Goal: Task Accomplishment & Management: Use online tool/utility

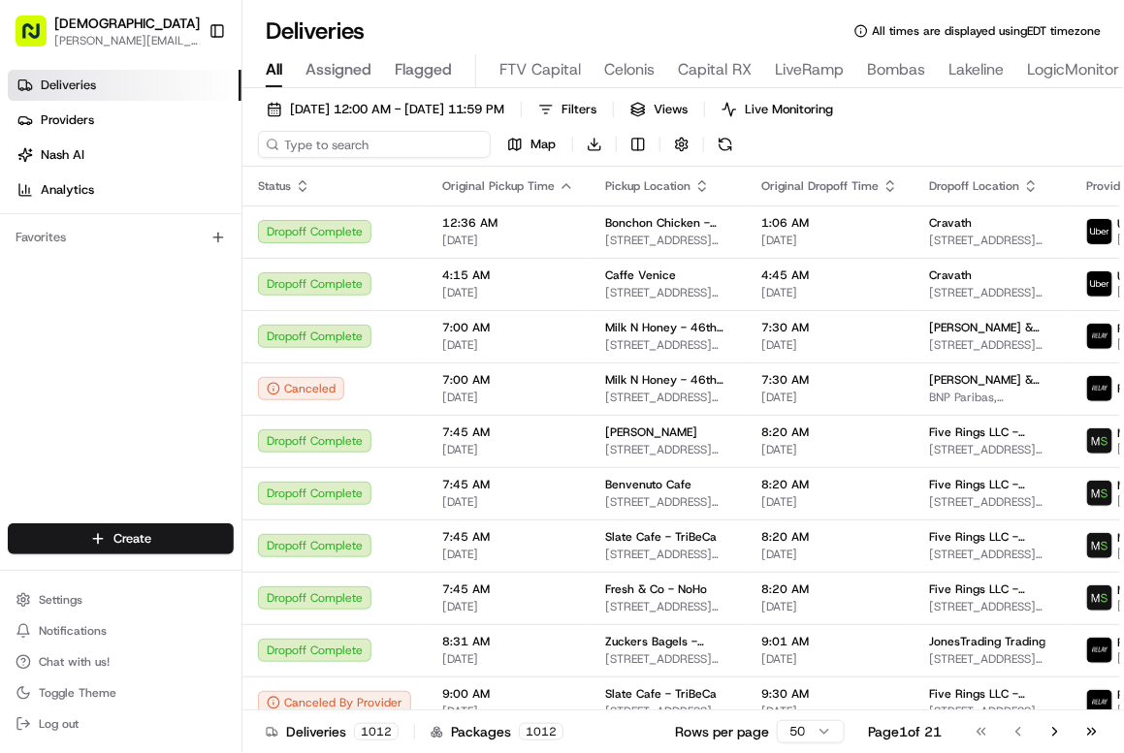
click at [360, 149] on input at bounding box center [374, 144] width 233 height 27
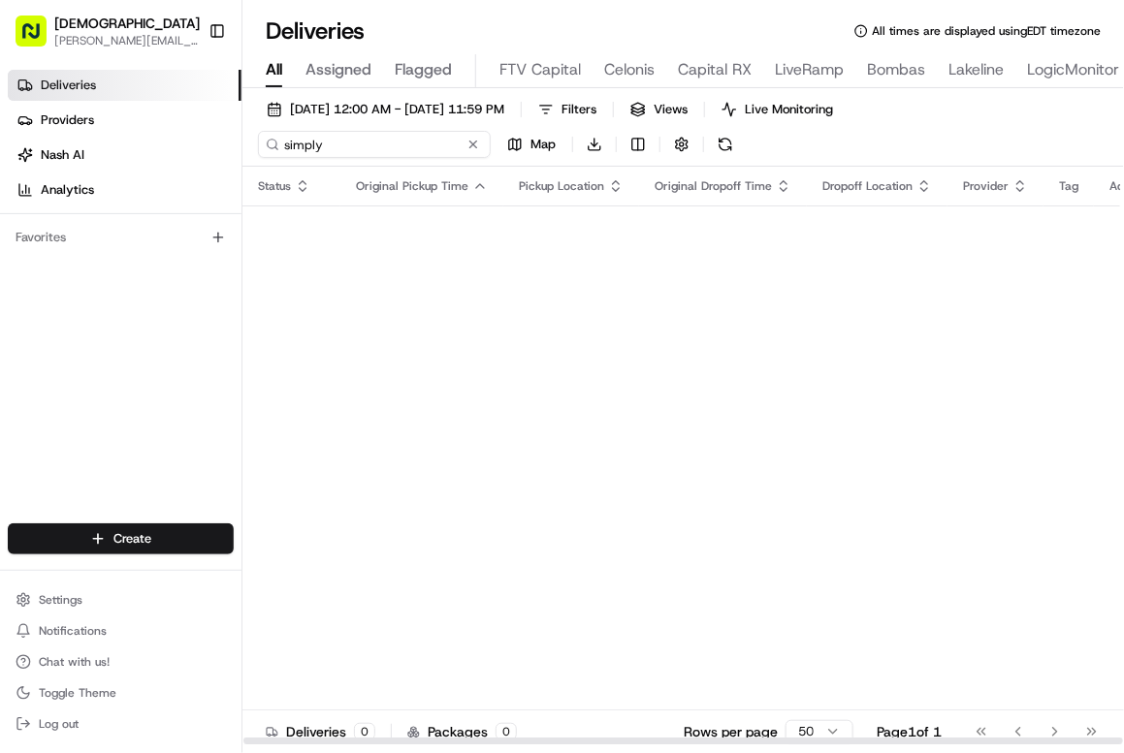
type input "simply"
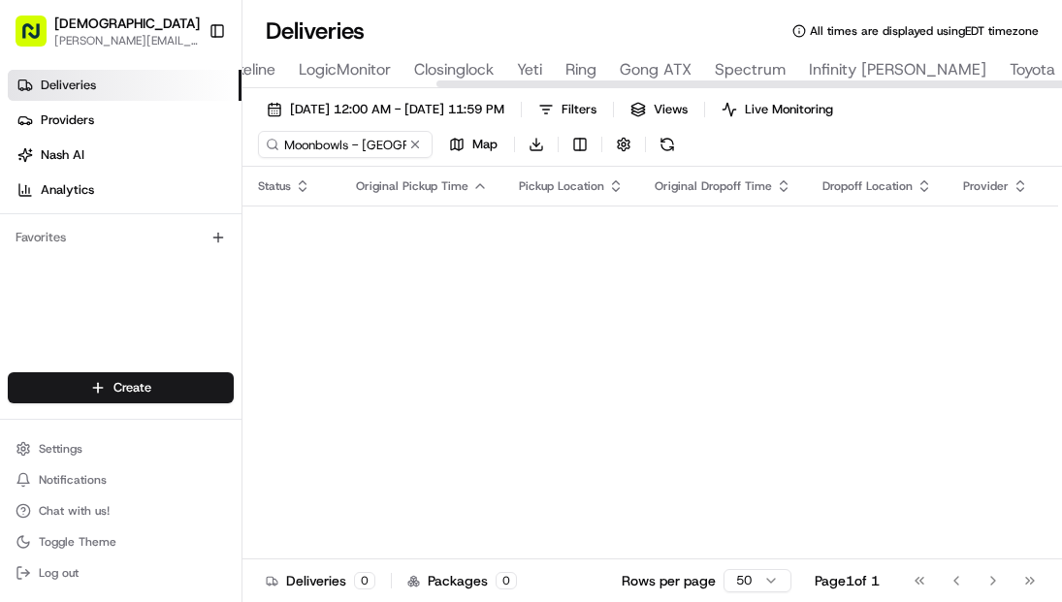
scroll to position [0, 736]
click at [767, 84] on div at bounding box center [856, 83] width 817 height 7
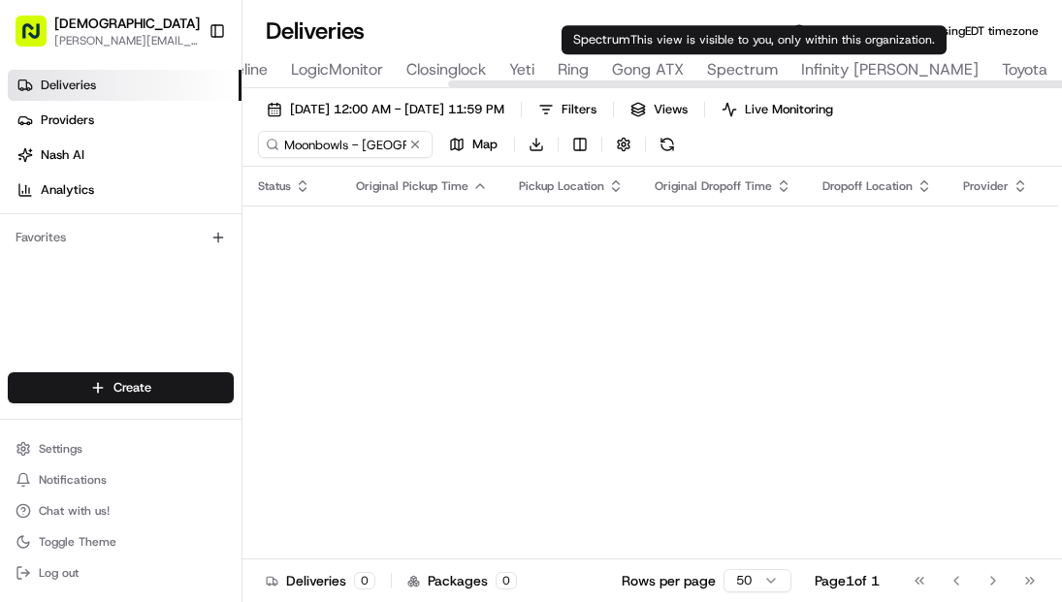
type input "Spectrum"
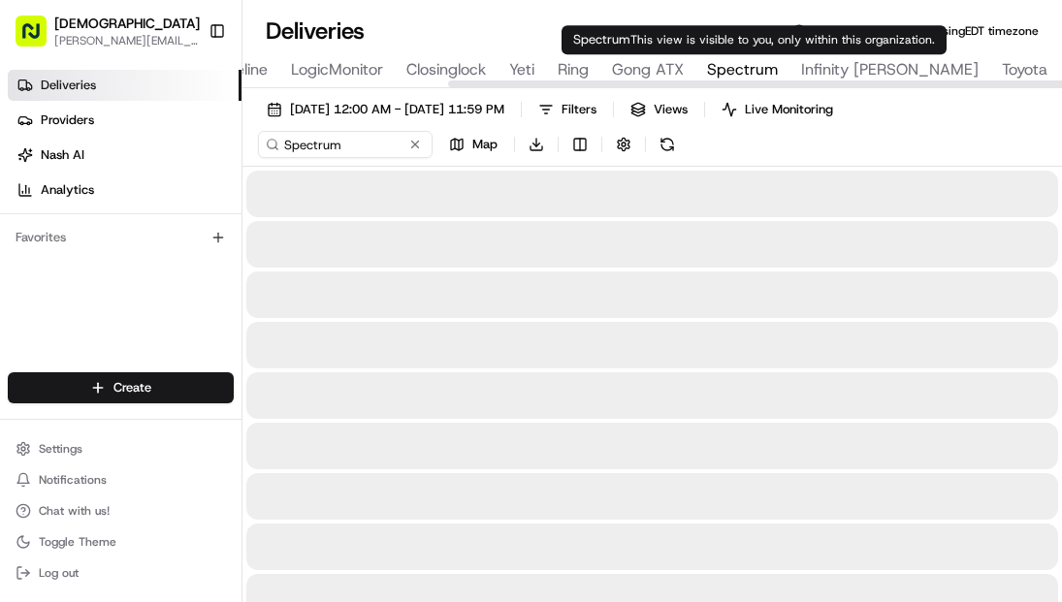
click at [749, 69] on span "Spectrum" at bounding box center [742, 69] width 71 height 23
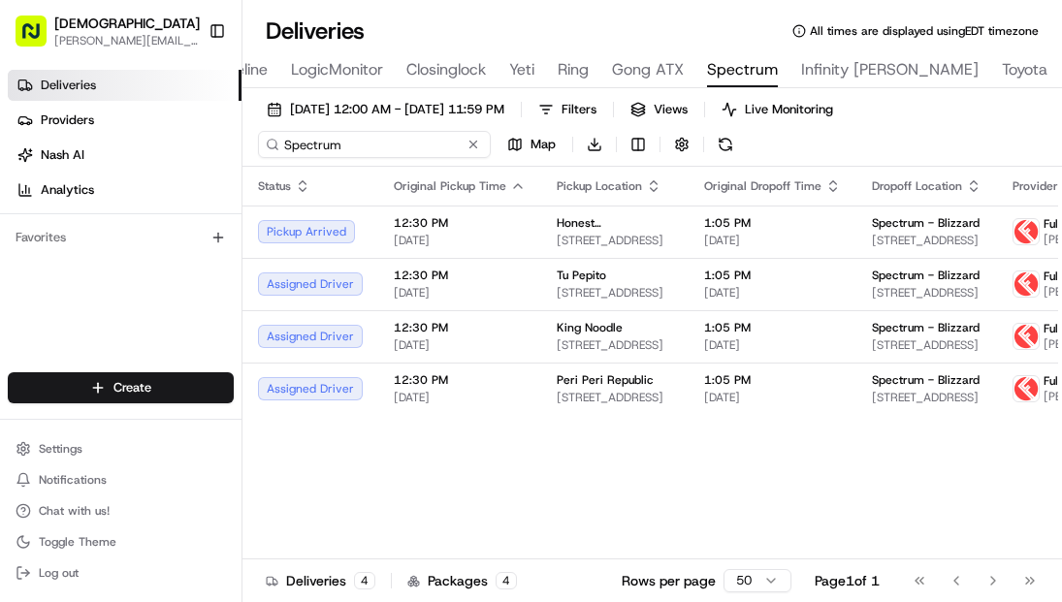
click at [311, 155] on input "Spectrum" at bounding box center [374, 144] width 233 height 27
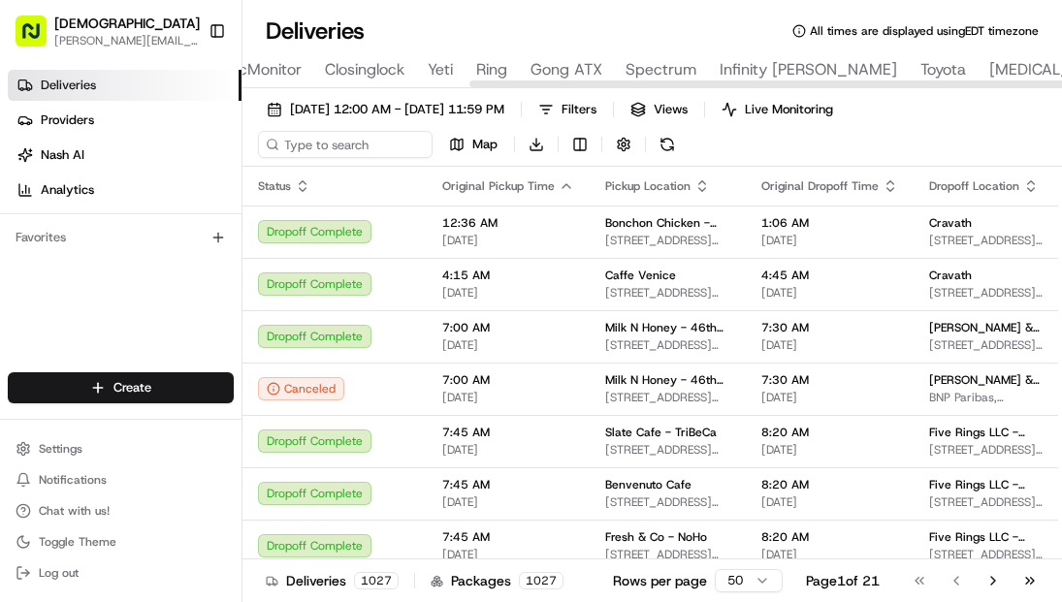
scroll to position [0, 839]
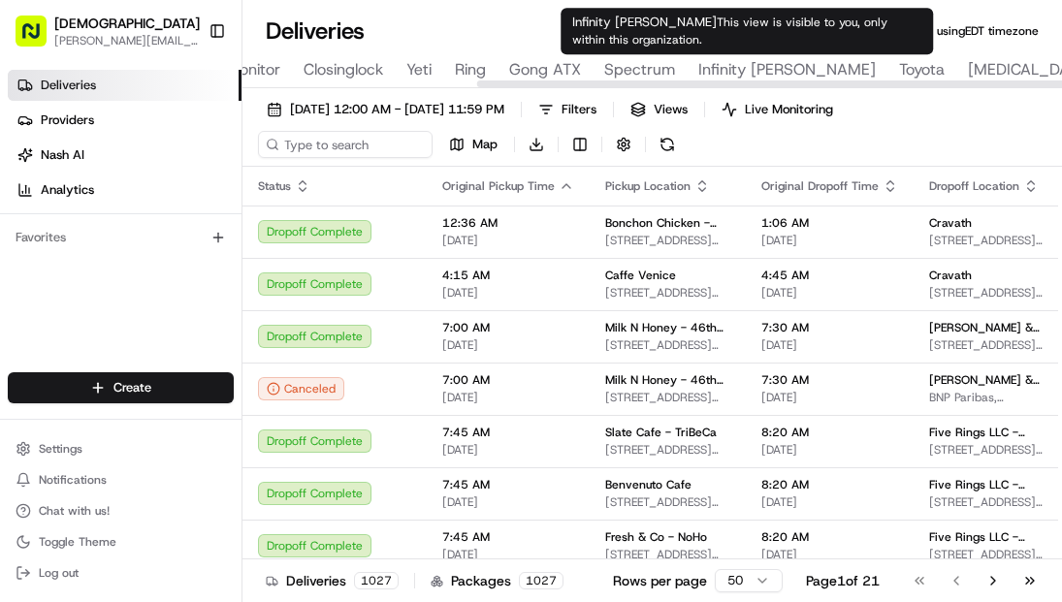
type input "Infinity [PERSON_NAME]"
click at [744, 76] on span "Infinity [PERSON_NAME]" at bounding box center [786, 69] width 177 height 23
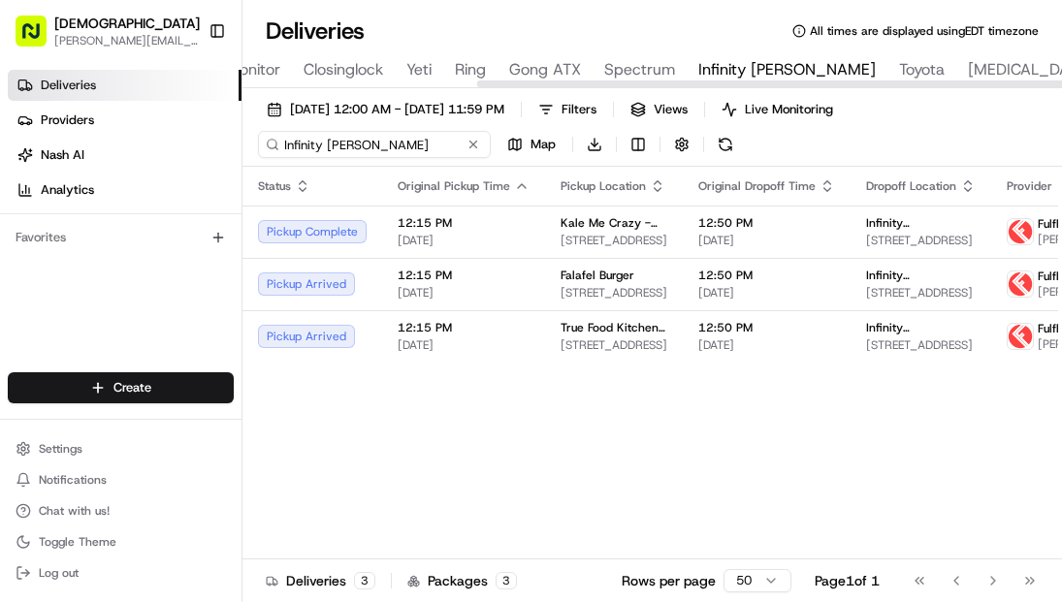
click at [337, 155] on input "Infinity [PERSON_NAME]" at bounding box center [374, 144] width 233 height 27
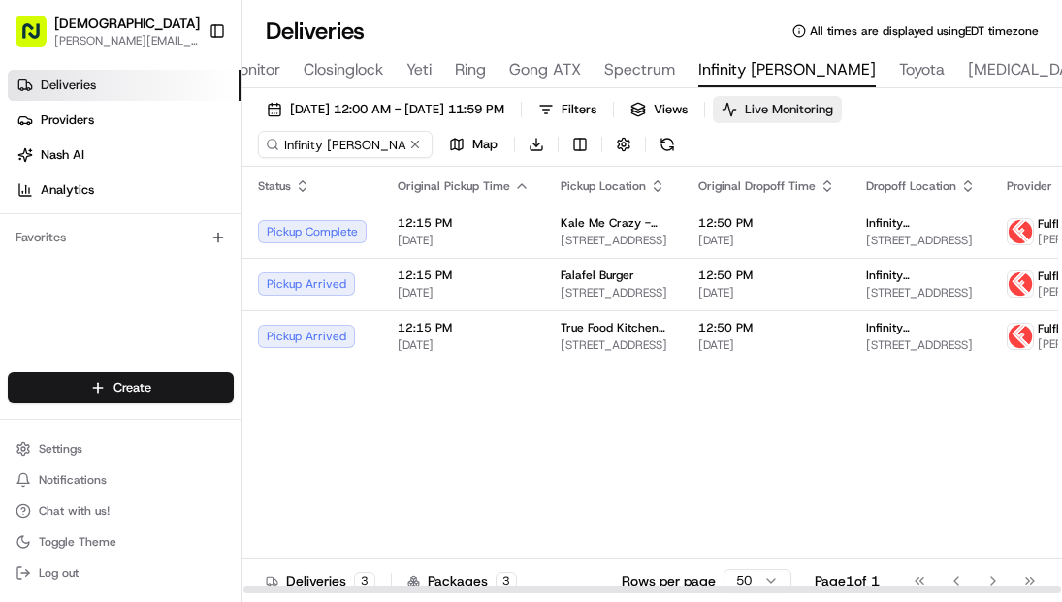
click at [833, 111] on span "Live Monitoring" at bounding box center [789, 109] width 88 height 17
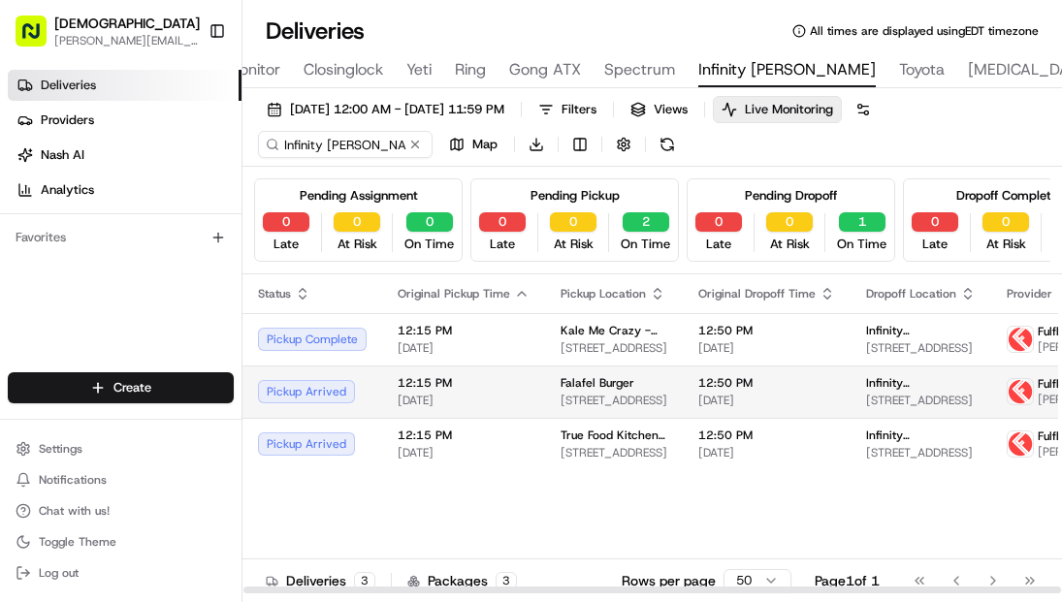
click at [587, 391] on span "Falafel Burger" at bounding box center [597, 383] width 74 height 16
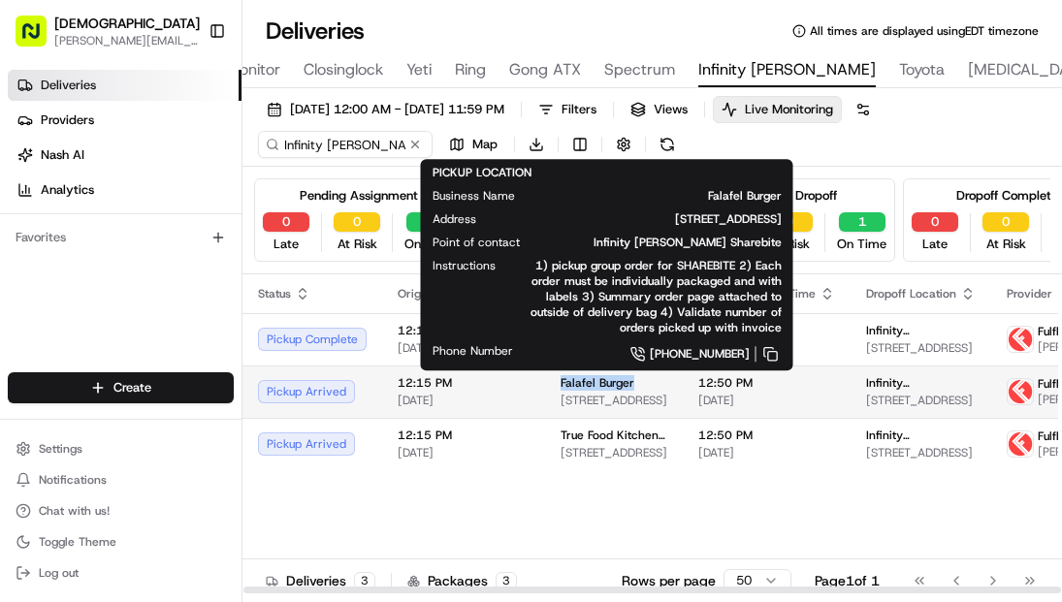
drag, startPoint x: 548, startPoint y: 398, endPoint x: 636, endPoint y: 398, distance: 88.2
click at [636, 398] on td "Falafel Burger 11506 N Ranch to Market 620, Austin, TX 78726, USA" at bounding box center [614, 391] width 138 height 52
copy span "Falafel Burger"
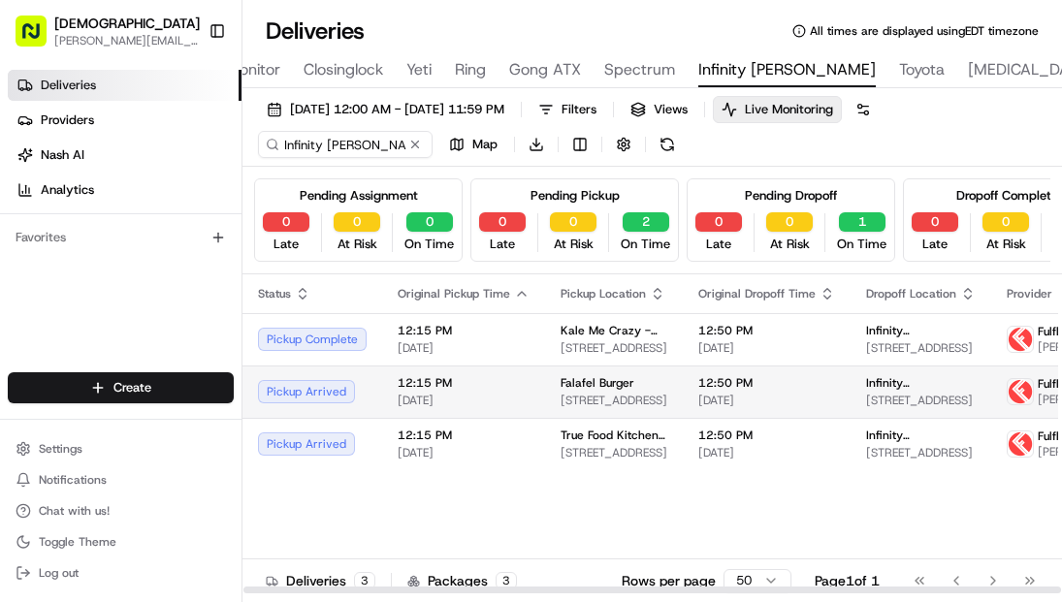
click at [716, 408] on span "[DATE]" at bounding box center [766, 401] width 137 height 16
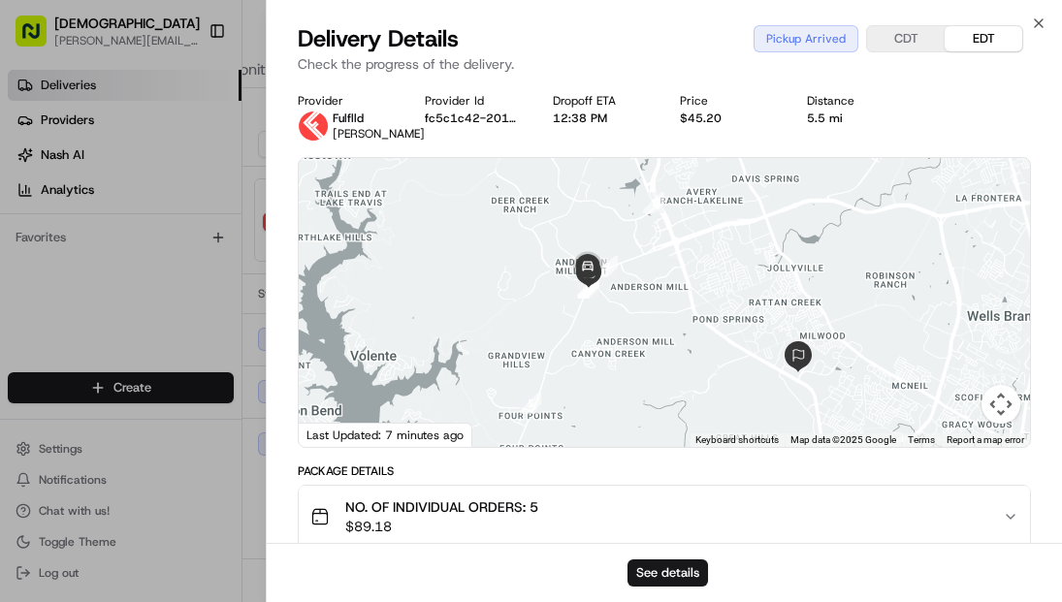
scroll to position [570, 0]
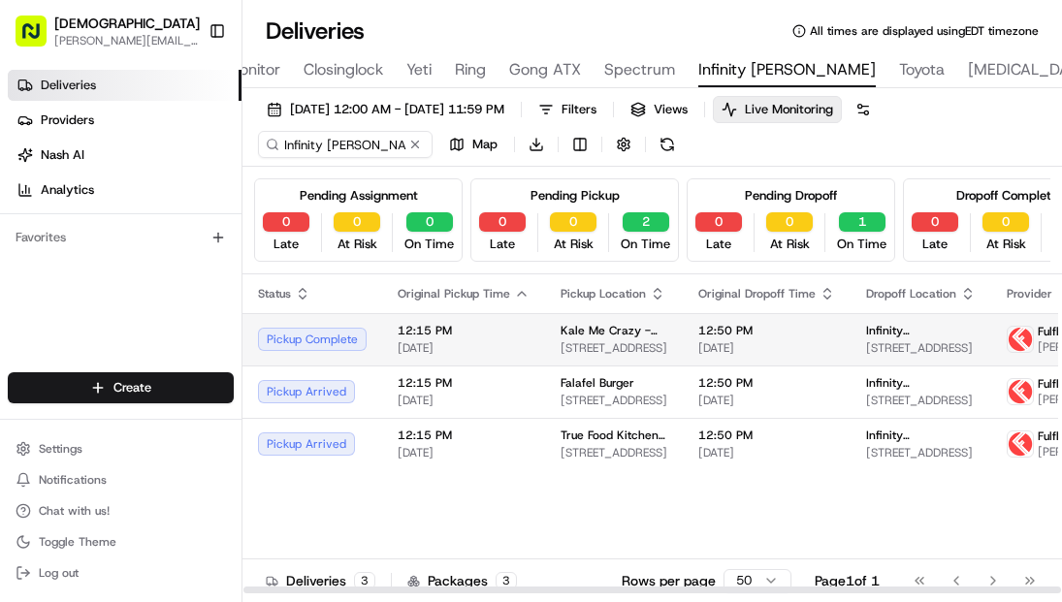
click at [488, 365] on td "12:15 PM 08/19/2025" at bounding box center [463, 339] width 163 height 52
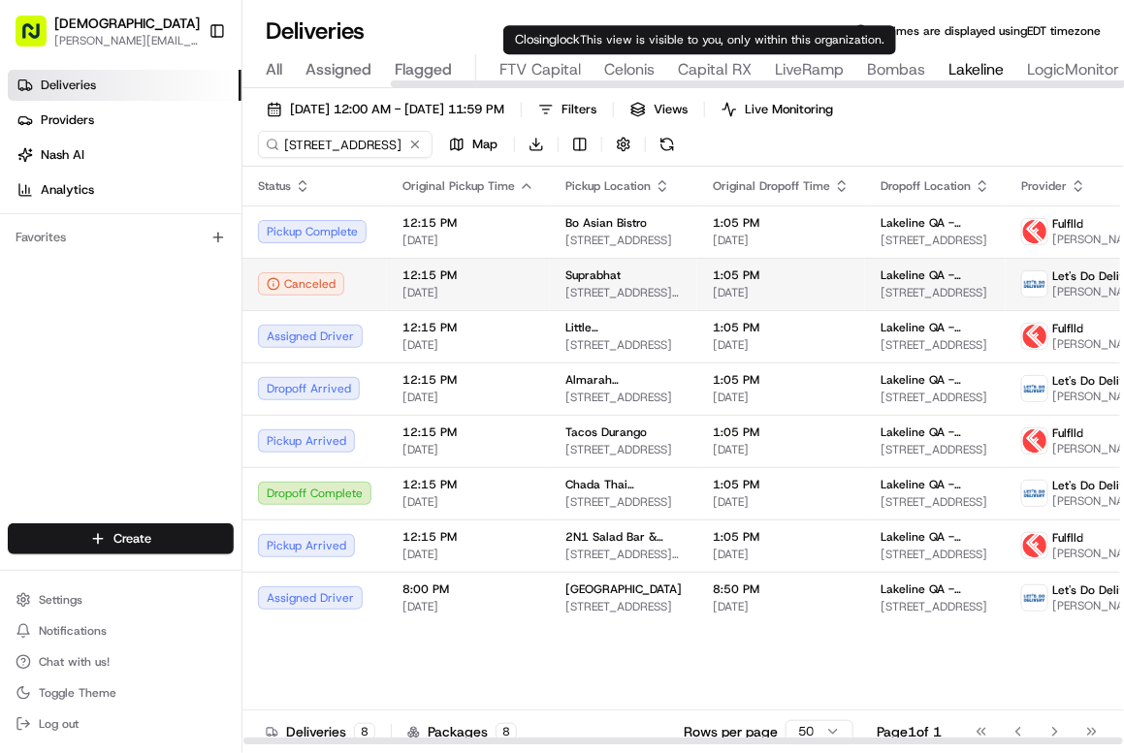
scroll to position [0, 492]
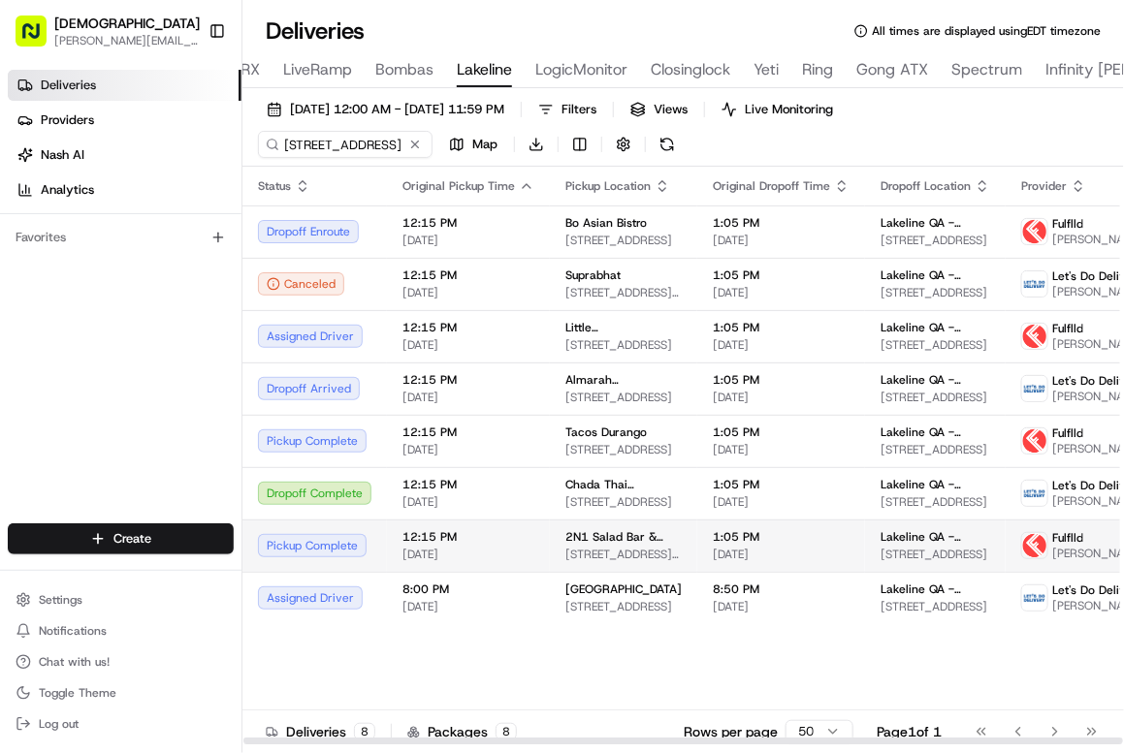
click at [554, 546] on td "2N1 Salad Bar & Grill [STREET_ADDRESS][PERSON_NAME]" at bounding box center [623, 546] width 147 height 52
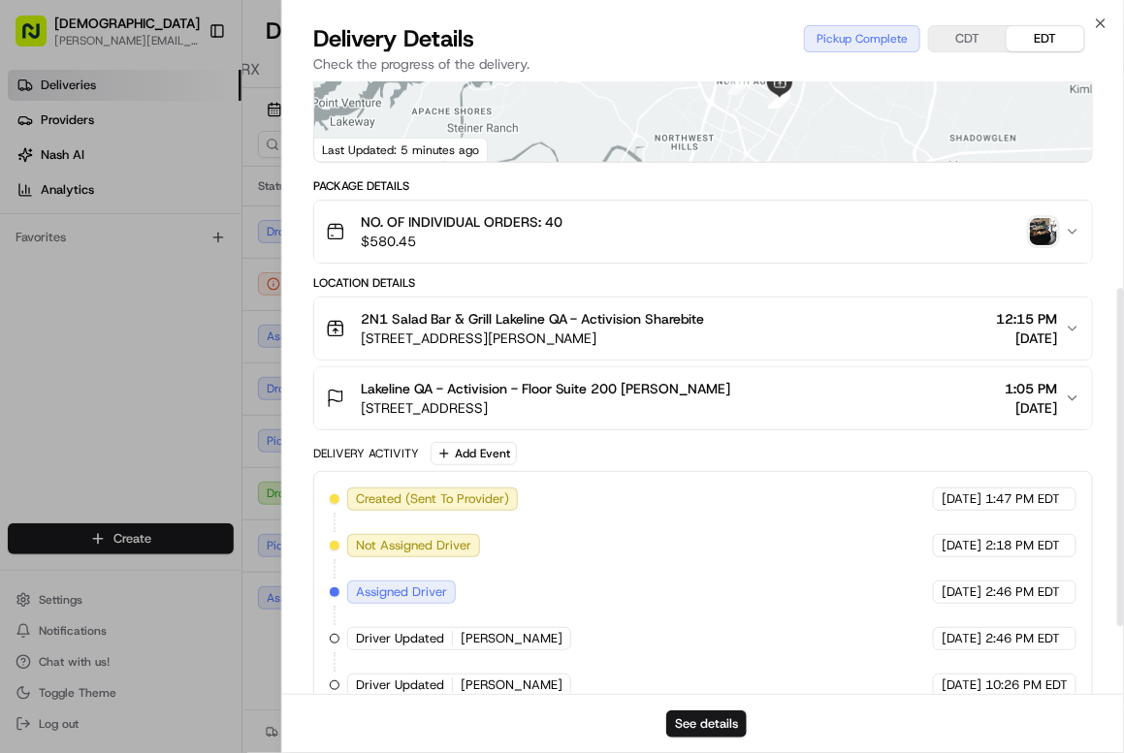
scroll to position [494, 0]
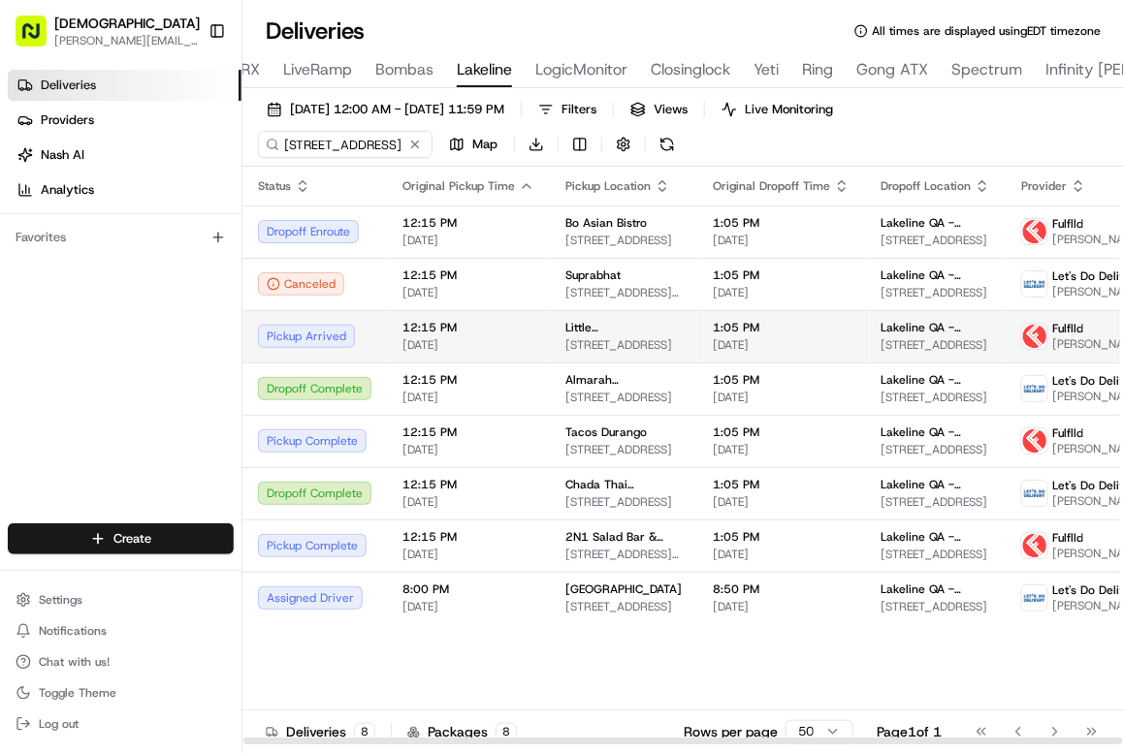
click at [603, 353] on span "10000 Research Blvd Building C, Austin, TX 78759, USA" at bounding box center [623, 345] width 116 height 16
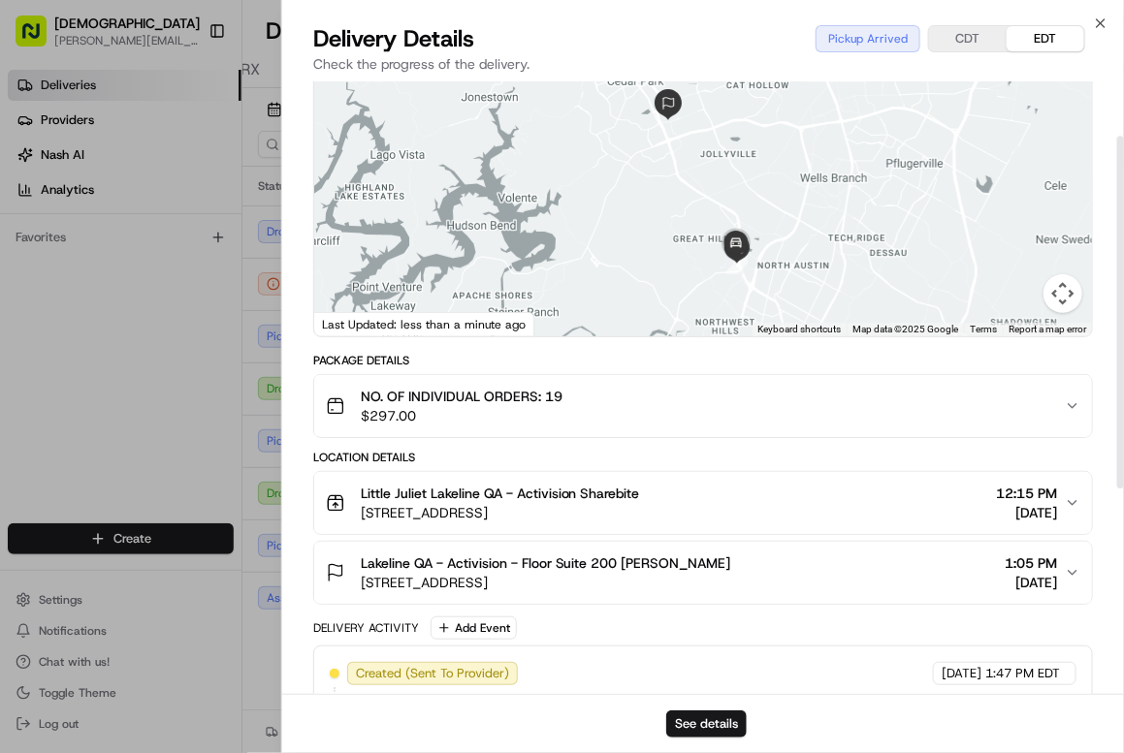
scroll to position [90, 0]
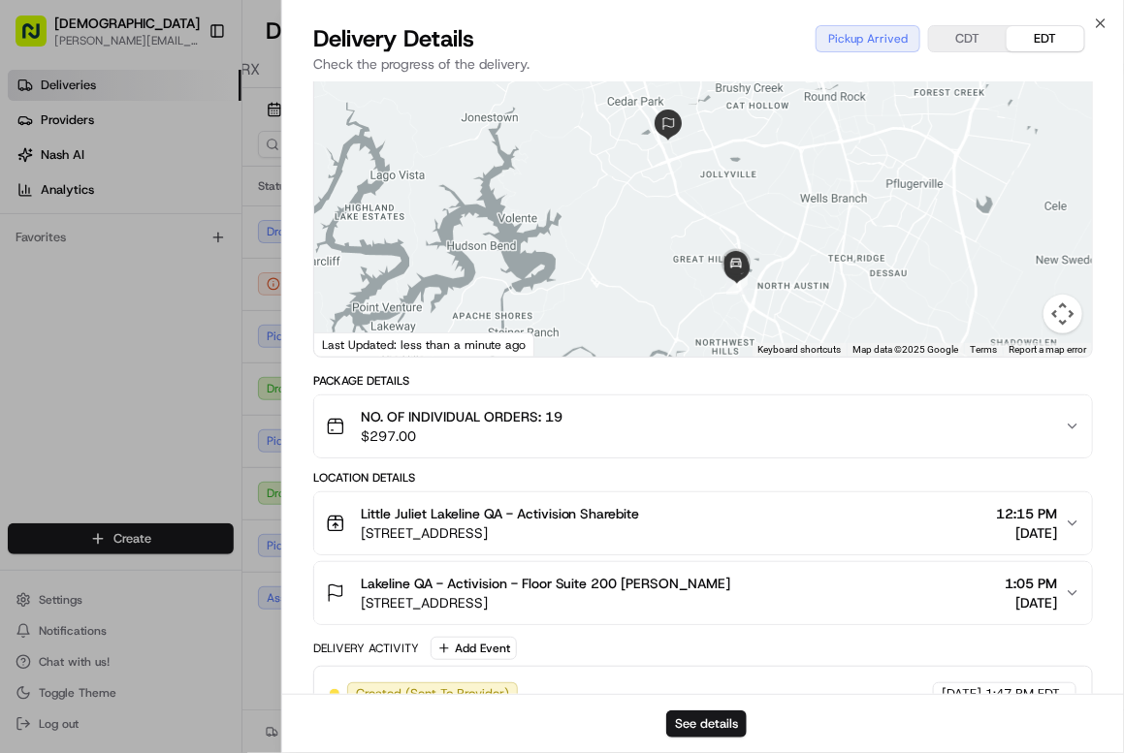
click at [510, 523] on span "10000 Research Blvd Building C, Austin, TX 78759, USA" at bounding box center [500, 532] width 279 height 19
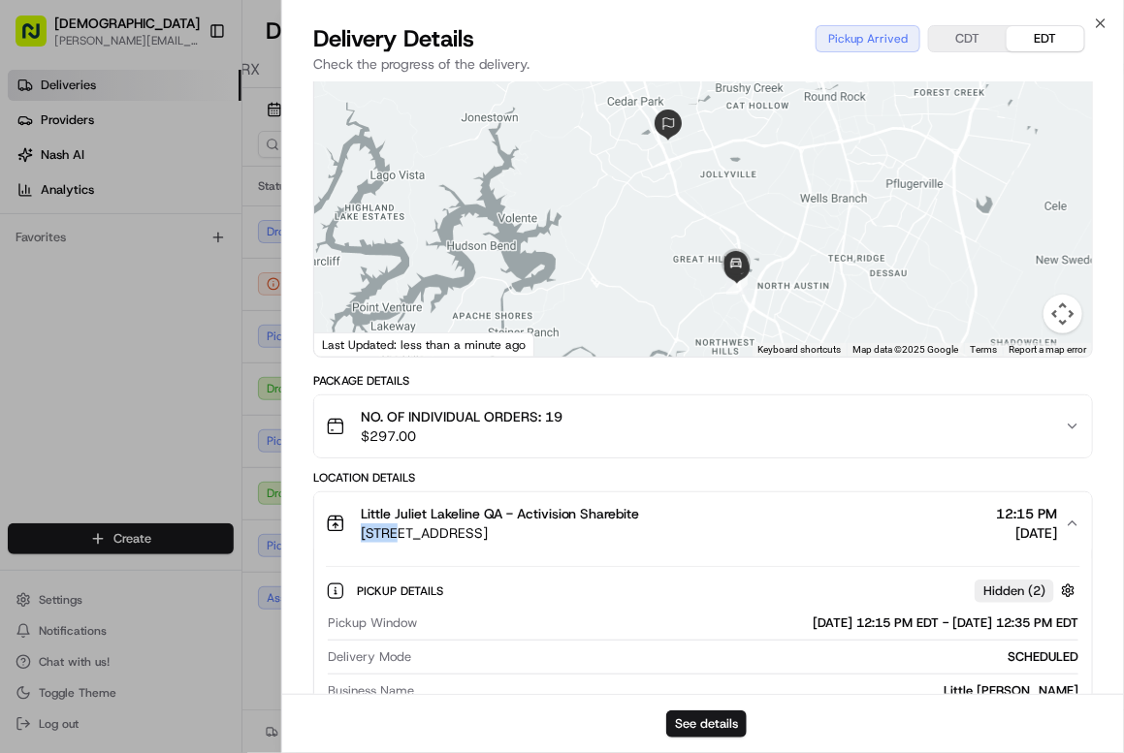
click at [510, 523] on span "10000 Research Blvd Building C, Austin, TX 78759, USA" at bounding box center [500, 532] width 279 height 19
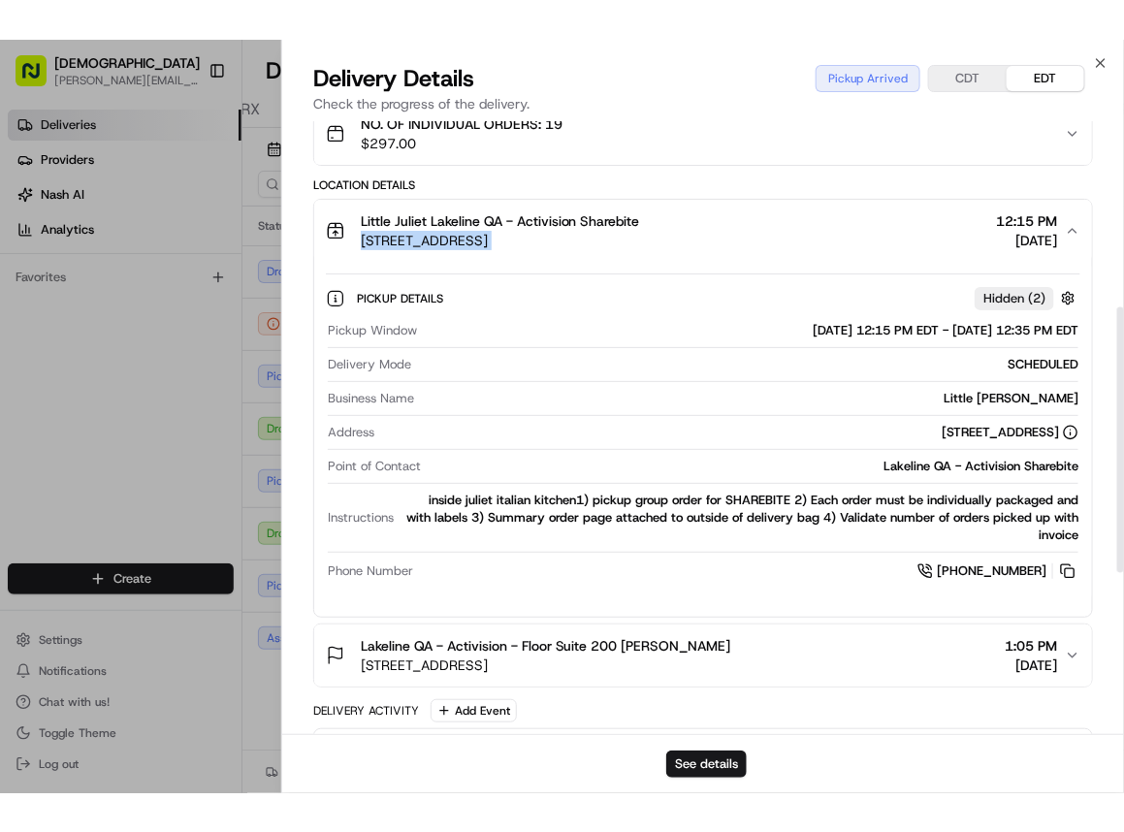
scroll to position [428, 0]
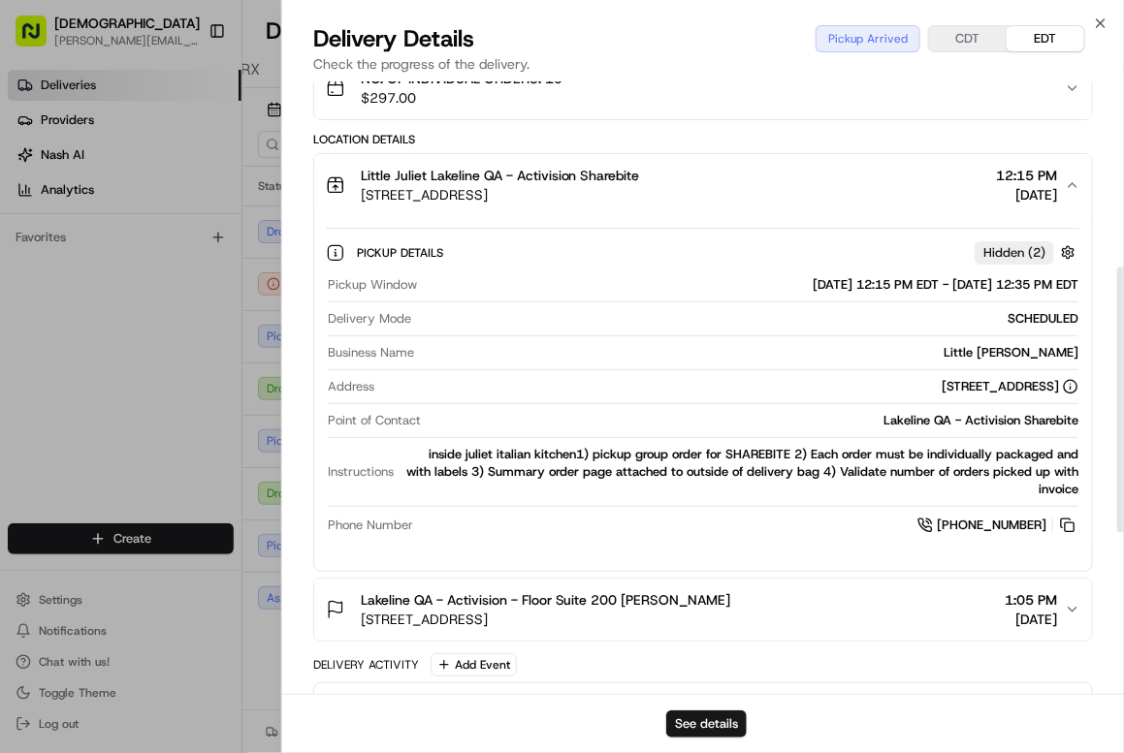
click at [455, 619] on span "11200 Lakeline Blvd, Austin, TX 78717, USA" at bounding box center [546, 619] width 370 height 19
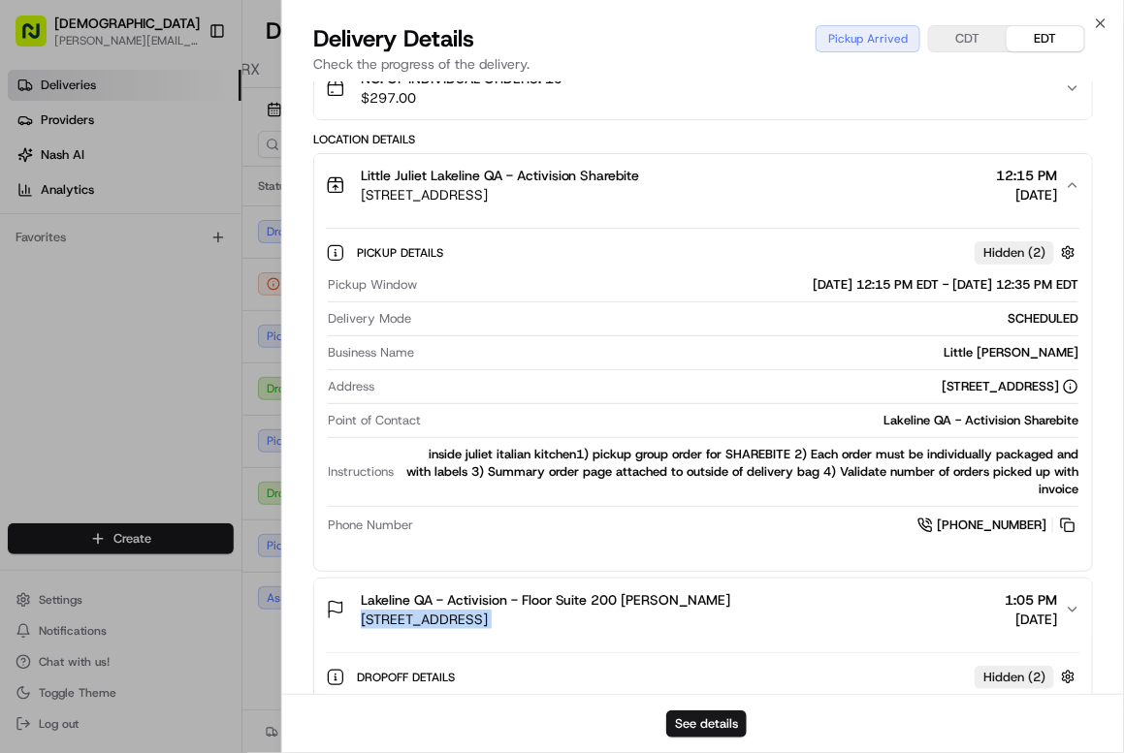
click at [455, 619] on span "11200 Lakeline Blvd, Austin, TX 78717, USA" at bounding box center [546, 619] width 370 height 19
copy span "11200 Lakeline Blvd, Austin, TX 78717, USA"
click at [178, 330] on div "Deliveries Providers Nash AI Analytics Favorites" at bounding box center [120, 298] width 241 height 473
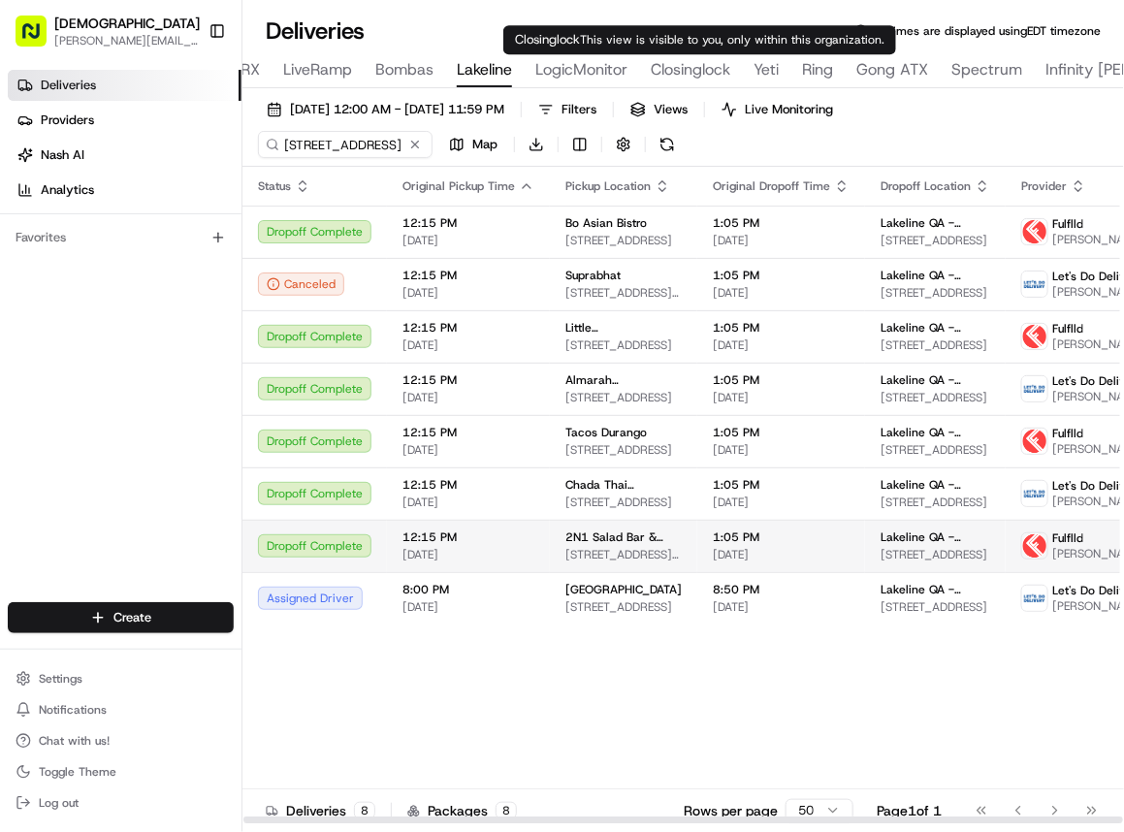
click at [626, 555] on div "2N1 Salad Bar & Grill 901 W Braker Ln, Austin, TX 78758, USA" at bounding box center [623, 545] width 116 height 33
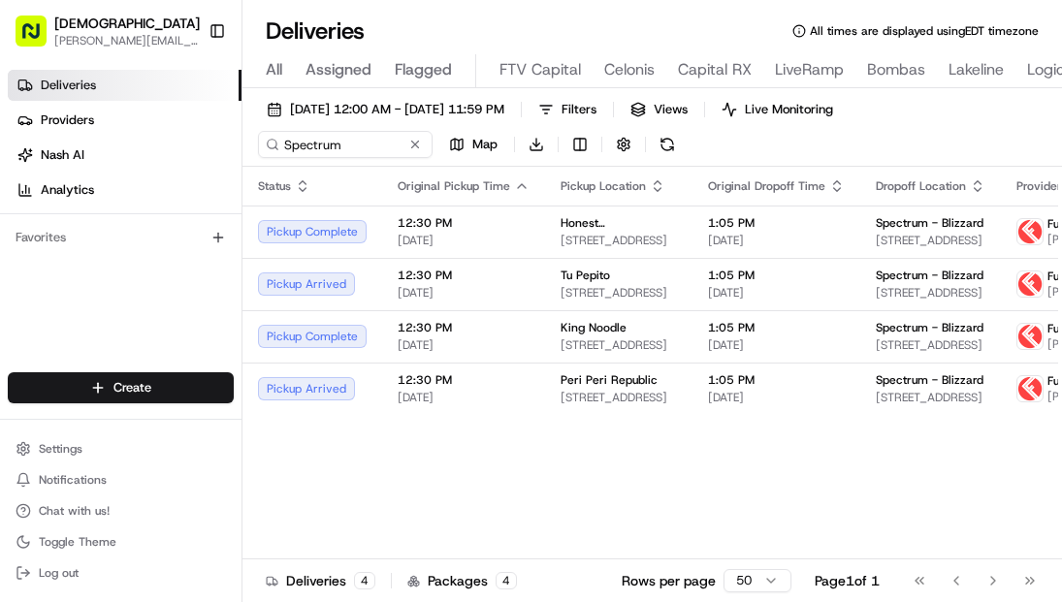
scroll to position [0, 736]
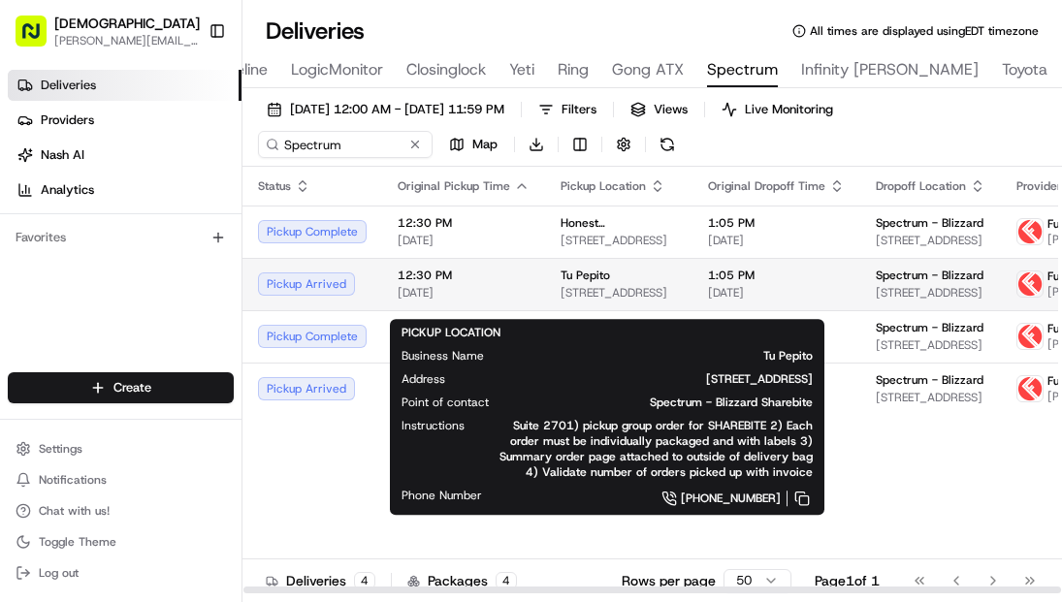
click at [628, 283] on div "Tu Pepito" at bounding box center [618, 276] width 116 height 16
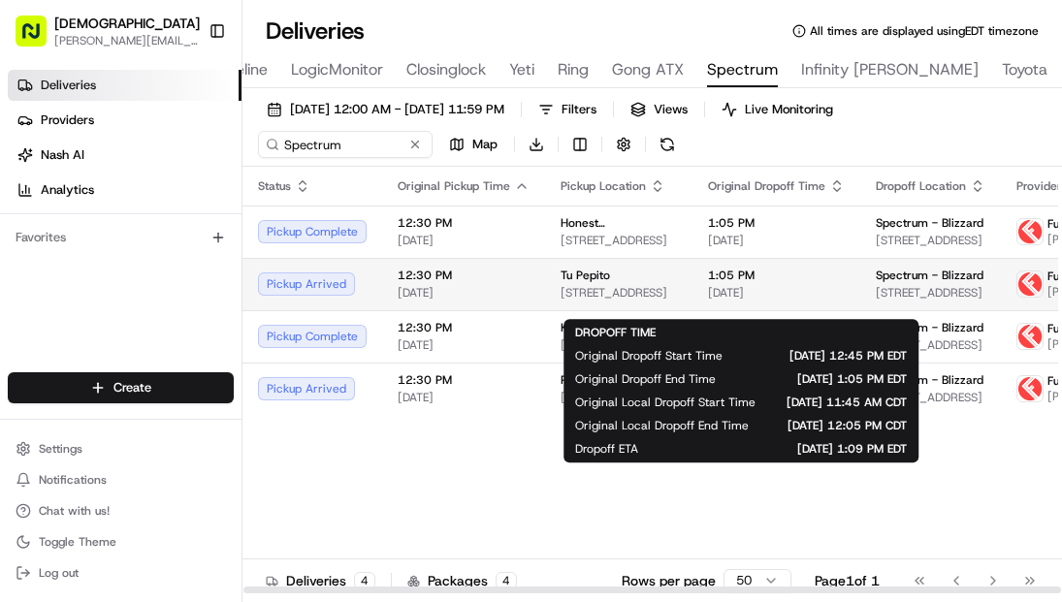
click at [739, 301] on span "[DATE]" at bounding box center [776, 293] width 137 height 16
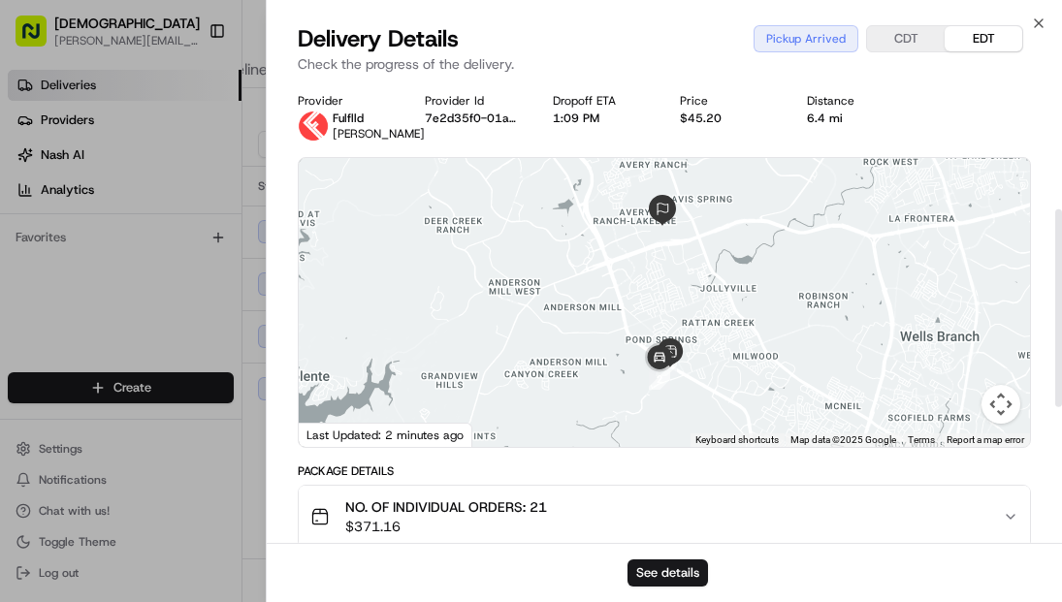
scroll to position [616, 0]
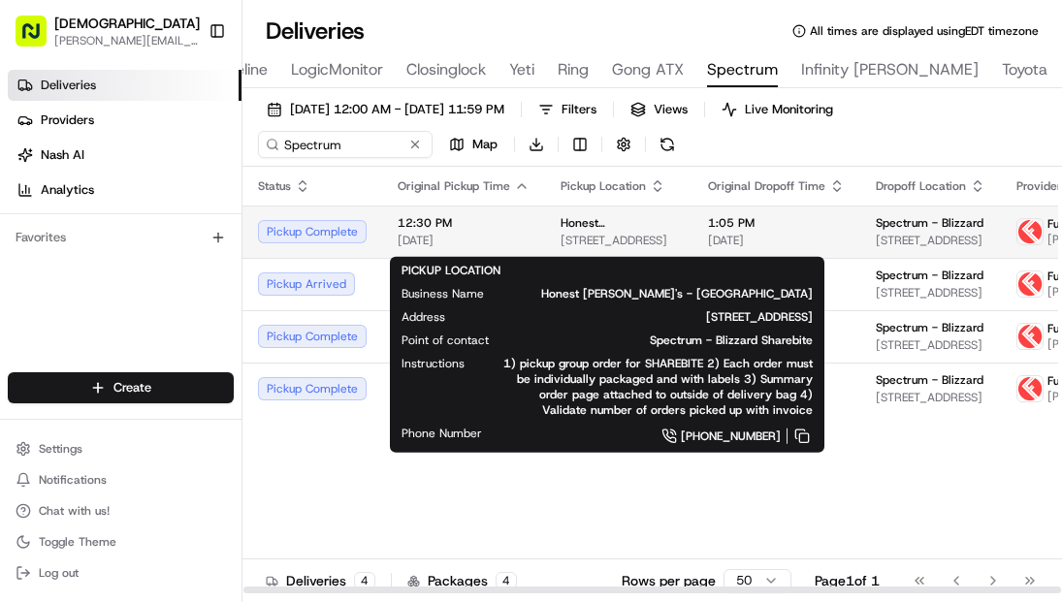
click at [621, 248] on span "4701 183A Toll Rd, Cedar Park, TX 78613, USA" at bounding box center [618, 241] width 116 height 16
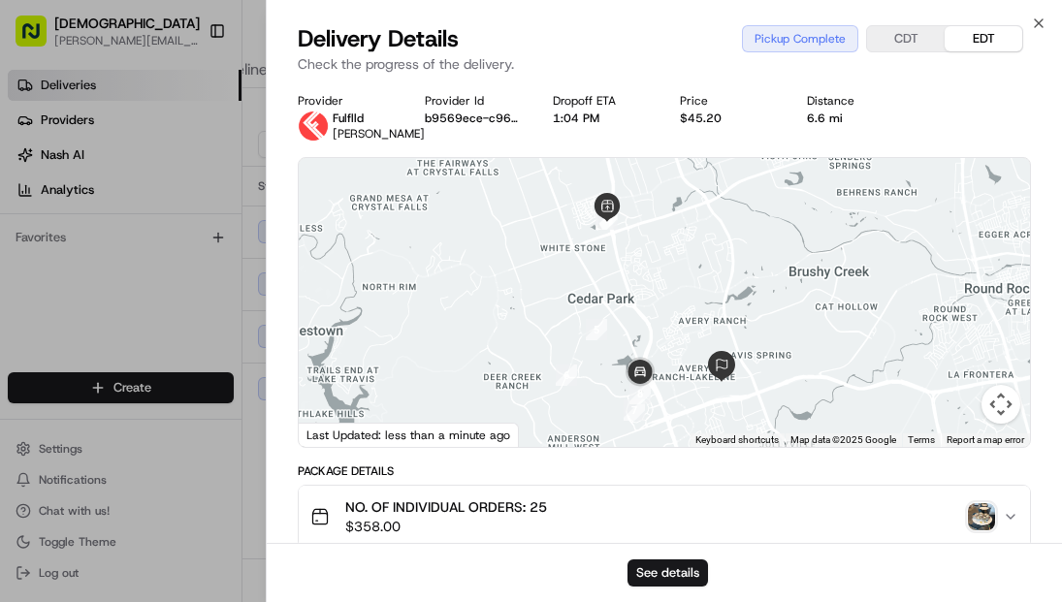
click at [280, 390] on div "Provider Fulflld Abraham Zepeda Provider Id b9569ece-c96b-d7b0-71a6-8fbc83faa0e…" at bounding box center [664, 592] width 795 height 1022
click at [268, 408] on div "Provider Fulflld Abraham Zepeda Provider Id b9569ece-c96b-d7b0-71a6-8fbc83faa0e…" at bounding box center [664, 592] width 795 height 1022
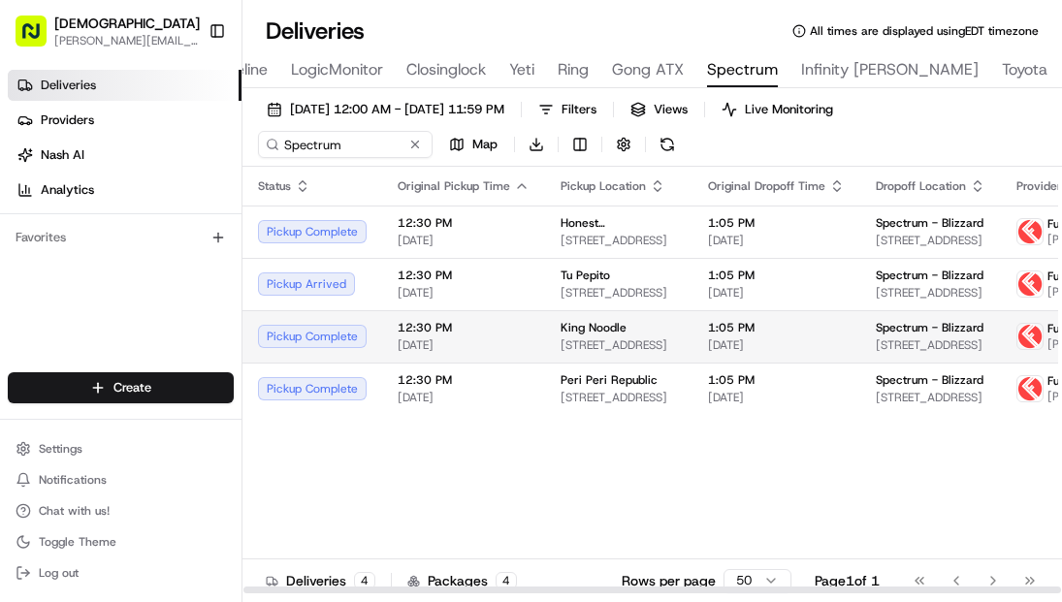
click at [437, 353] on span "[DATE]" at bounding box center [463, 345] width 132 height 16
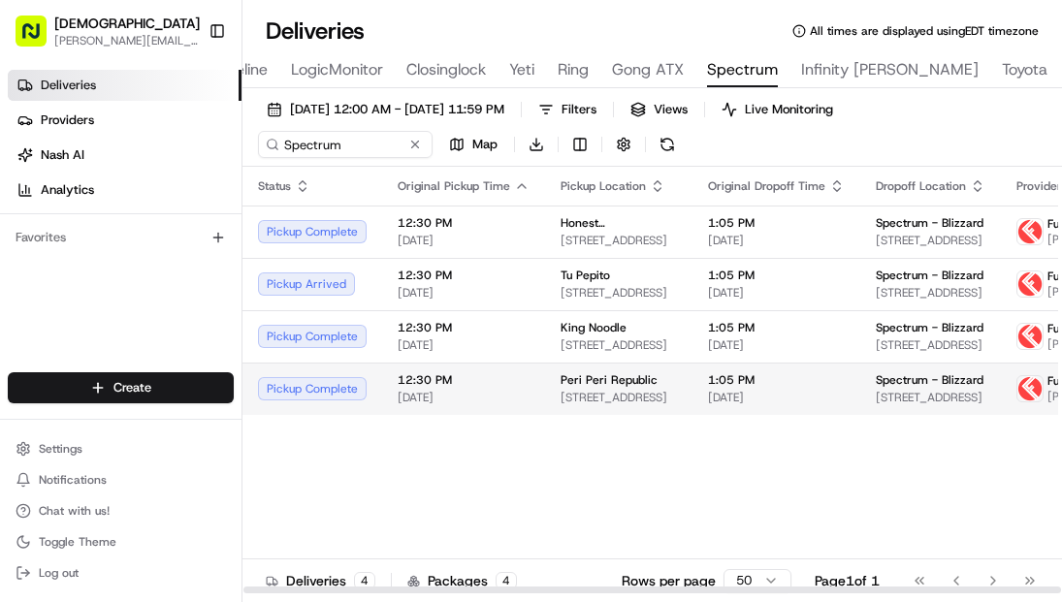
click at [459, 388] on span "12:30 PM" at bounding box center [463, 380] width 132 height 16
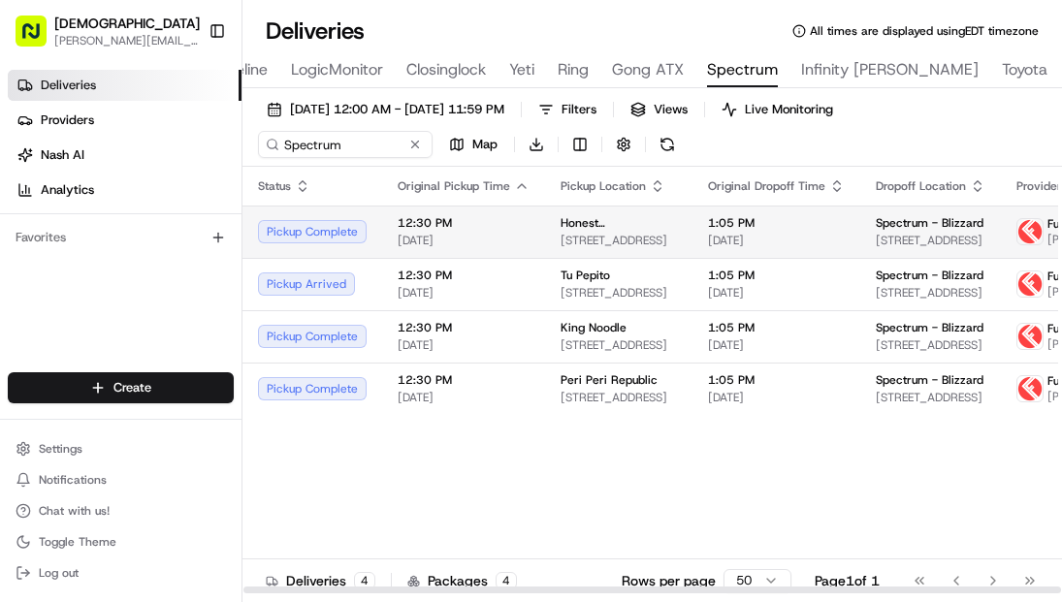
click at [641, 230] on span "Honest Mary's - Cedar Park" at bounding box center [618, 223] width 116 height 16
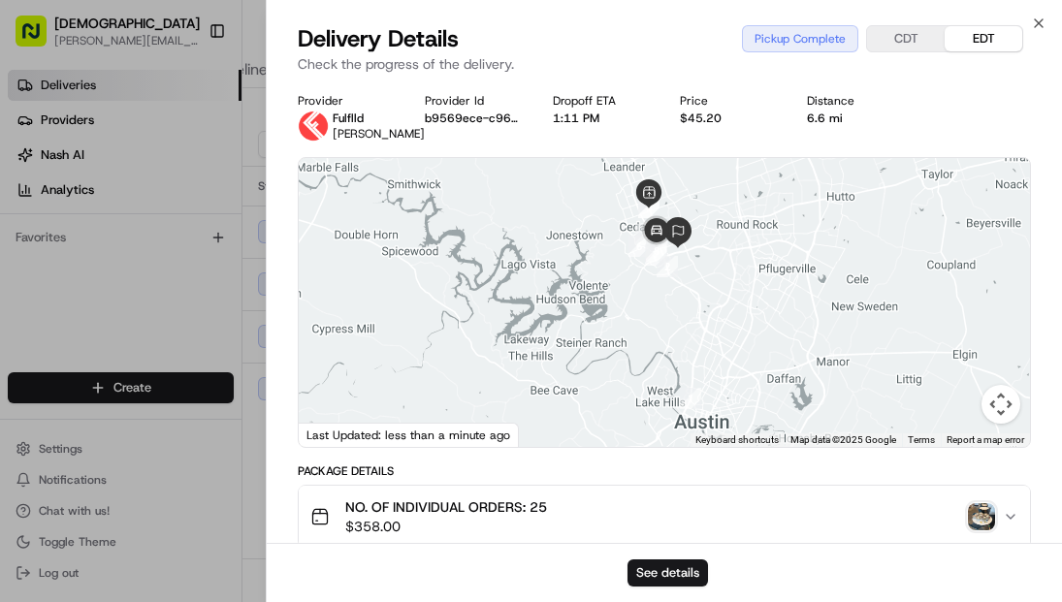
scroll to position [570, 0]
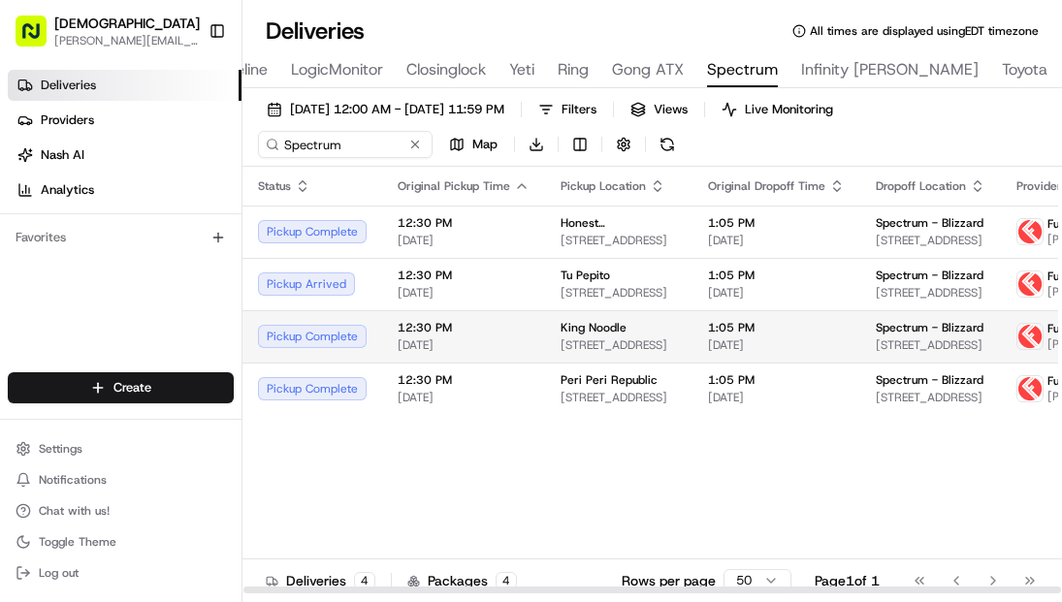
click at [655, 353] on span "500 Cypress Creek Road, Cedar Park, TX 78613, USA" at bounding box center [618, 345] width 116 height 16
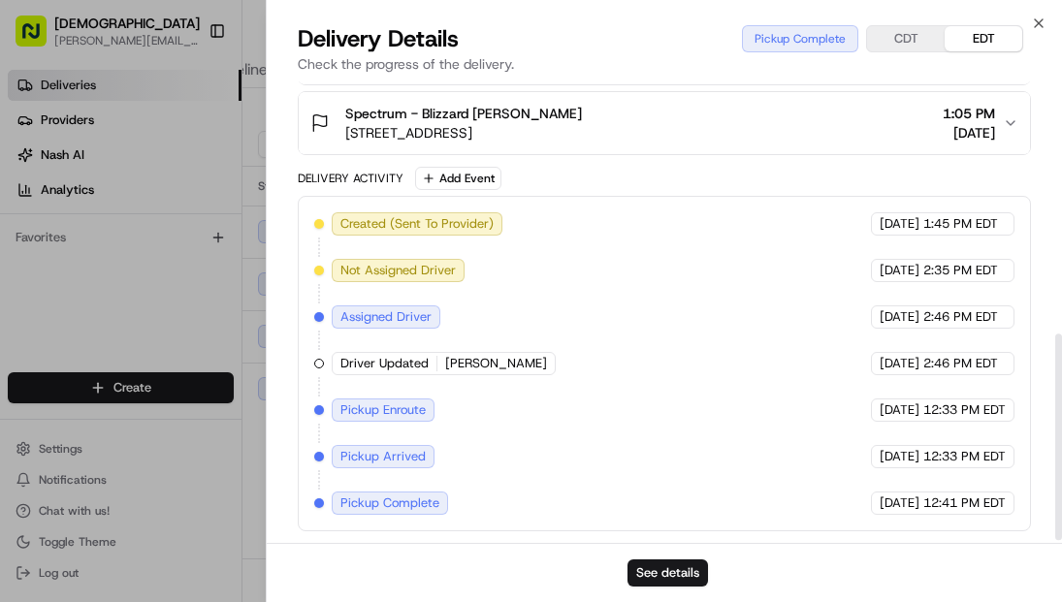
scroll to position [521, 0]
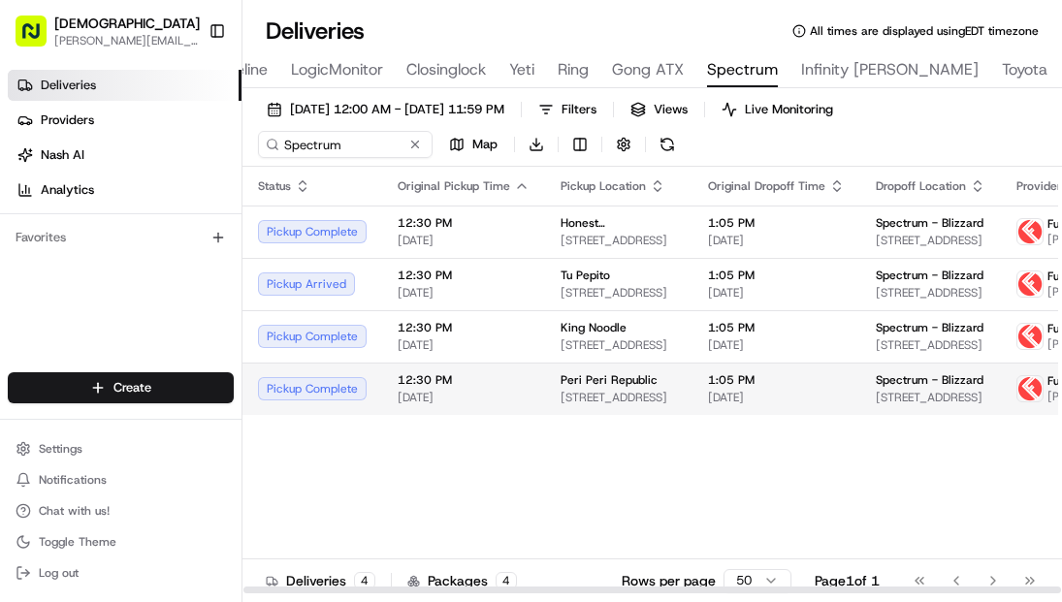
click at [522, 388] on span "12:30 PM" at bounding box center [463, 380] width 132 height 16
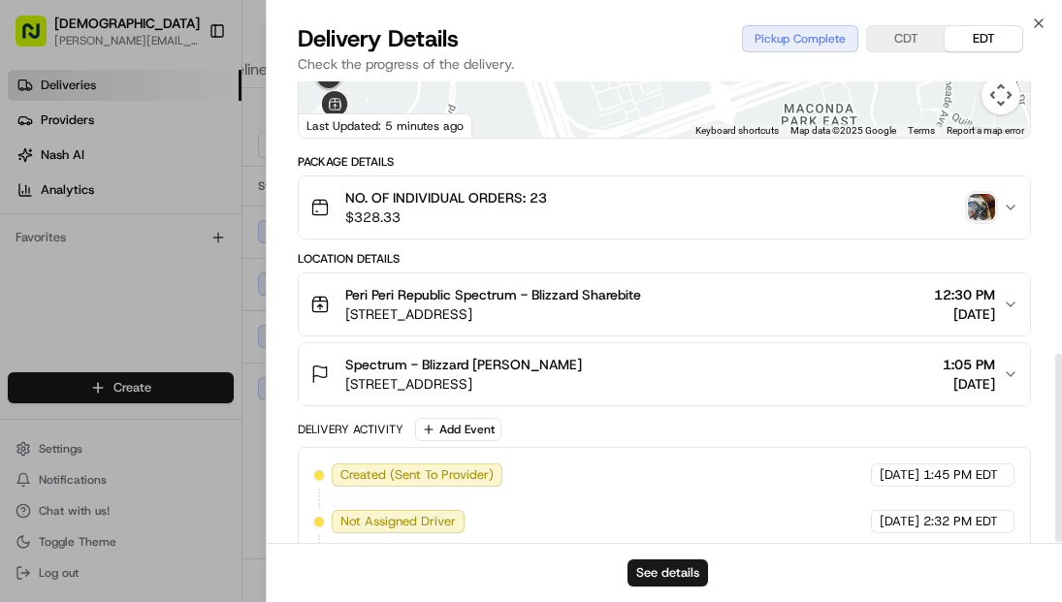
scroll to position [662, 0]
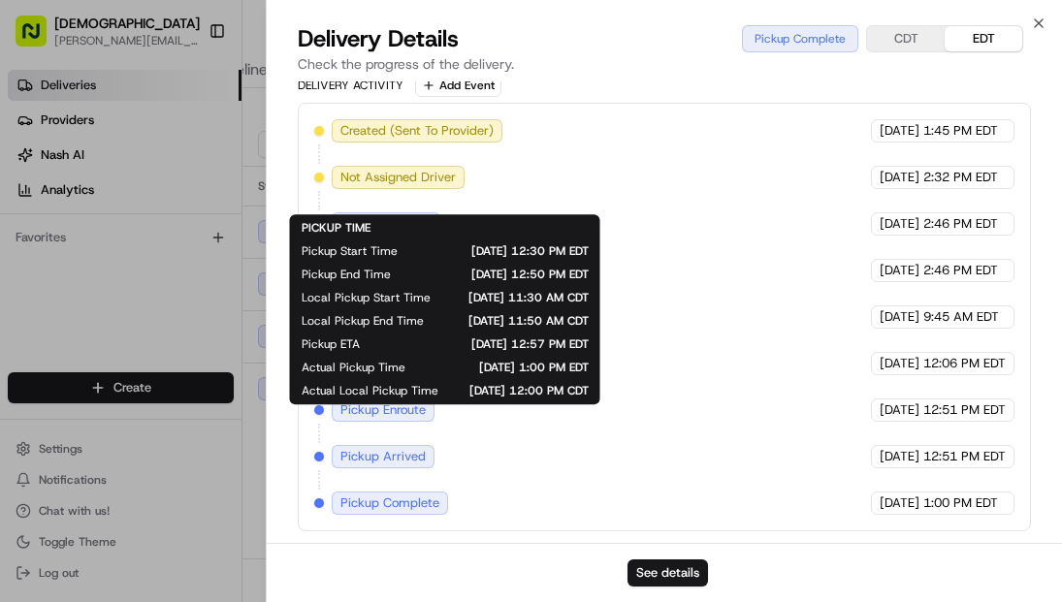
click at [871, 309] on div "08/19/2025 9:45 AM EDT" at bounding box center [942, 316] width 143 height 23
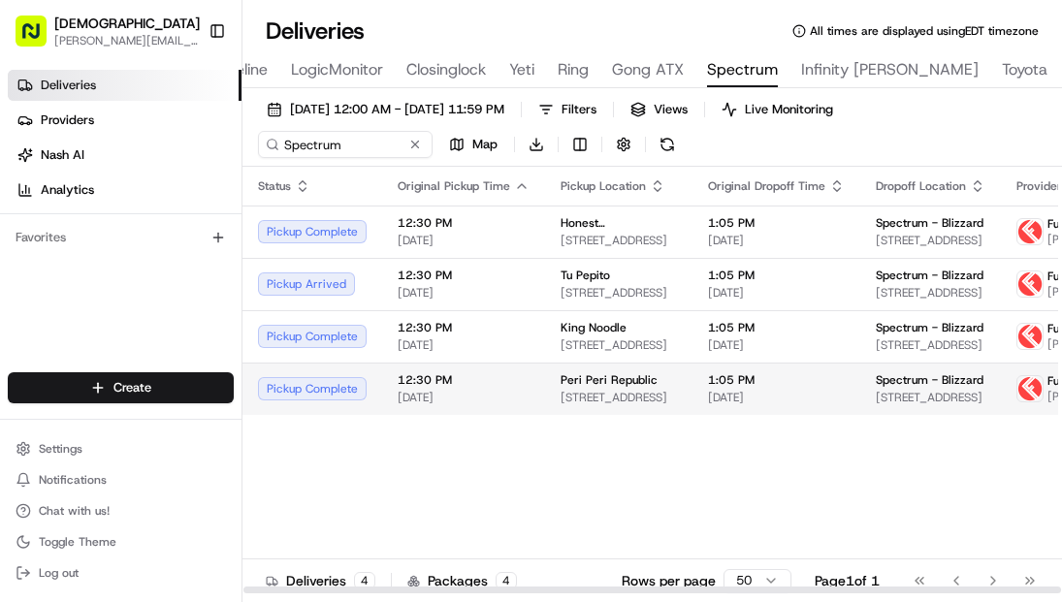
click at [630, 403] on td "Peri Peri Republic 11200 Lakeline Mall Dr, Cedar Park, TX 78613, USA" at bounding box center [618, 389] width 147 height 52
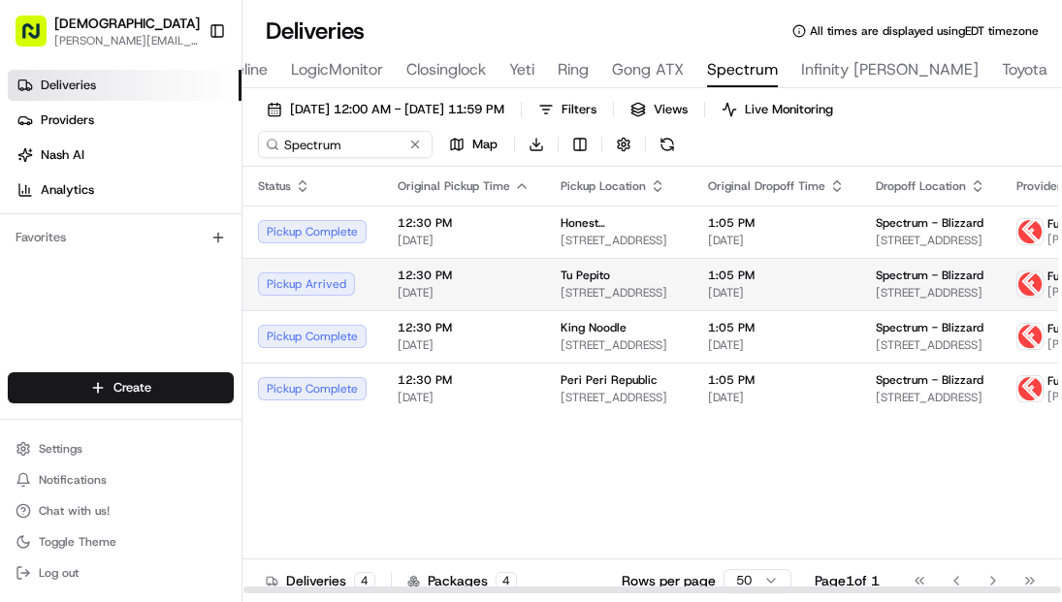
click at [672, 287] on td "Tu Pepito 13343 N Hwy 183, Austin, TX 78759, USA" at bounding box center [618, 284] width 147 height 52
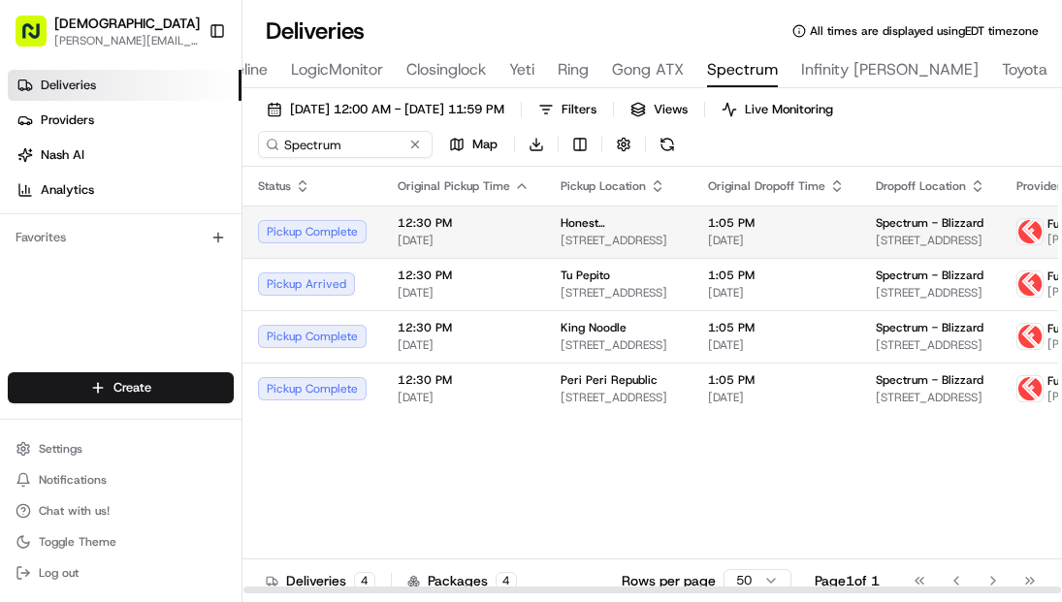
click at [483, 226] on span "12:30 PM" at bounding box center [463, 223] width 132 height 16
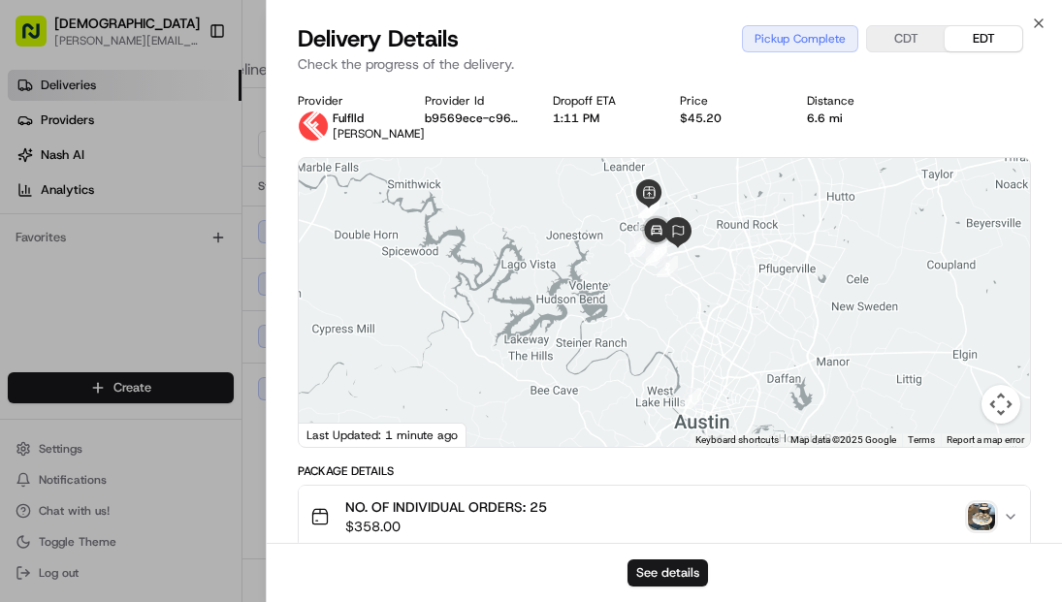
scroll to position [570, 0]
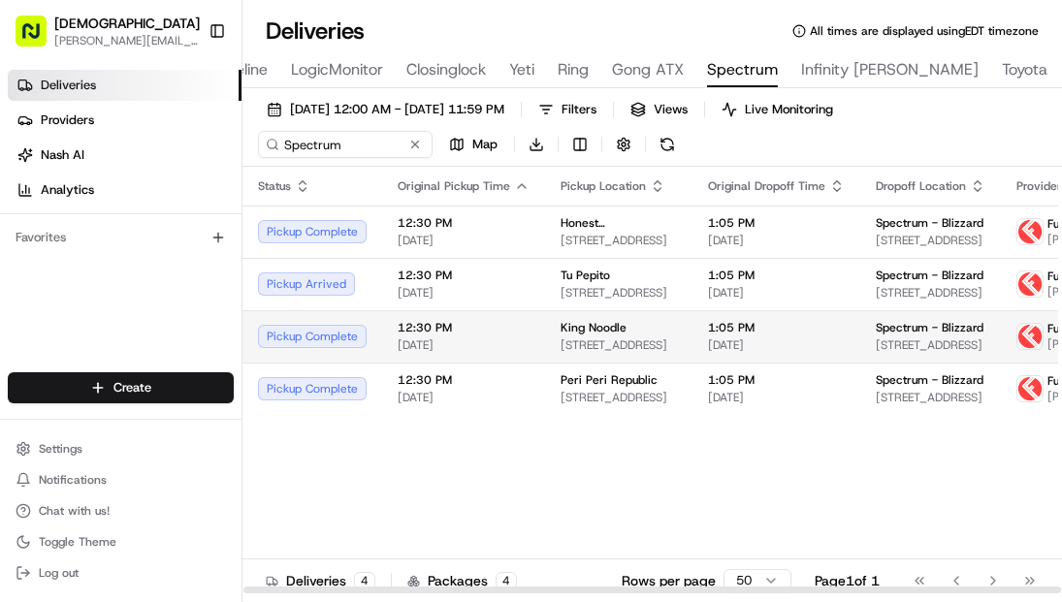
click at [653, 363] on td "King Noodle 500 Cypress Creek Road, Cedar Park, TX 78613, USA" at bounding box center [618, 336] width 147 height 52
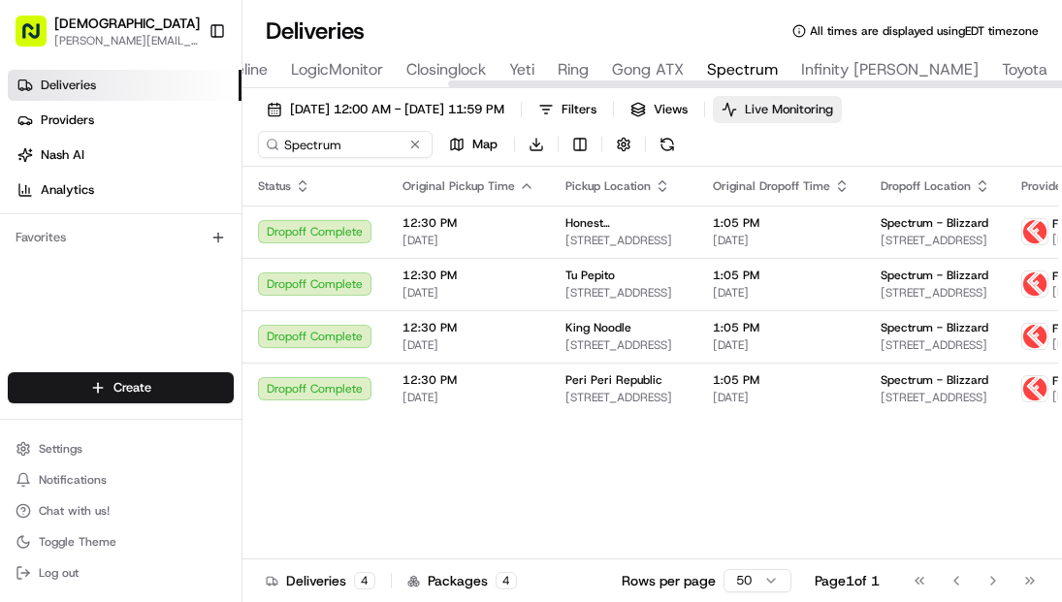
click at [828, 104] on span "Live Monitoring" at bounding box center [789, 109] width 88 height 17
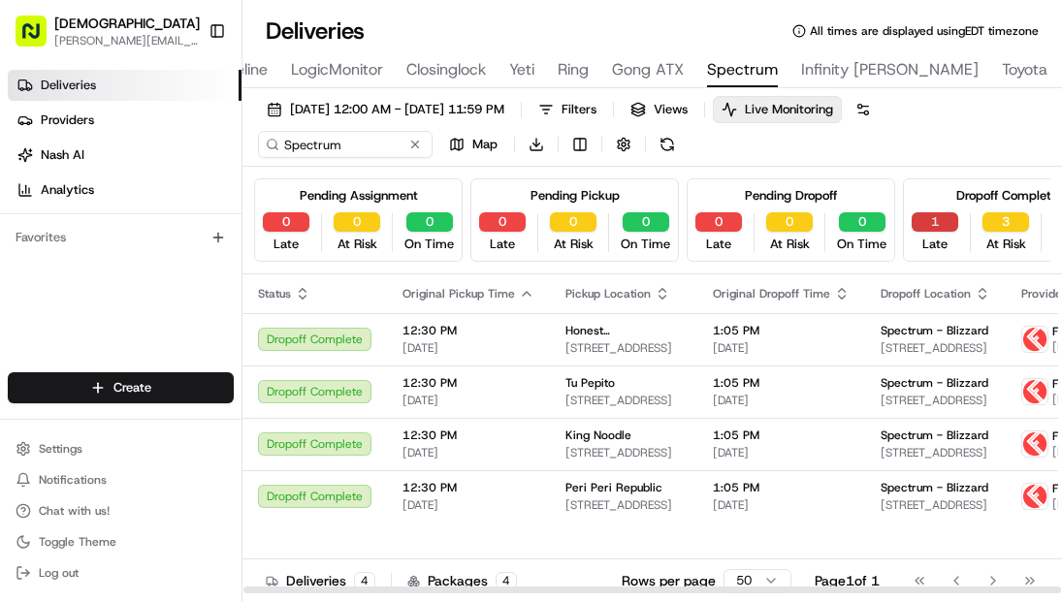
click at [916, 218] on button "1" at bounding box center [934, 221] width 47 height 19
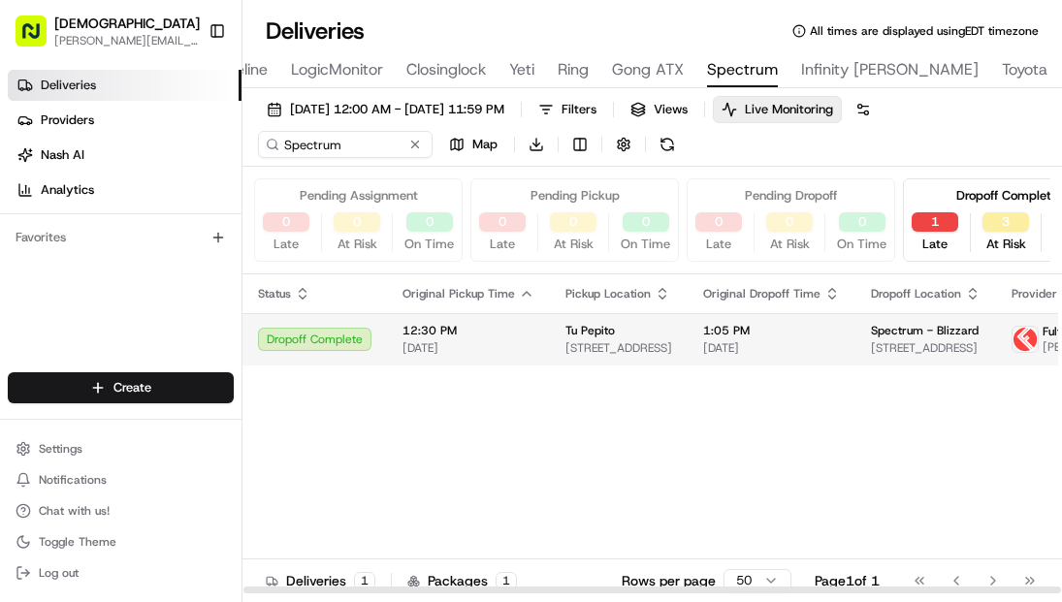
click at [664, 328] on td "Tu Pepito 13343 N Hwy 183, Austin, TX 78759, USA" at bounding box center [619, 339] width 138 height 52
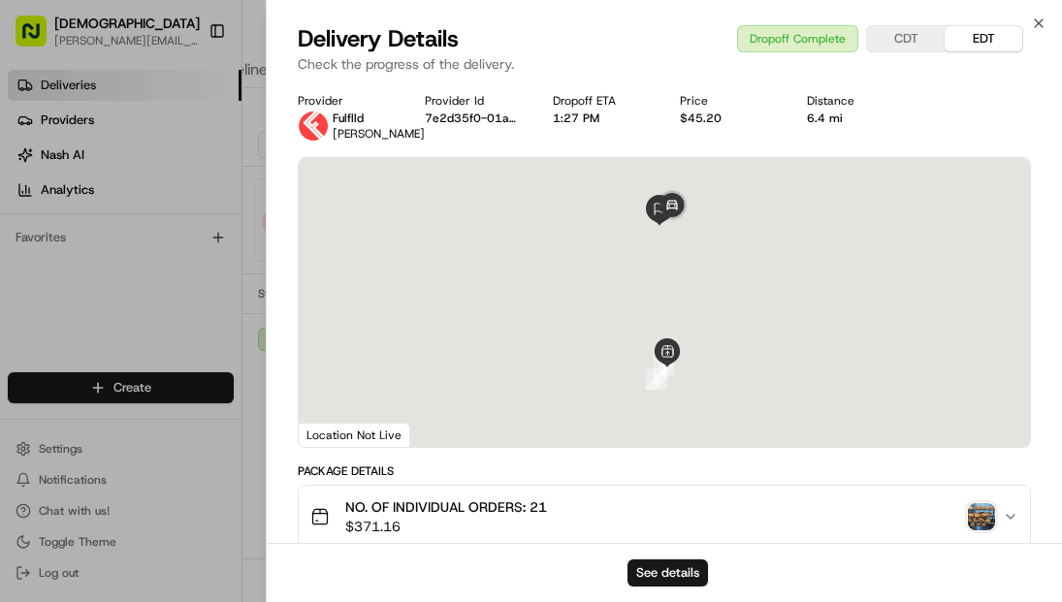
scroll to position [800, 0]
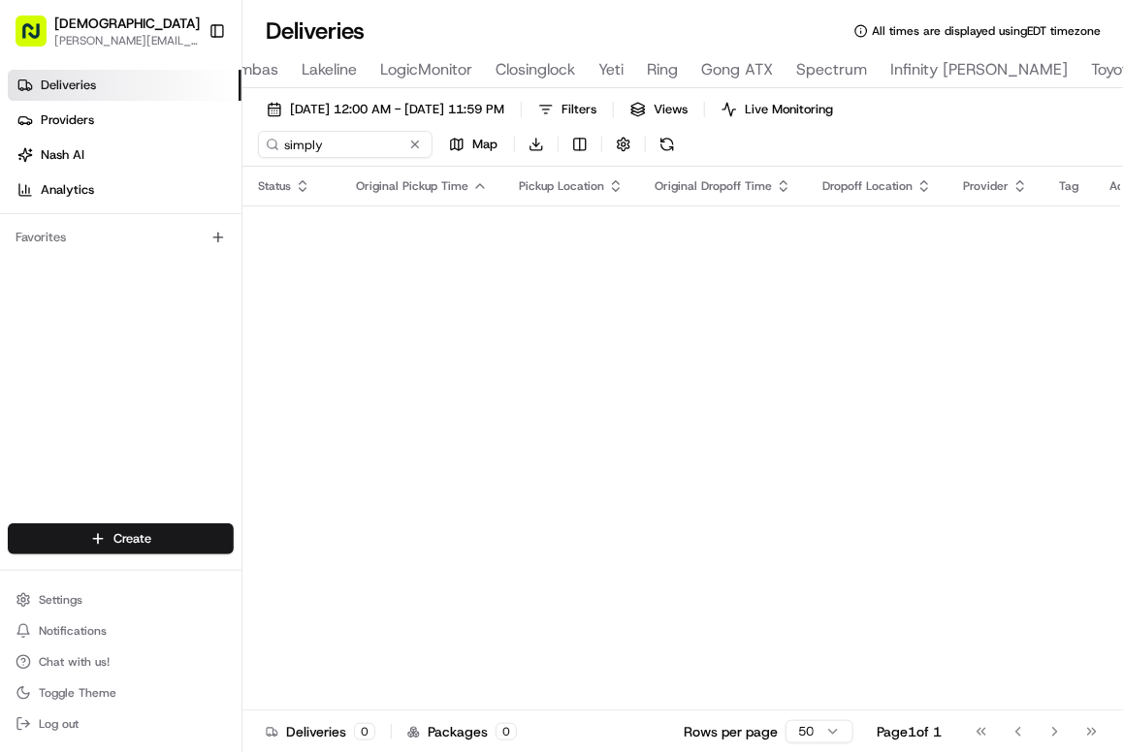
scroll to position [0, 651]
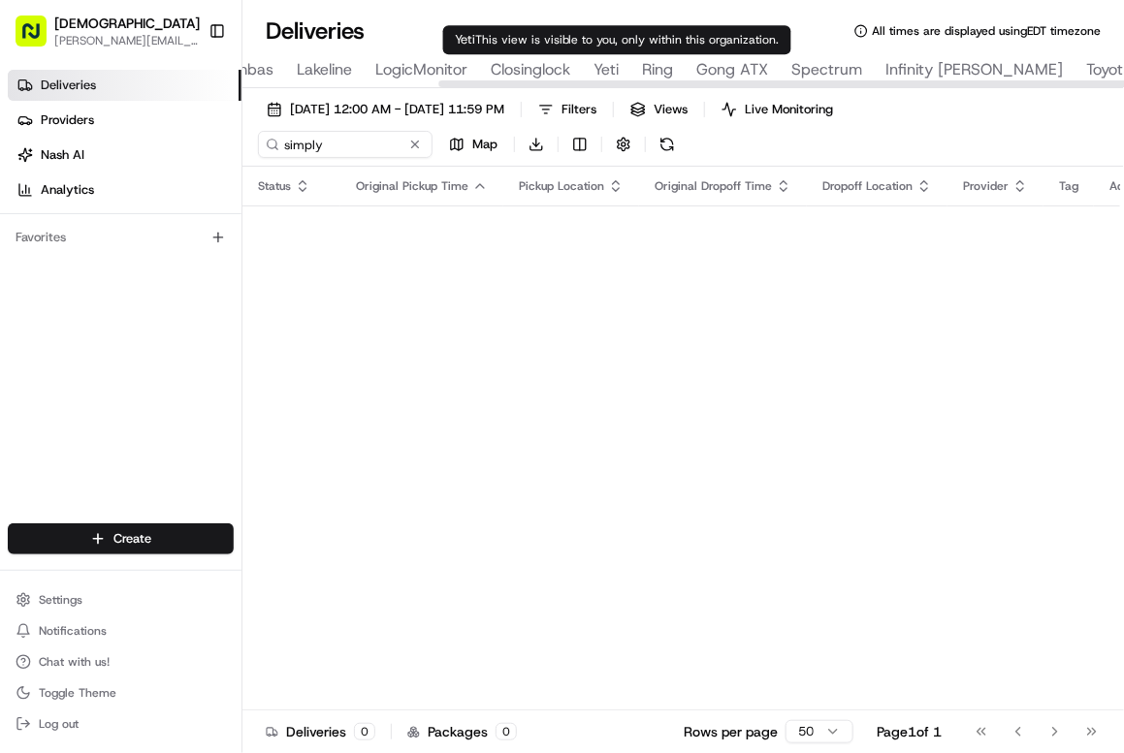
type input "Yeti"
click at [612, 70] on span "Yeti" at bounding box center [605, 69] width 25 height 23
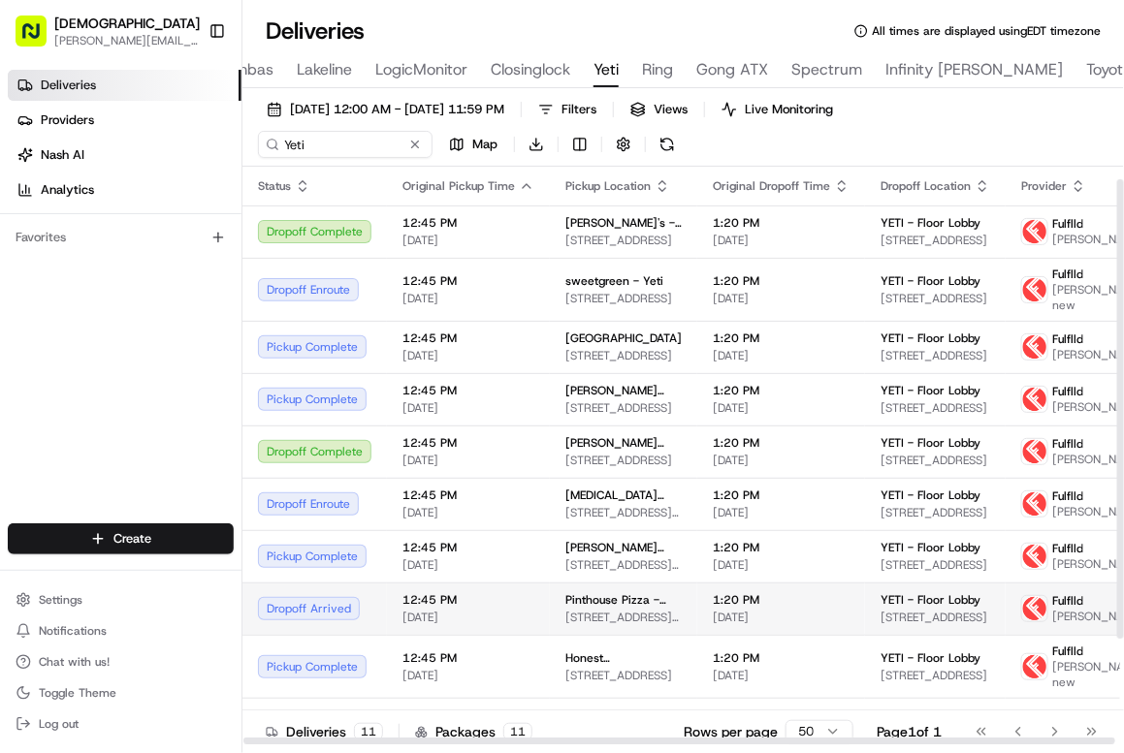
scroll to position [149, 0]
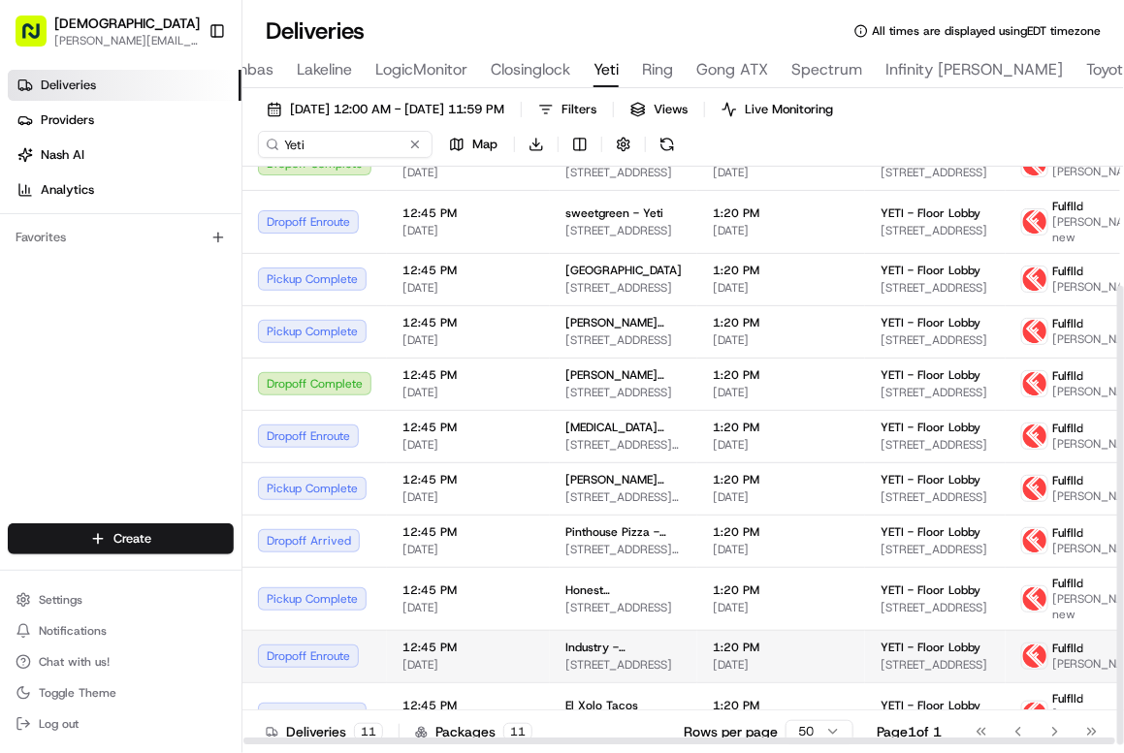
click at [613, 671] on td "Industry - [GEOGRAPHIC_DATA] [STREET_ADDRESS]" at bounding box center [623, 656] width 147 height 52
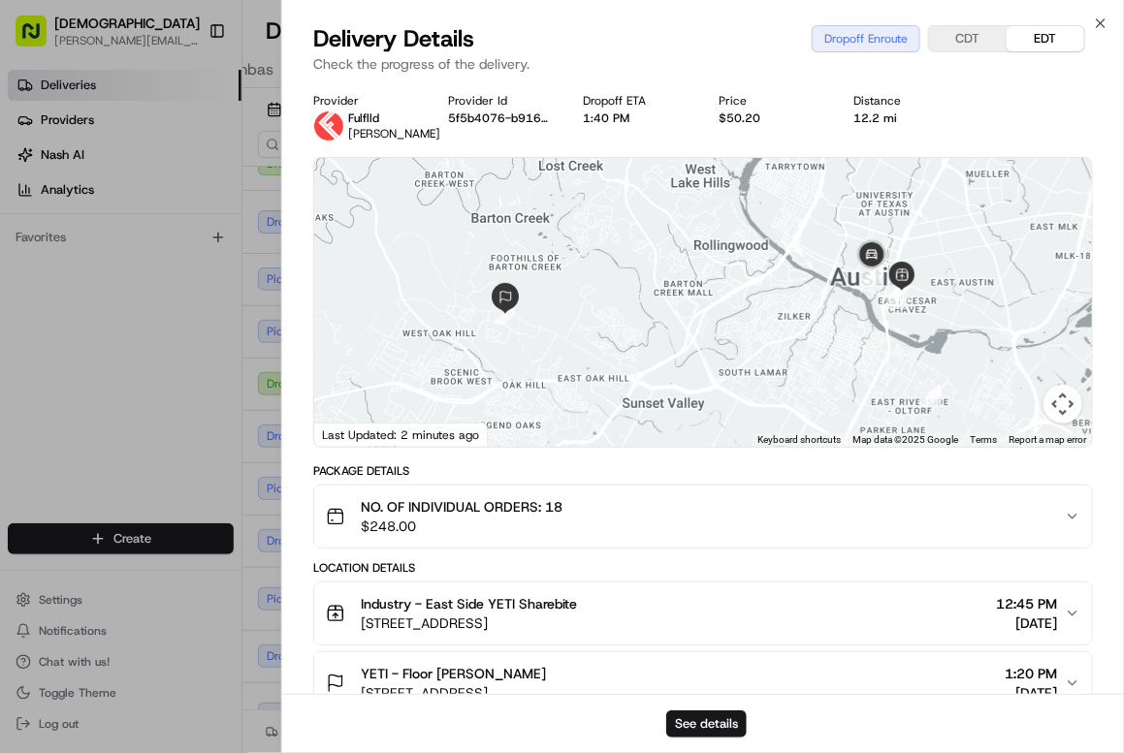
scroll to position [449, 0]
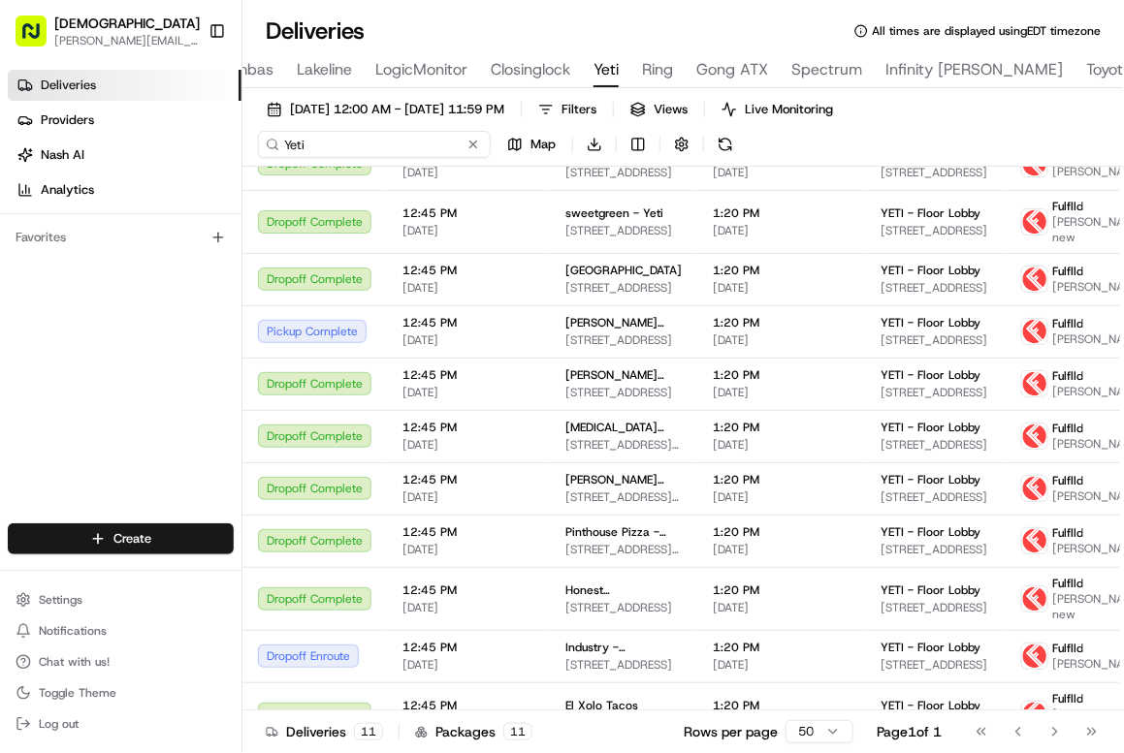
click at [302, 140] on input "Yeti" at bounding box center [374, 144] width 233 height 27
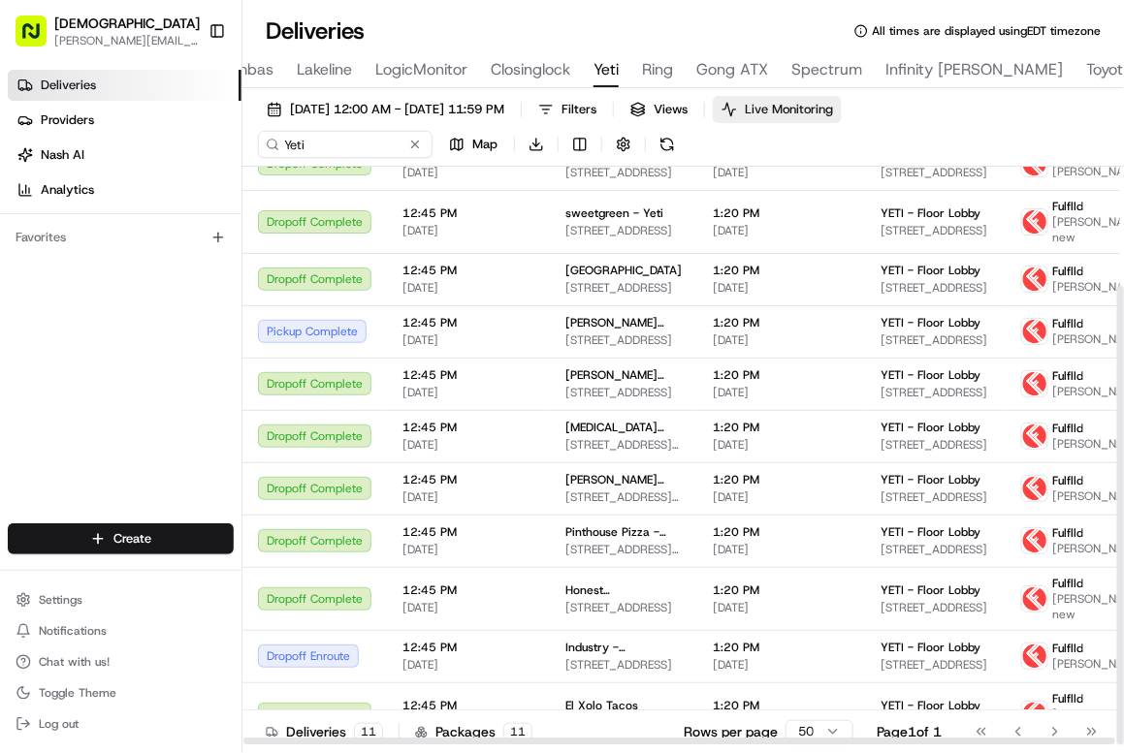
click at [805, 99] on button "Live Monitoring" at bounding box center [777, 109] width 129 height 27
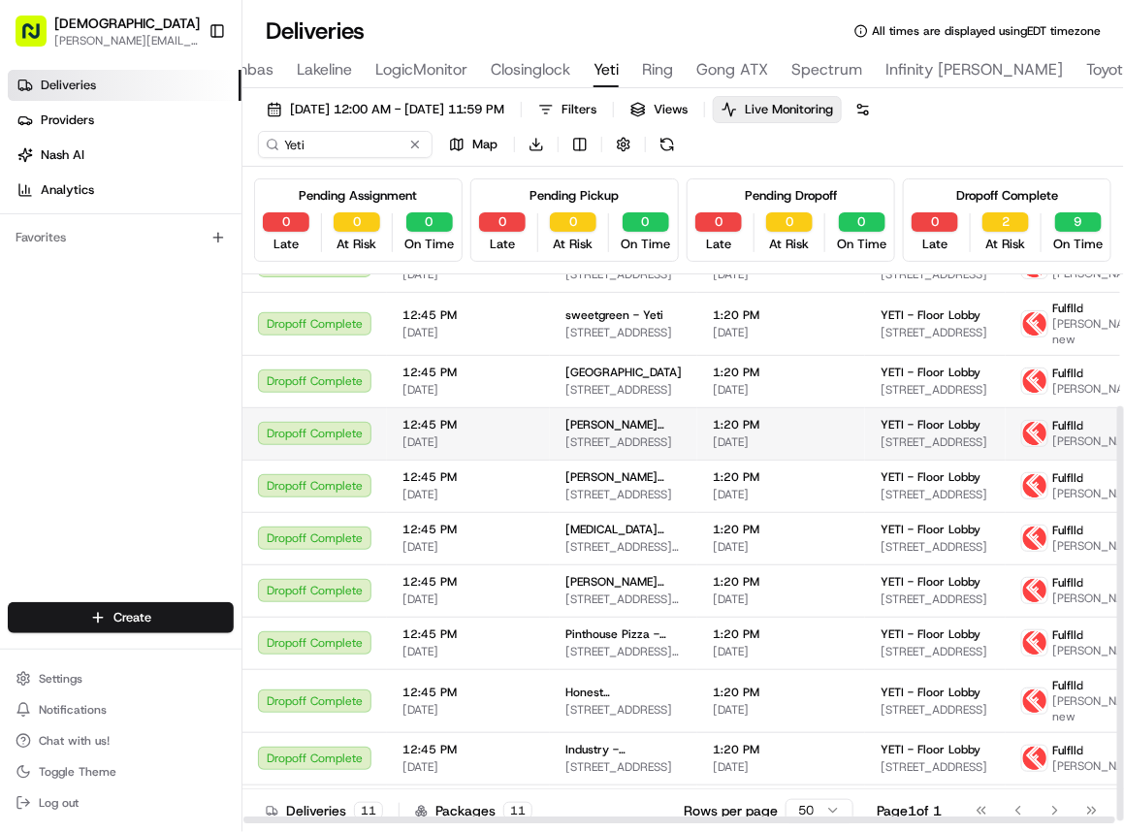
scroll to position [178, 0]
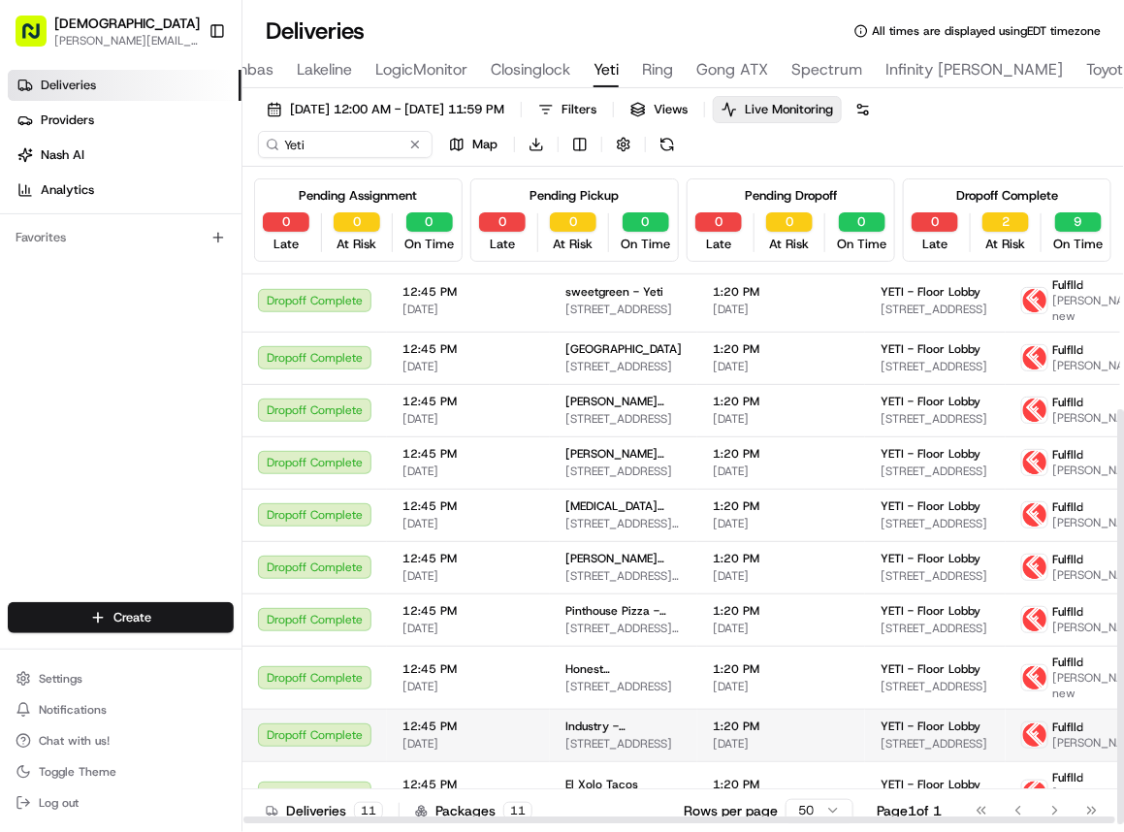
click at [635, 736] on span "[STREET_ADDRESS]" at bounding box center [623, 744] width 116 height 16
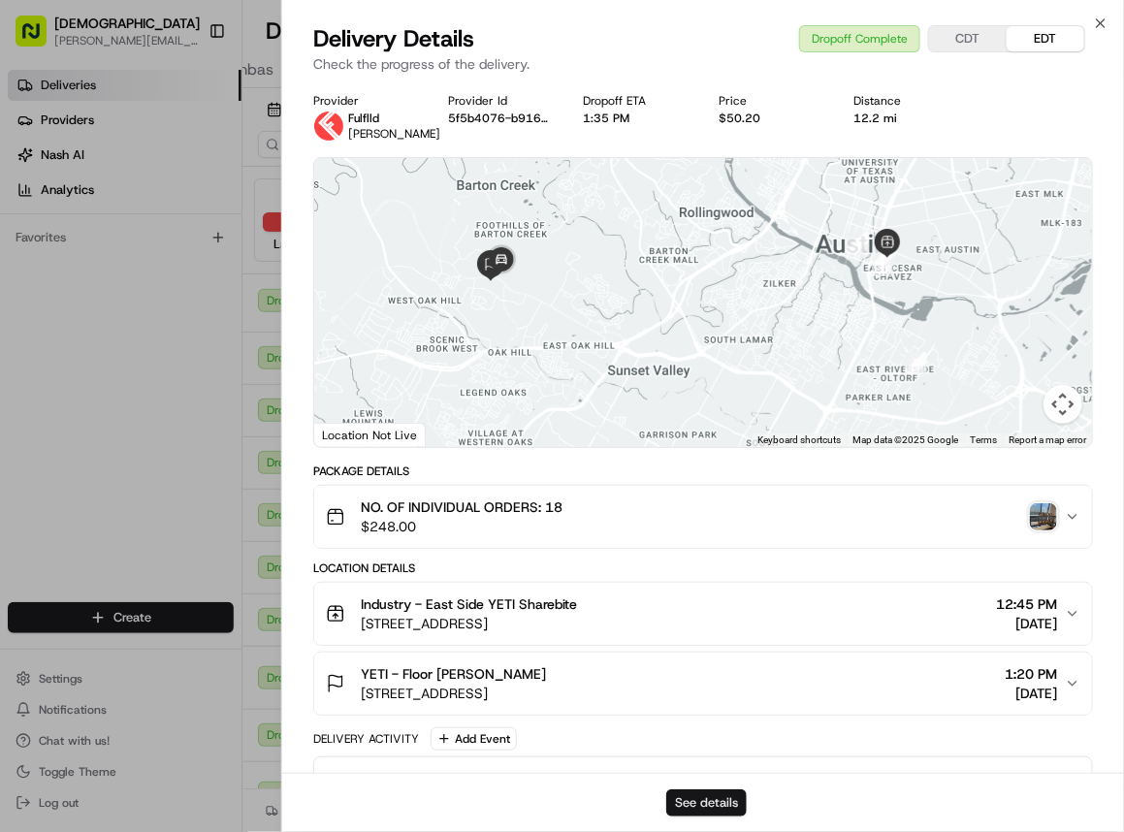
click at [729, 752] on button "See details" at bounding box center [706, 802] width 80 height 27
click at [1041, 518] on img "button" at bounding box center [1043, 516] width 27 height 27
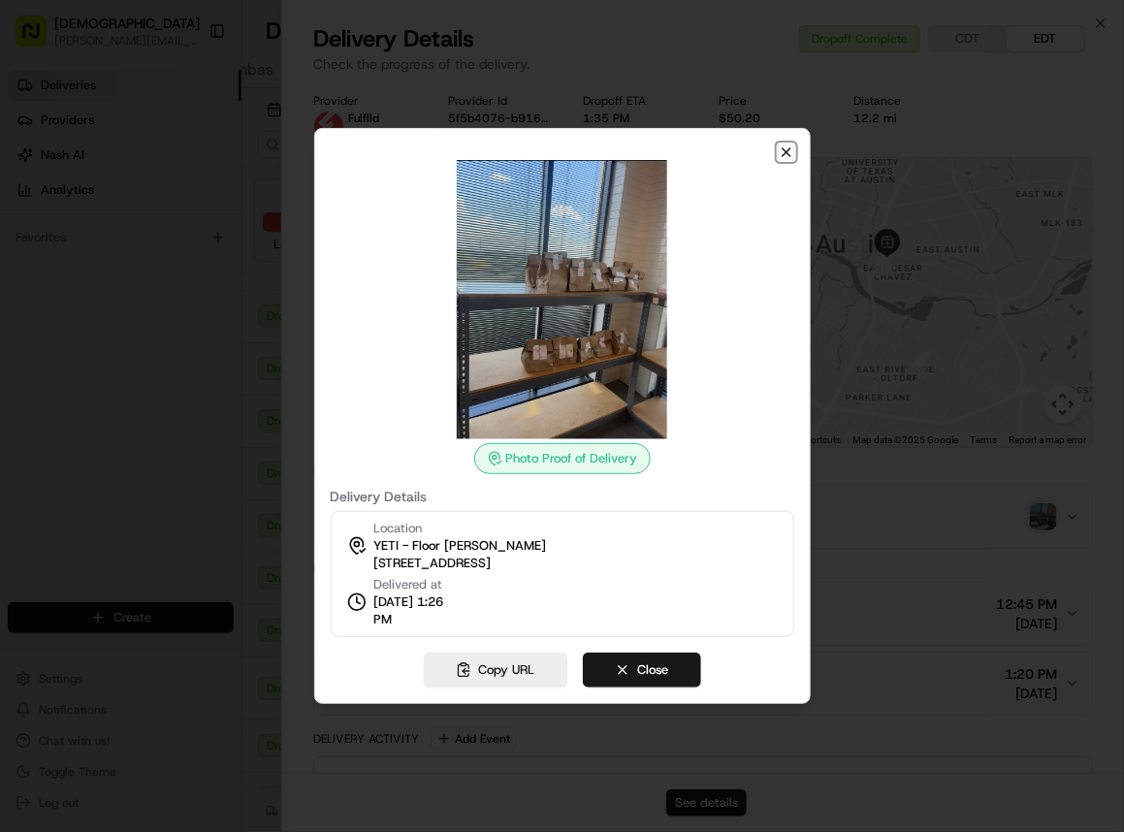
click at [780, 158] on icon "button" at bounding box center [786, 152] width 16 height 16
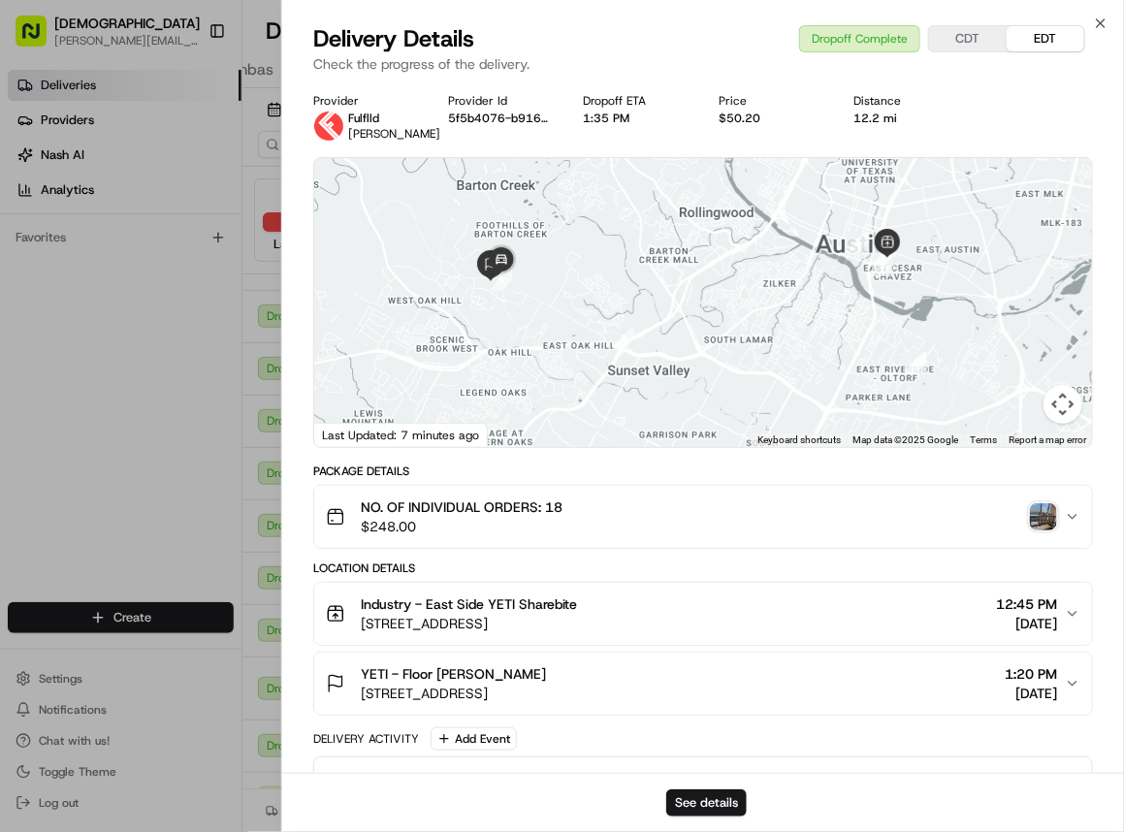
click at [1044, 520] on img "button" at bounding box center [1043, 516] width 27 height 27
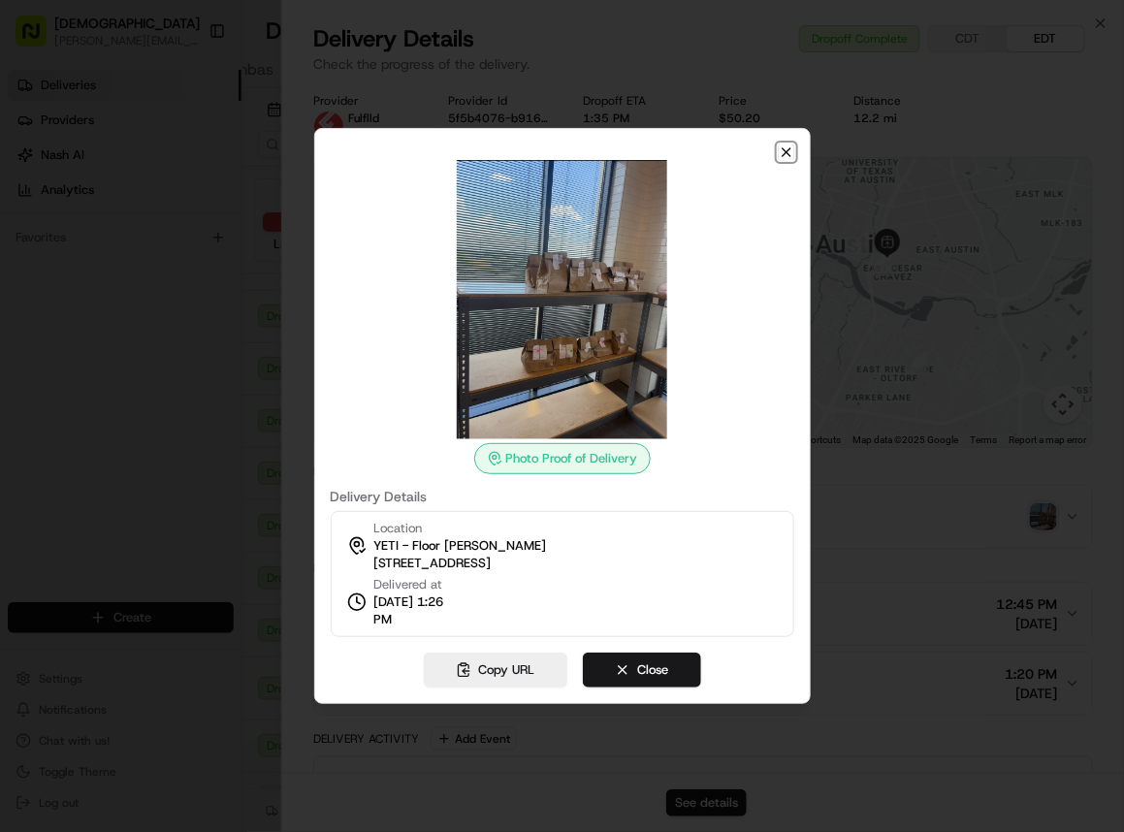
click at [786, 151] on icon "button" at bounding box center [786, 152] width 8 height 8
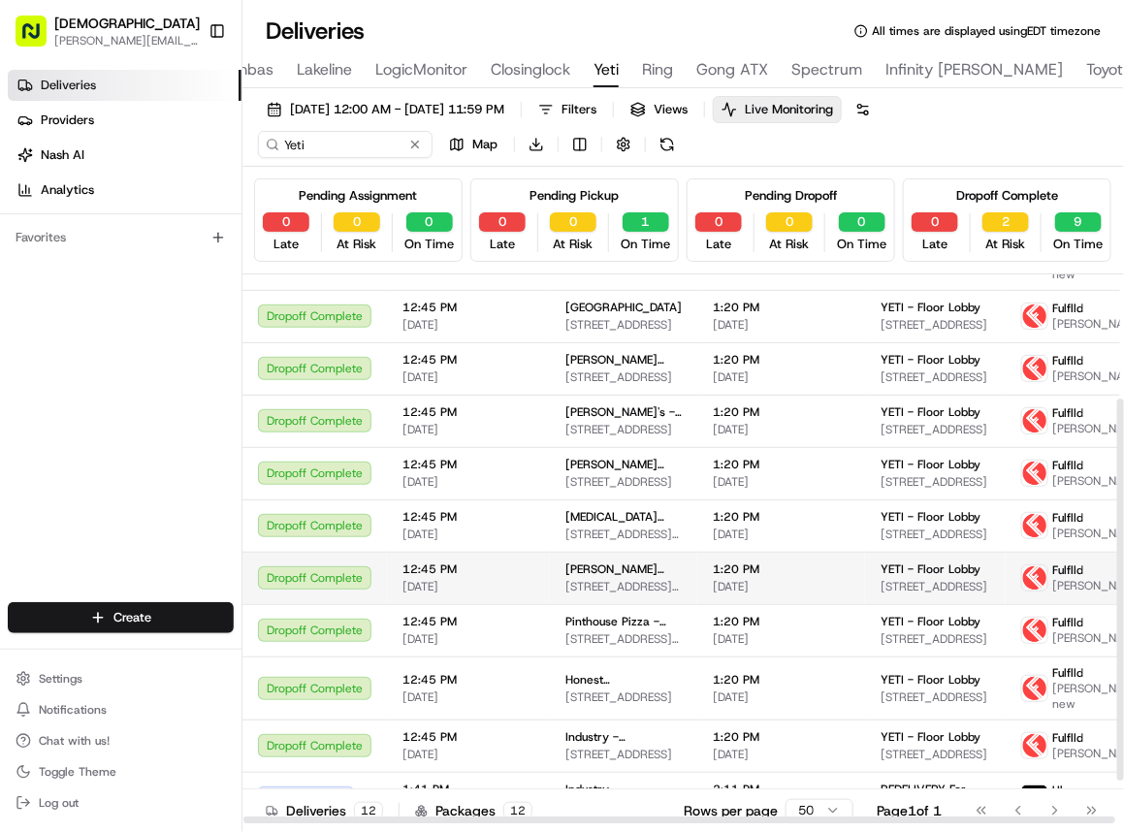
scroll to position [241, 0]
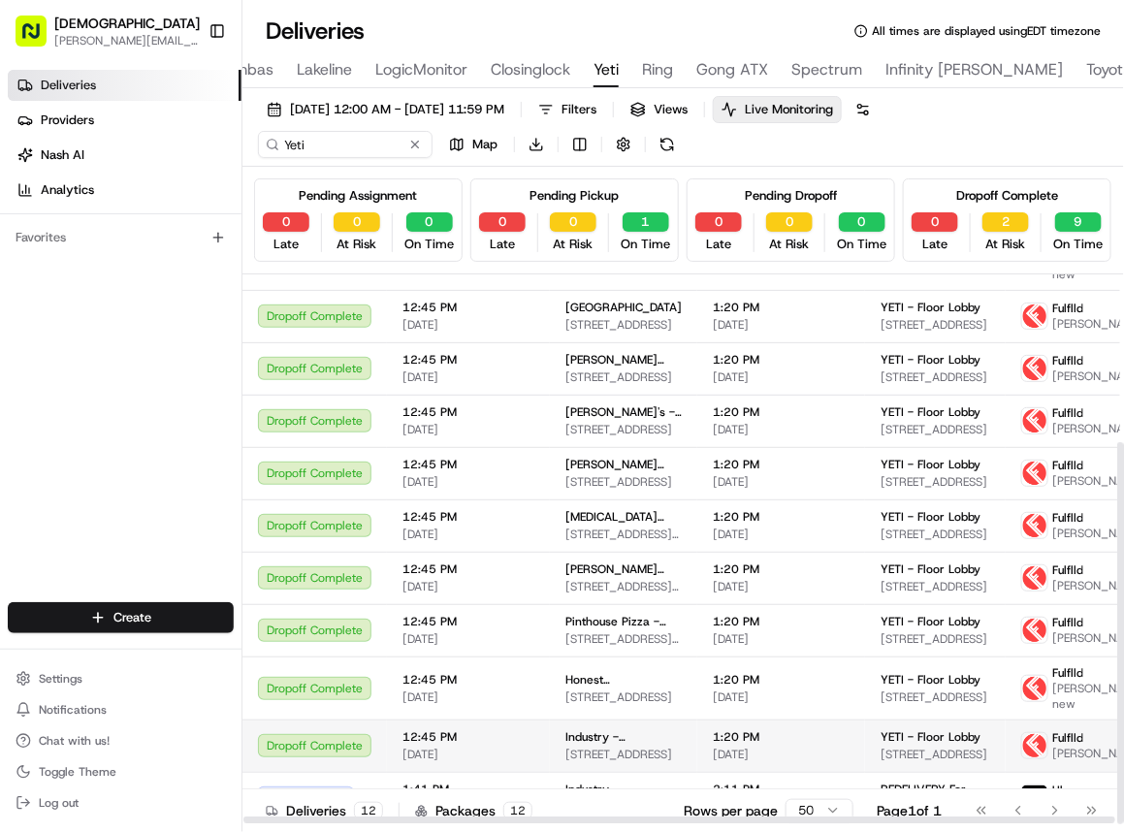
click at [632, 746] on span "[STREET_ADDRESS]" at bounding box center [623, 754] width 116 height 16
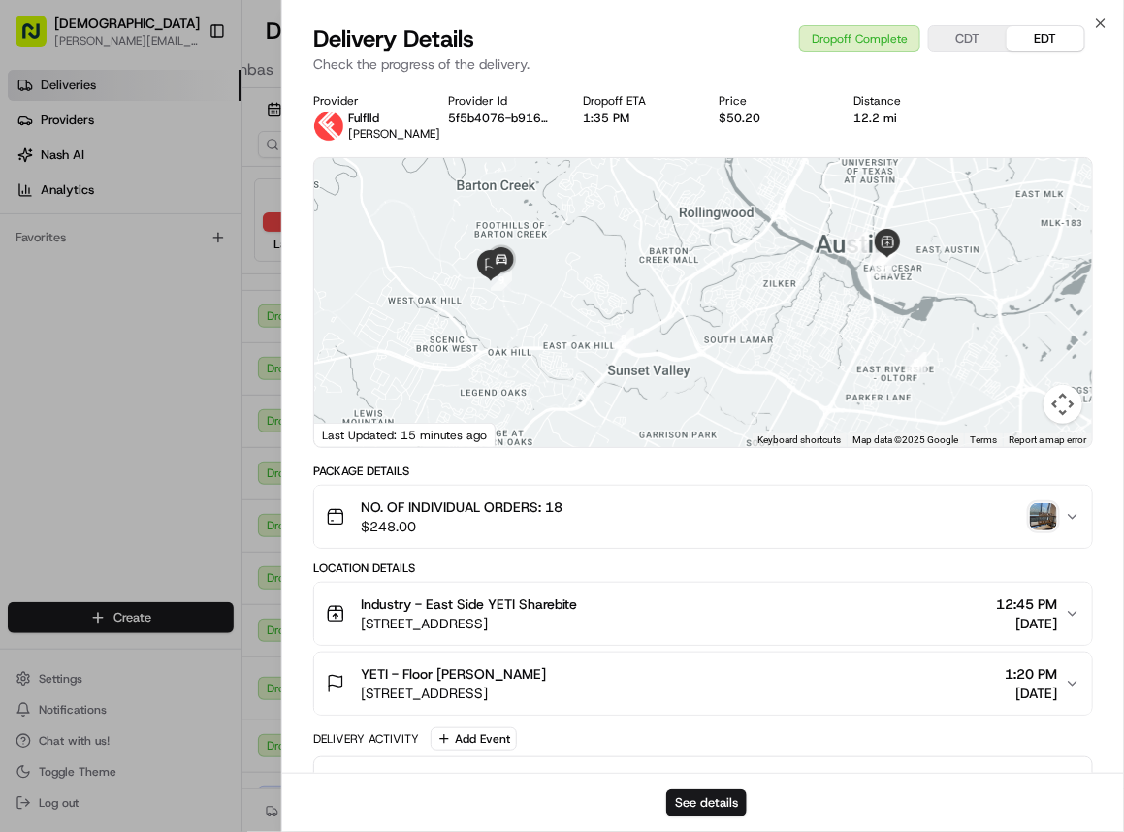
click at [1049, 523] on img "button" at bounding box center [1043, 516] width 27 height 27
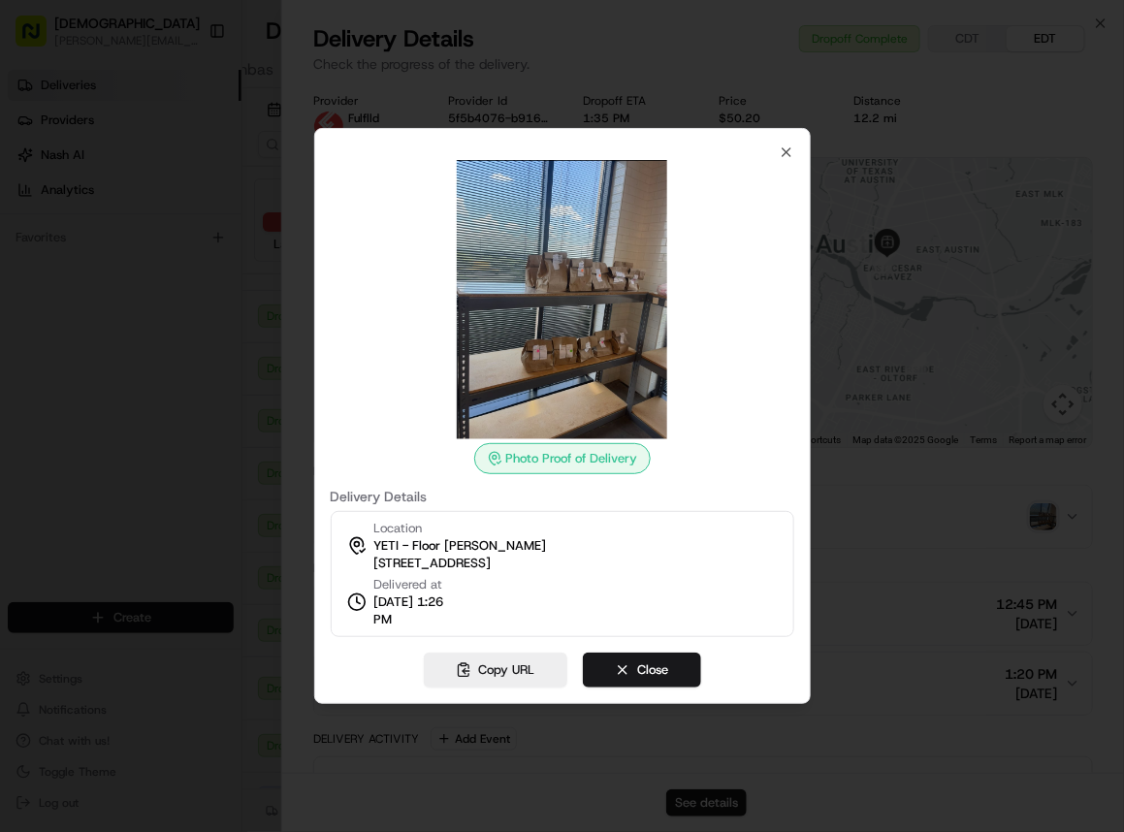
click at [208, 585] on div at bounding box center [562, 416] width 1124 height 832
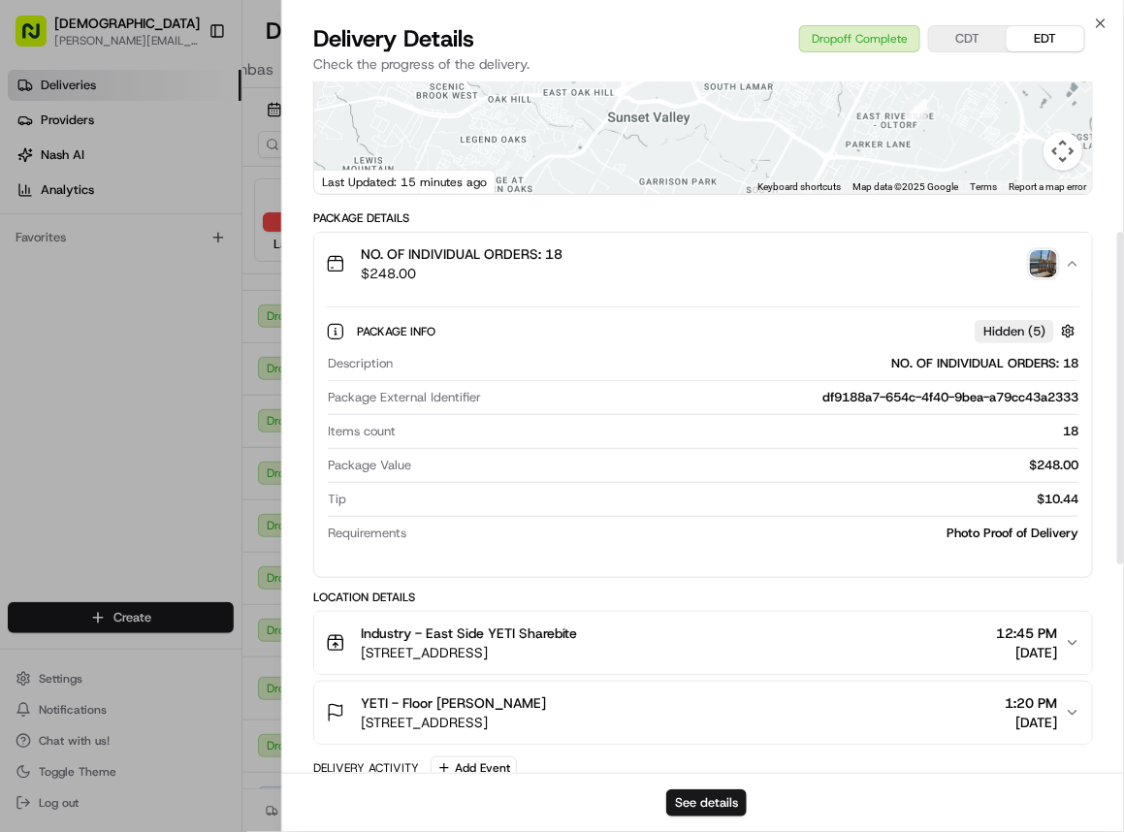
scroll to position [379, 0]
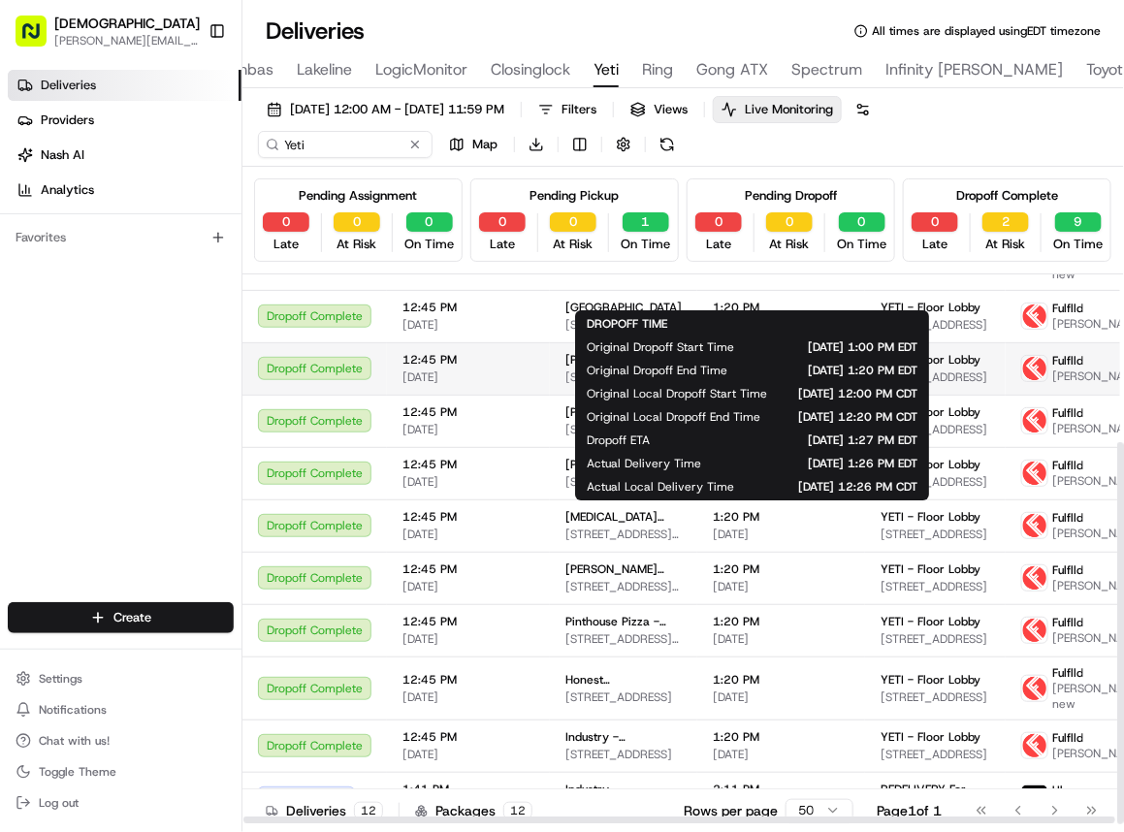
click at [752, 369] on span "[DATE]" at bounding box center [781, 377] width 137 height 16
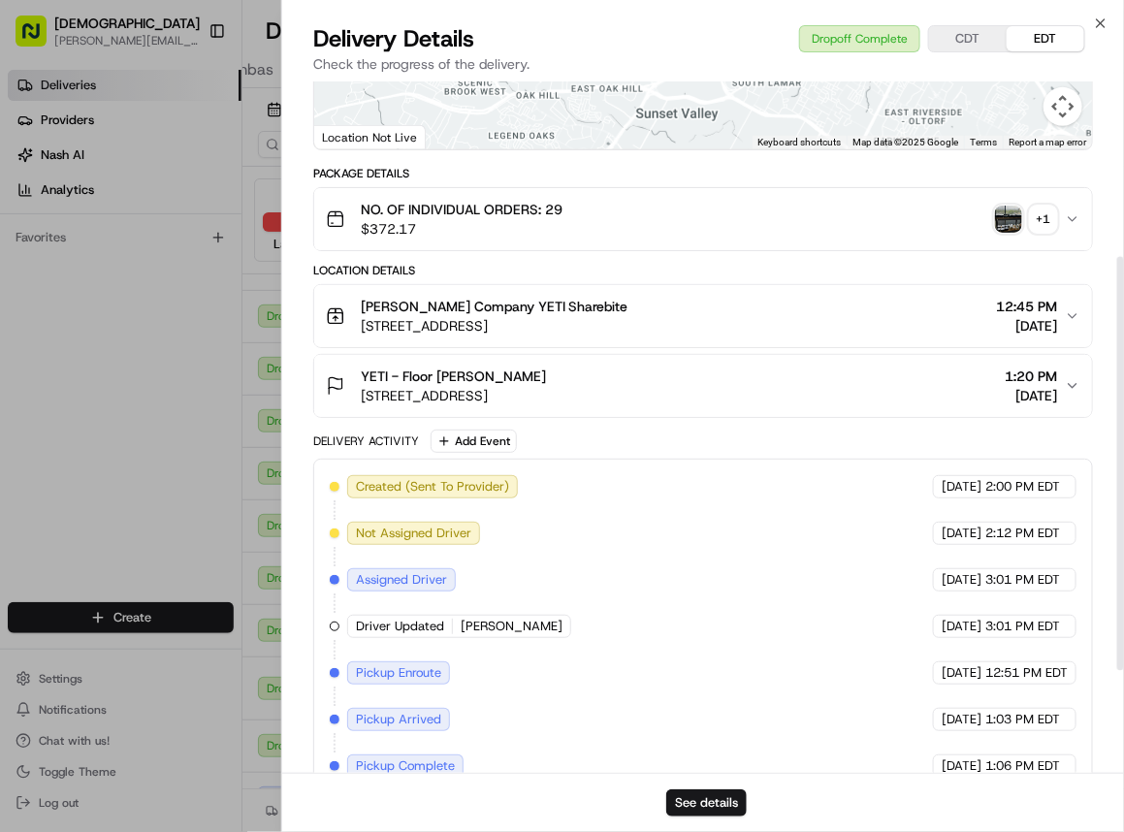
scroll to position [292, 0]
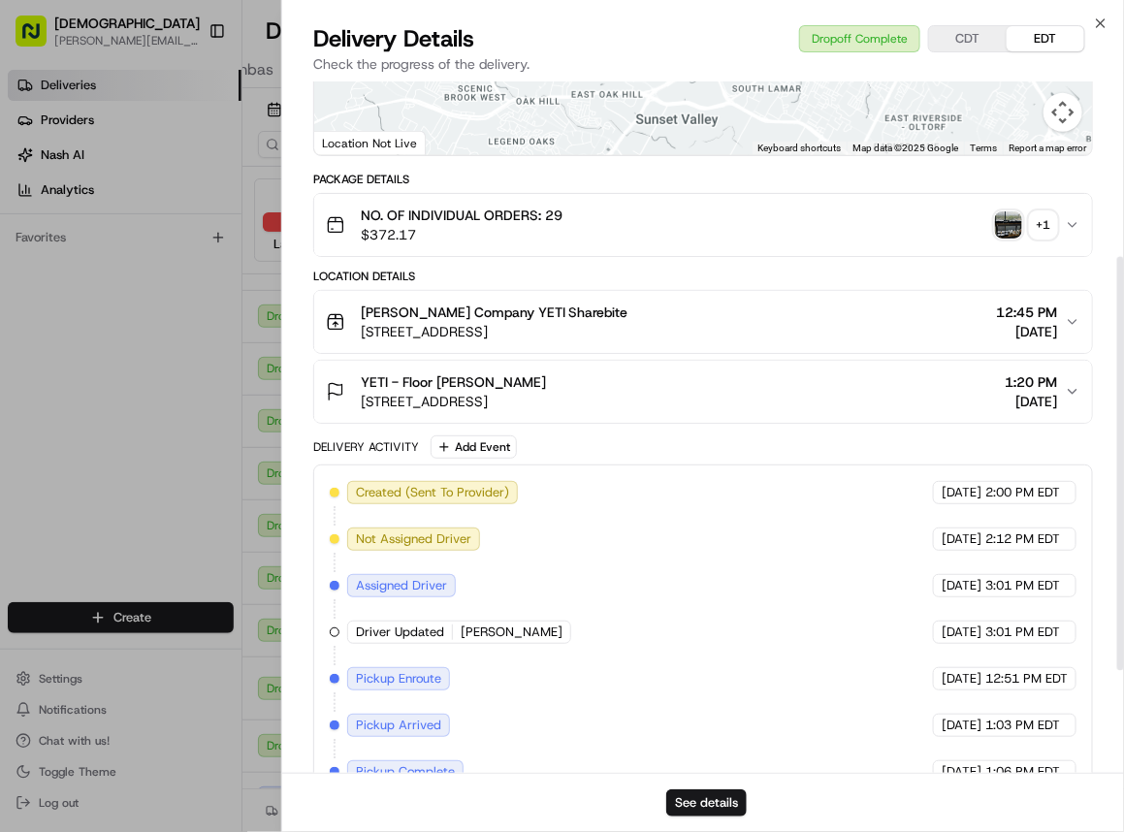
click at [1009, 221] on img "button" at bounding box center [1008, 224] width 27 height 27
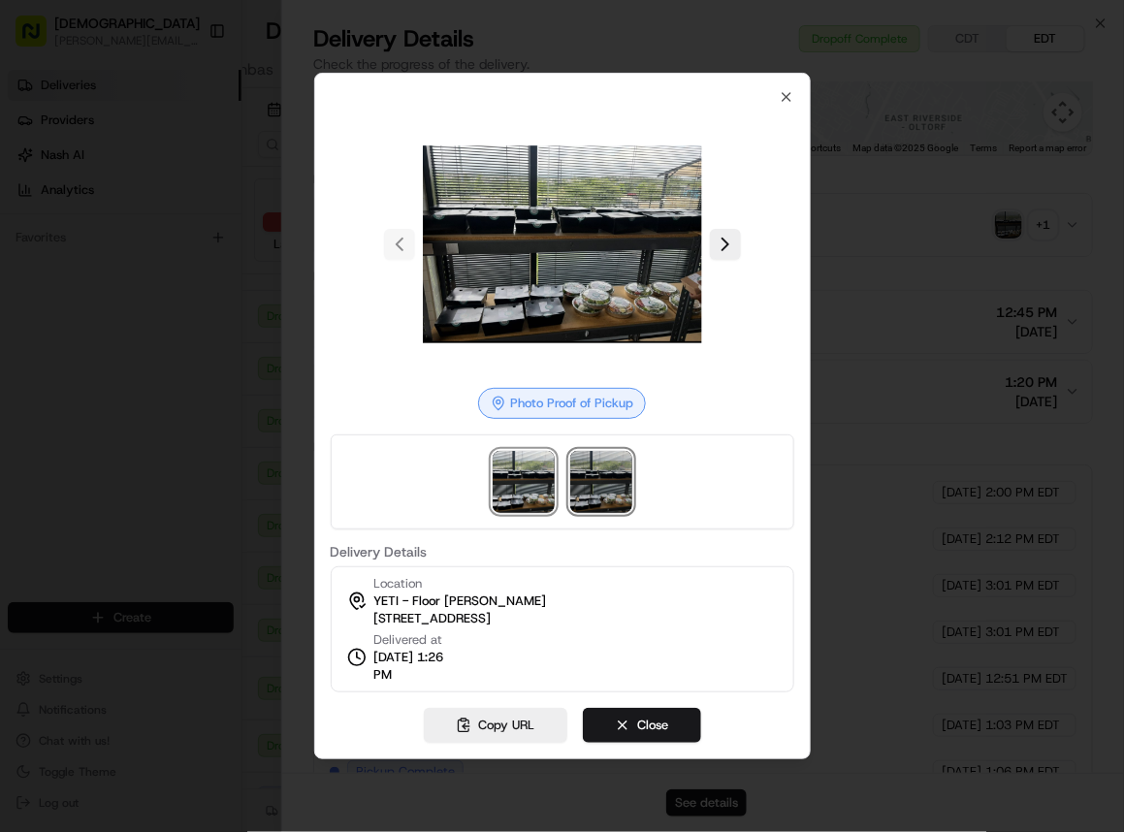
click at [615, 469] on img at bounding box center [601, 482] width 62 height 62
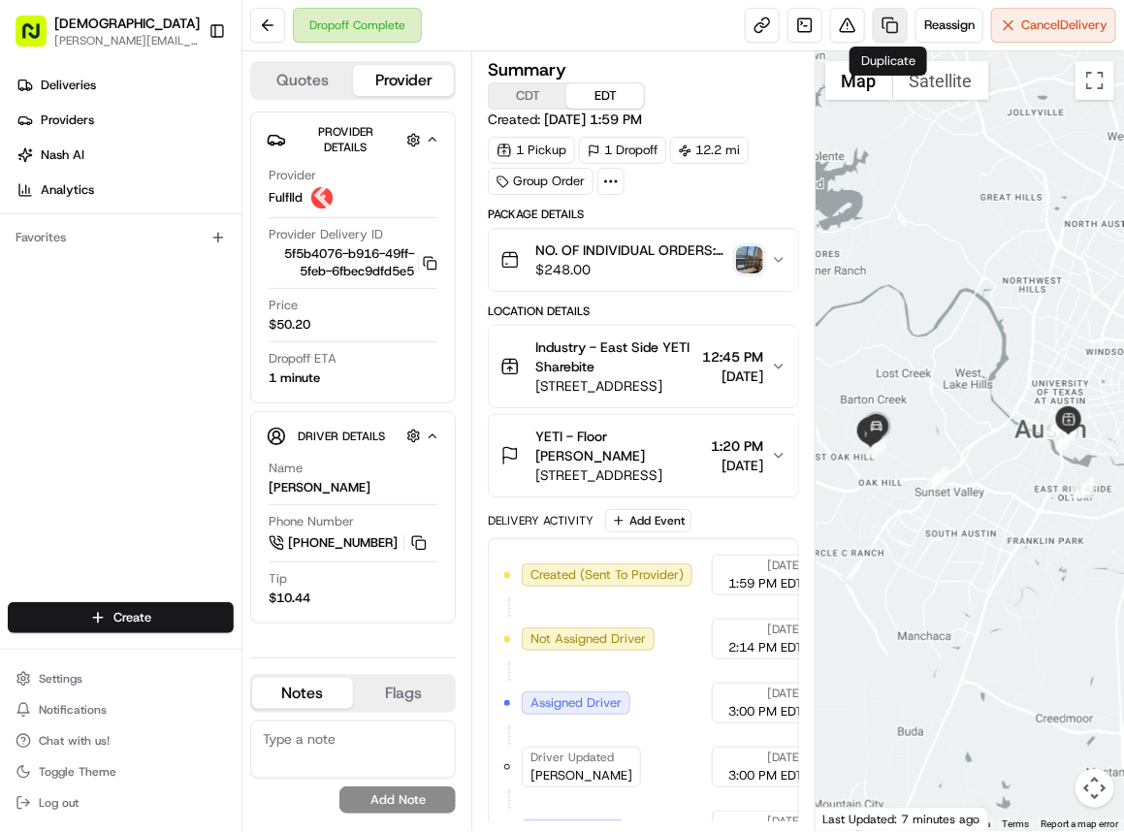
click at [882, 17] on link at bounding box center [889, 25] width 35 height 35
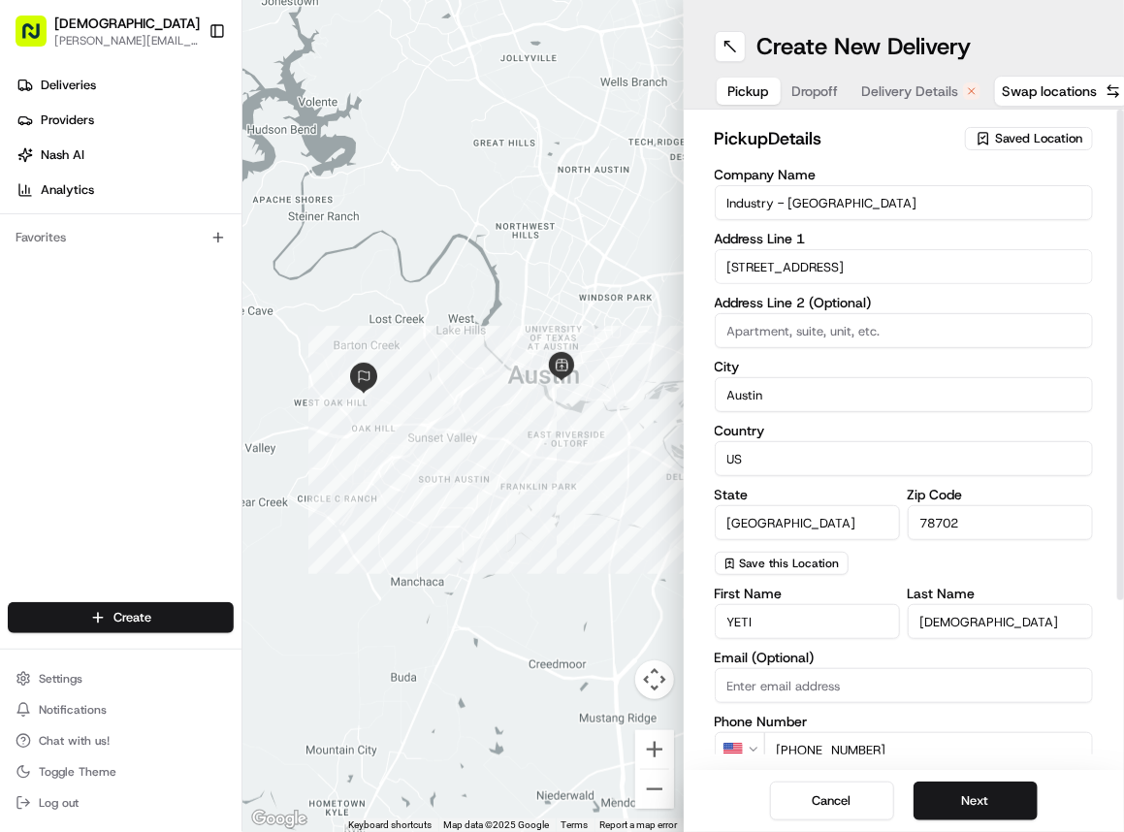
scroll to position [218, 0]
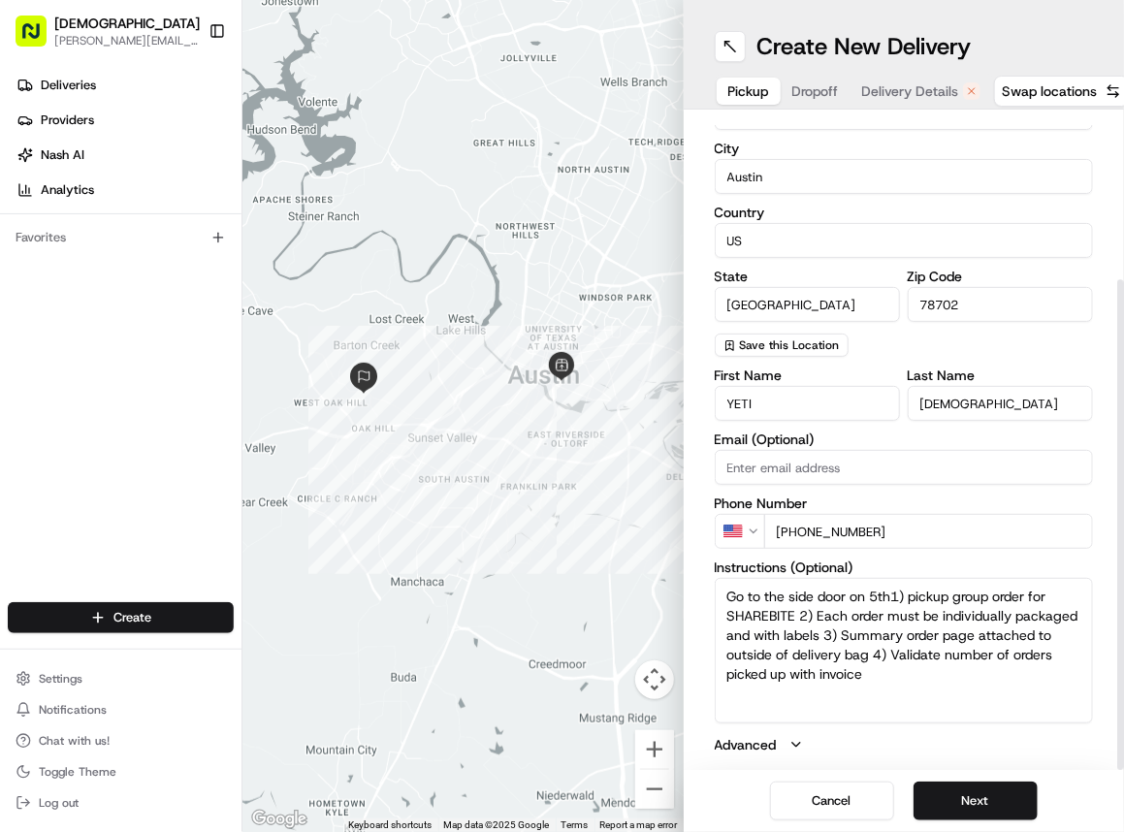
drag, startPoint x: 906, startPoint y: 596, endPoint x: 1031, endPoint y: 591, distance: 124.2
click at [1031, 591] on textarea "Go to the side door on 5th1) pickup group order for SHAREBITE 2) Each order mus…" at bounding box center [903, 650] width 379 height 145
click at [1038, 584] on textarea "Go to the side door on 5th1)ASK FOR SHAREBITE 2) Each order must be individuall…" at bounding box center [903, 650] width 379 height 145
click at [1033, 595] on textarea "Go to the side door on 5th1)ASK FOR SHAREBITE 2) Each order must be individuall…" at bounding box center [903, 650] width 379 height 145
drag, startPoint x: 864, startPoint y: 694, endPoint x: 823, endPoint y: 631, distance: 75.0
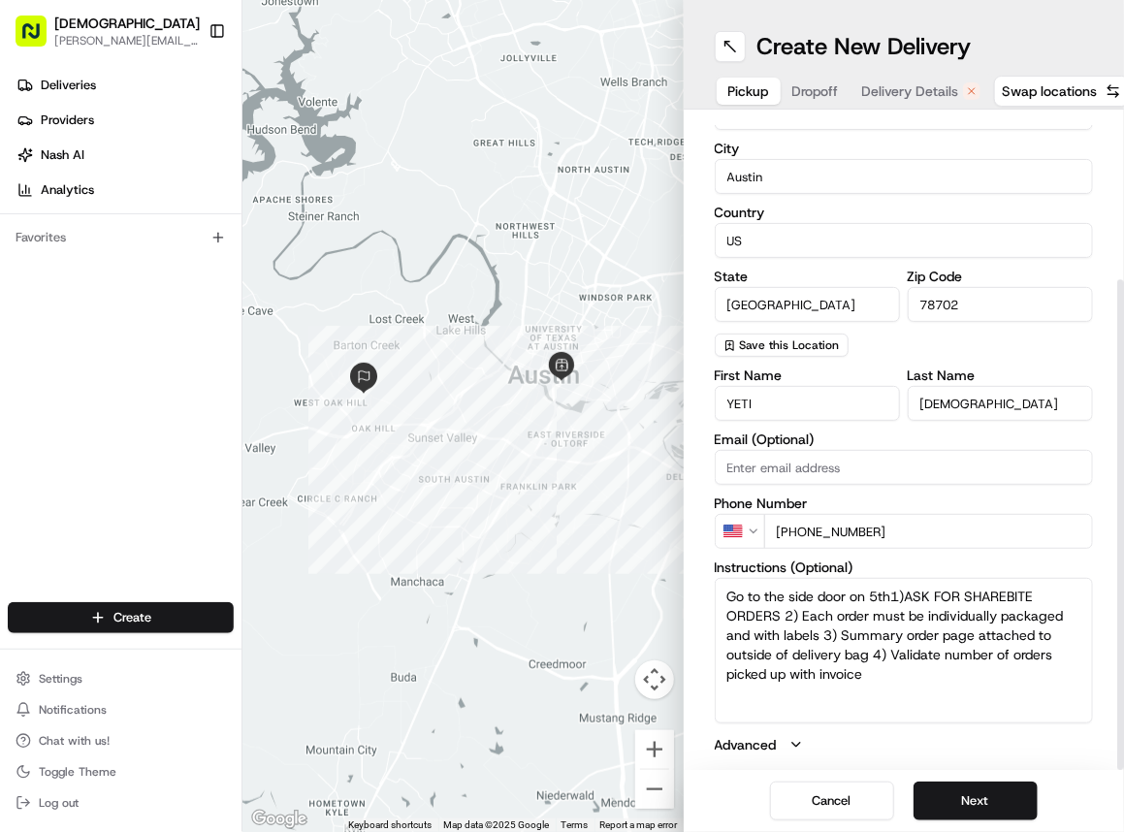
click at [823, 631] on textarea "Go to the side door on 5th1)ASK FOR SHAREBITE ORDERS 2) Each order must be indi…" at bounding box center [903, 650] width 379 height 145
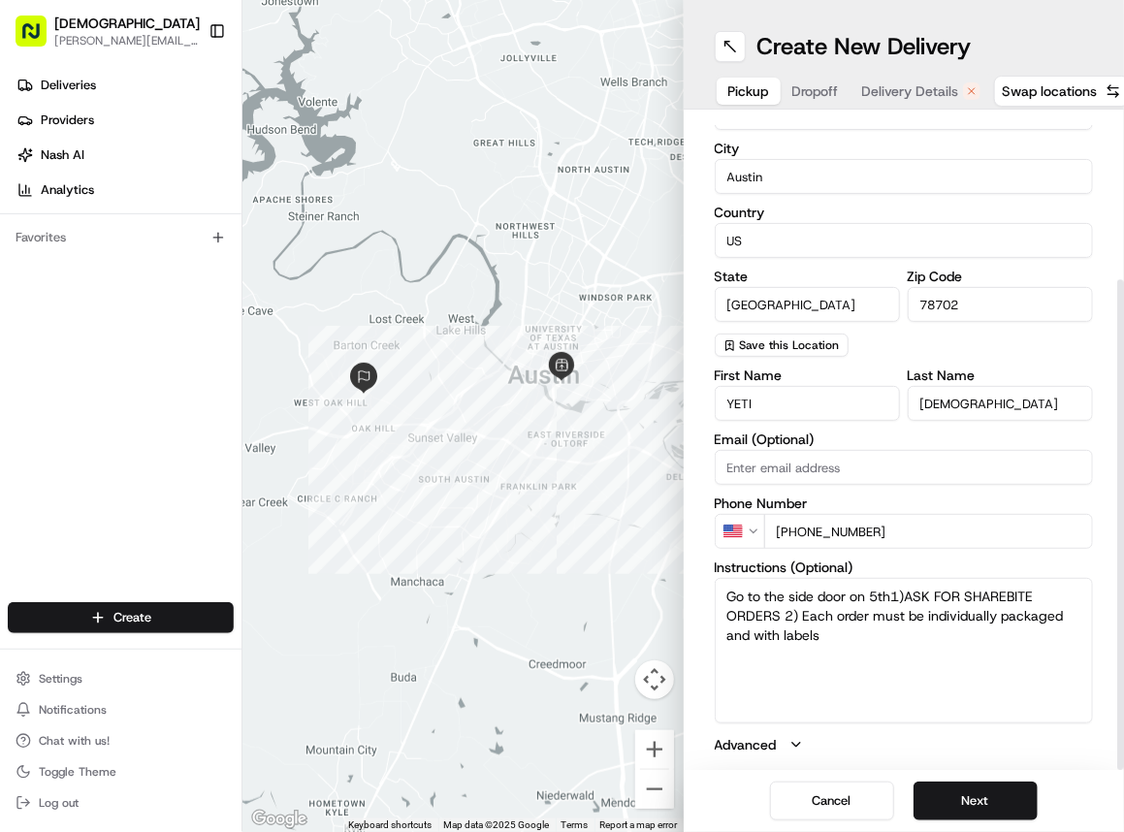
click at [818, 616] on textarea "Go to the side door on 5th1)ASK FOR SHAREBITE ORDERS 2) Each order must be indi…" at bounding box center [903, 650] width 379 height 145
click at [847, 615] on textarea "Go to the side door on 5th1)ASK FOR SHAREBITE ORDERS 2) EACH order must be indi…" at bounding box center [903, 650] width 379 height 145
click at [896, 587] on textarea "Go to the side door on 5th1)ASK FOR SHAREBITE ORDERS 2) EACH ORDER must be indi…" at bounding box center [903, 650] width 379 height 145
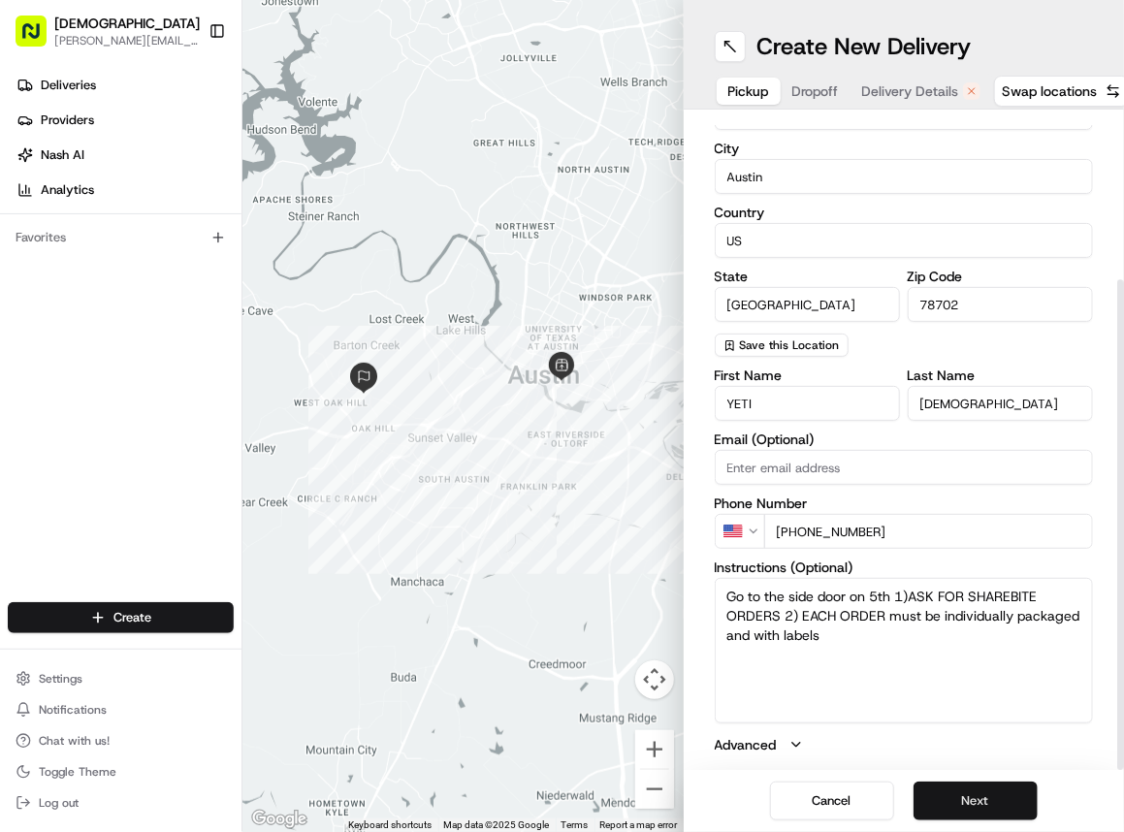
type textarea "Go to the side door on 5th 1)ASK FOR SHAREBITE ORDERS 2) EACH ORDER must be ind…"
click at [951, 790] on button "Next" at bounding box center [975, 800] width 124 height 39
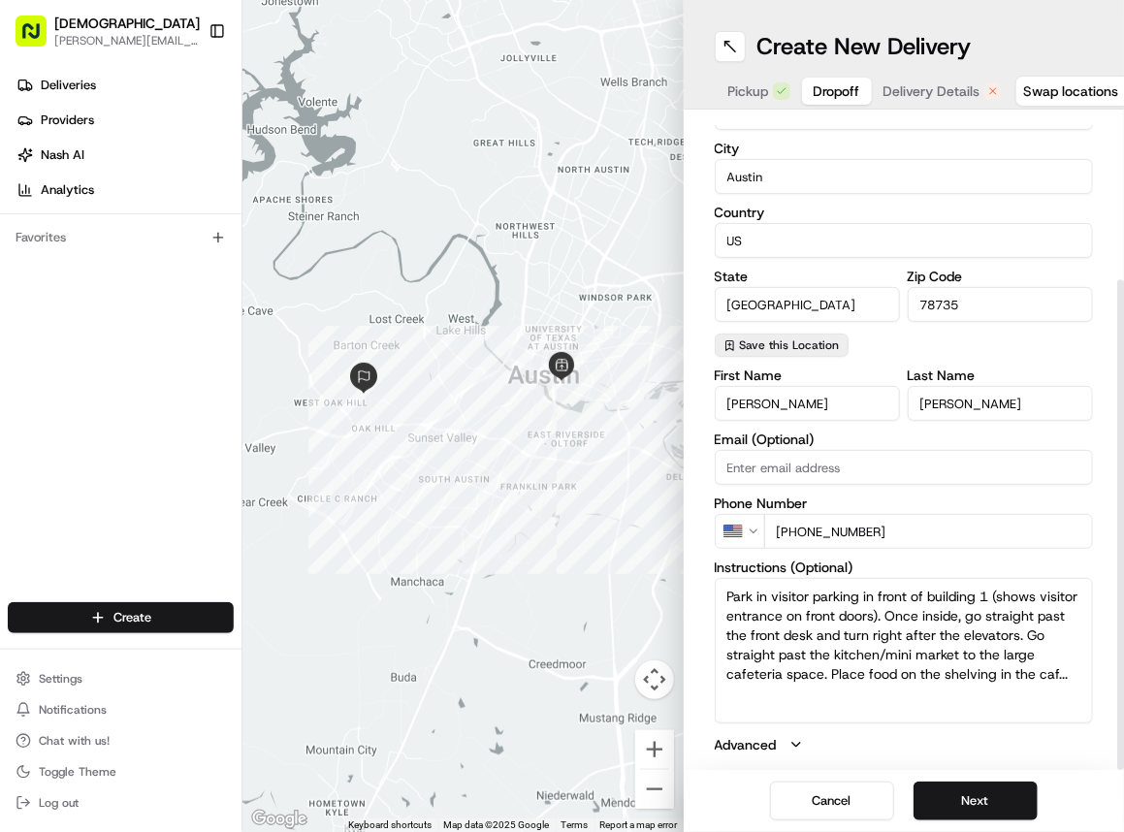
scroll to position [0, 0]
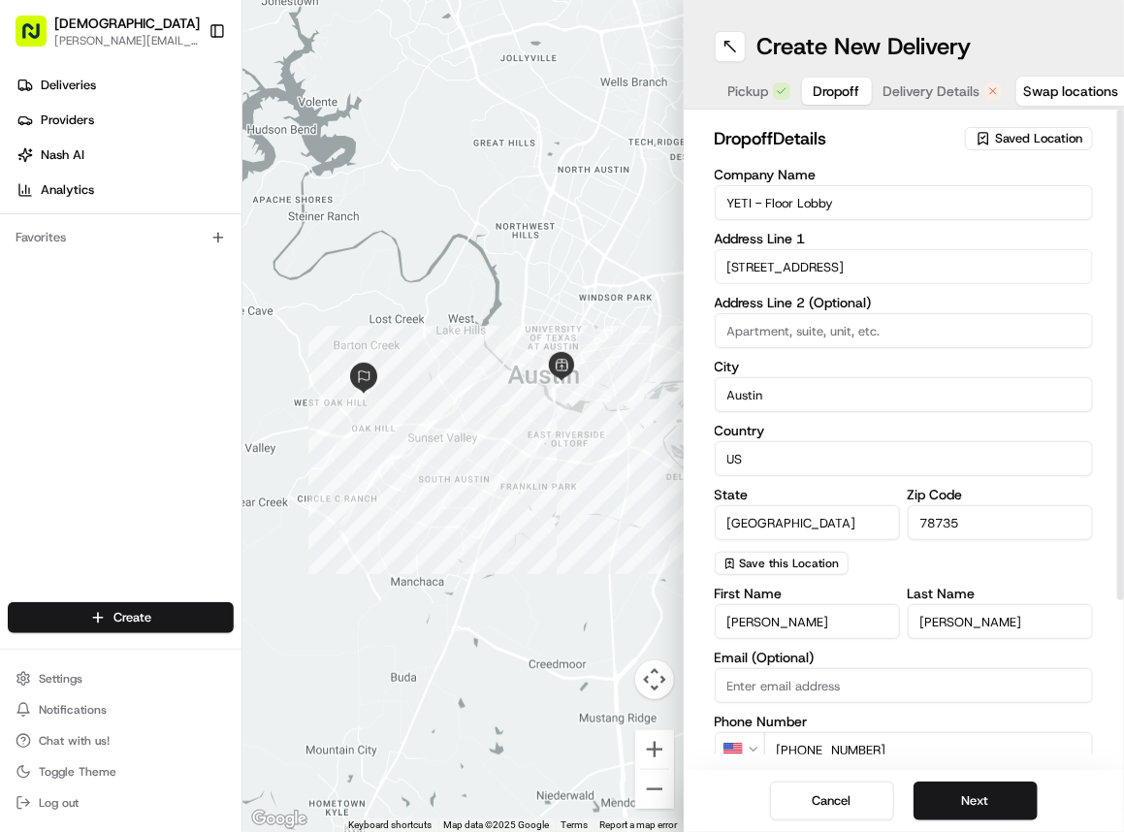
click at [722, 199] on input "YETI - Floor Lobby" at bounding box center [903, 202] width 379 height 35
type input "REDELIVERY For YETI - Floor Lobby"
click at [739, 625] on input "[PERSON_NAME]" at bounding box center [806, 621] width 185 height 35
type input "[PERSON_NAME]/[PERSON_NAME]"
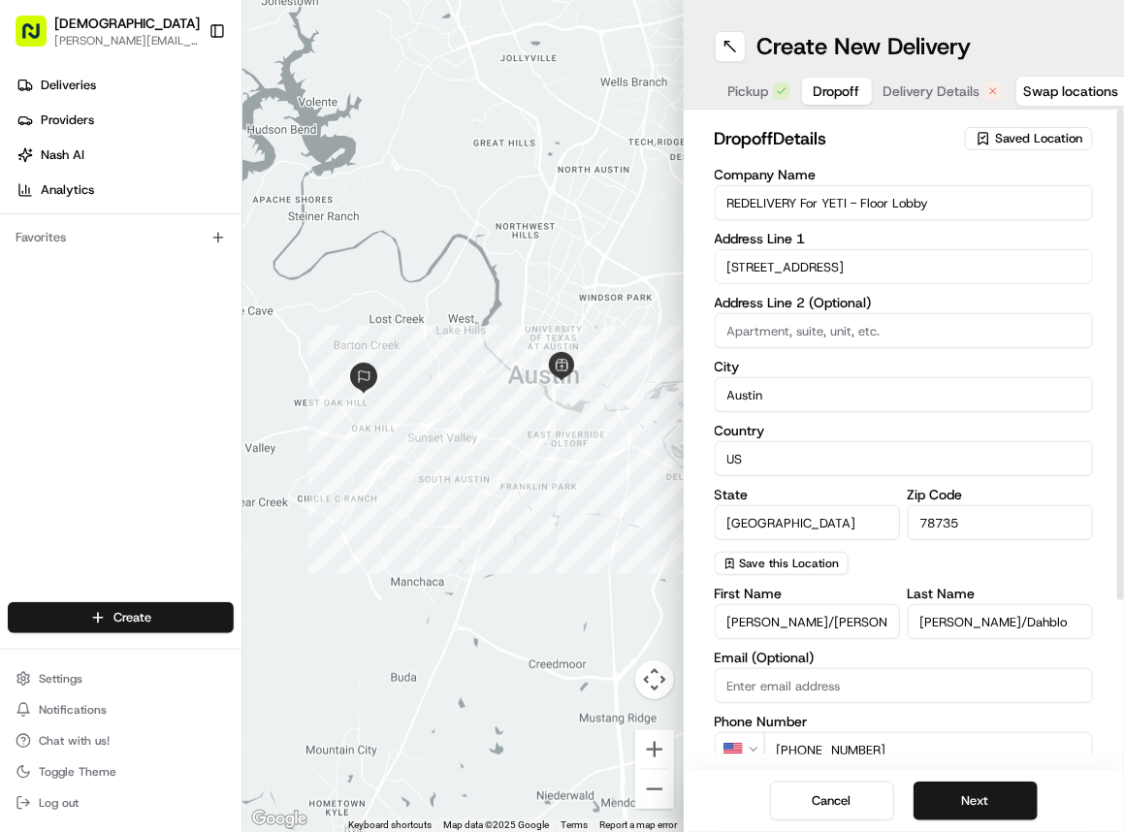
type input "[PERSON_NAME]/Dahblo"
click at [940, 803] on button "Next" at bounding box center [975, 800] width 124 height 39
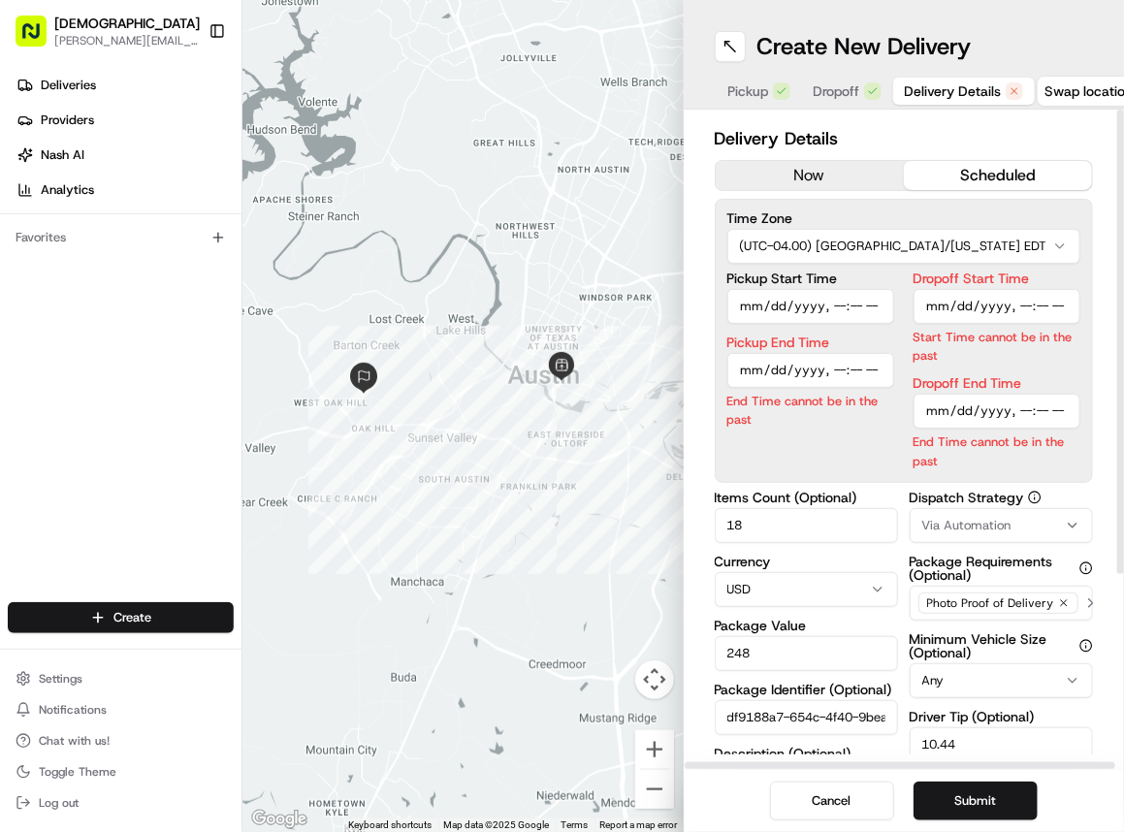
click at [758, 175] on button "now" at bounding box center [809, 175] width 188 height 29
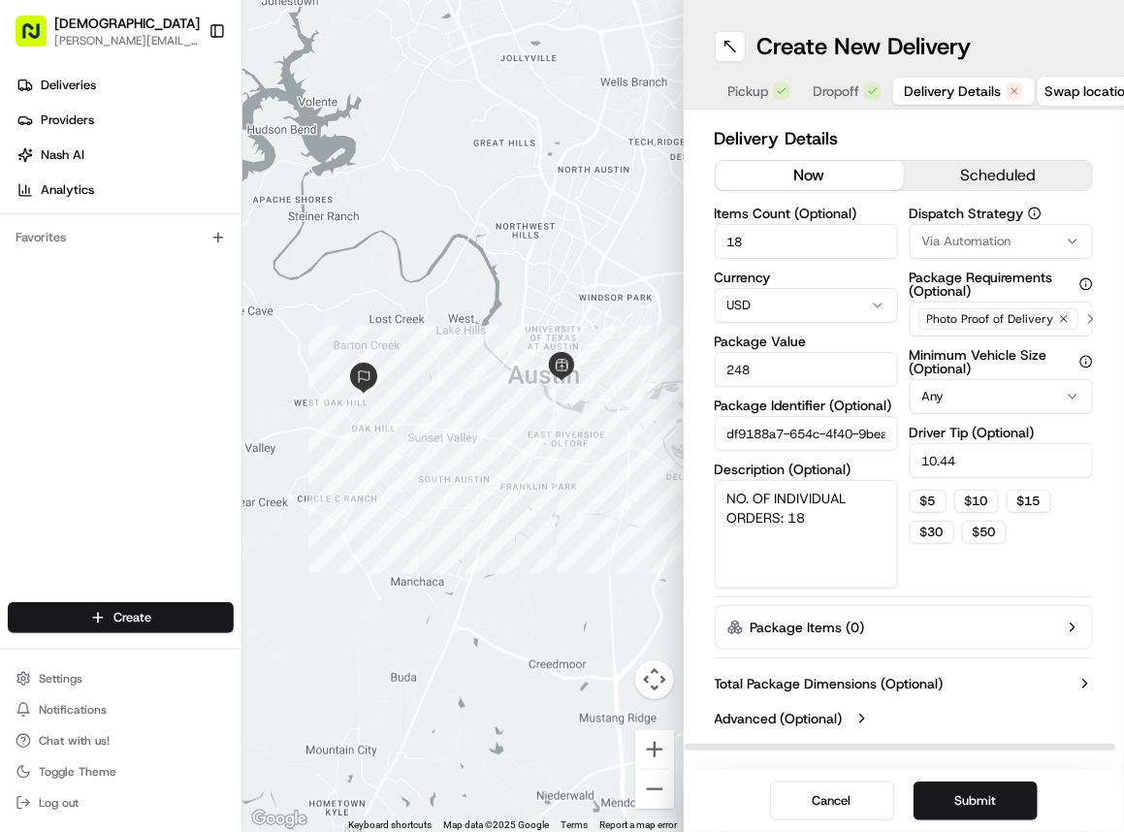
click at [750, 238] on input "18" at bounding box center [805, 241] width 183 height 35
type input "1"
type input "2"
click at [762, 373] on input "248" at bounding box center [805, 369] width 183 height 35
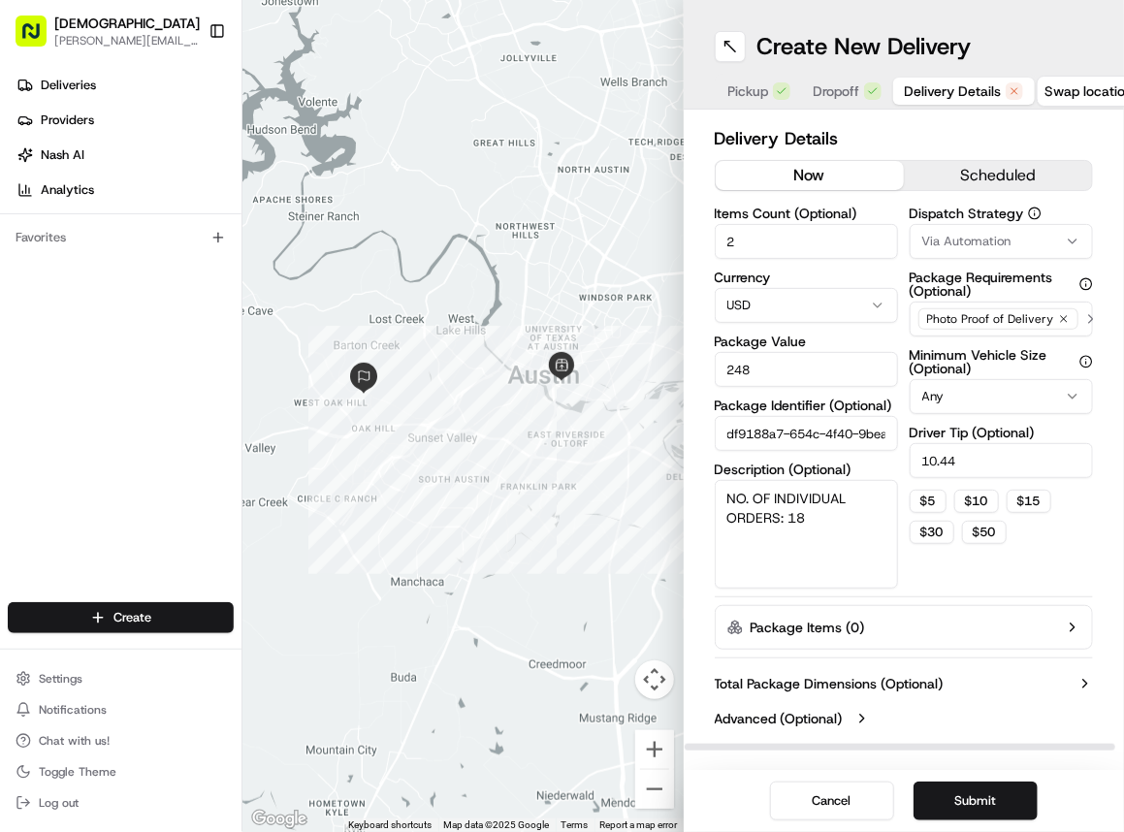
click at [762, 373] on input "248" at bounding box center [805, 369] width 183 height 35
type input "43"
click at [772, 515] on textarea "NO. OF INDIVIDUAL ORDERS: 18" at bounding box center [805, 534] width 183 height 109
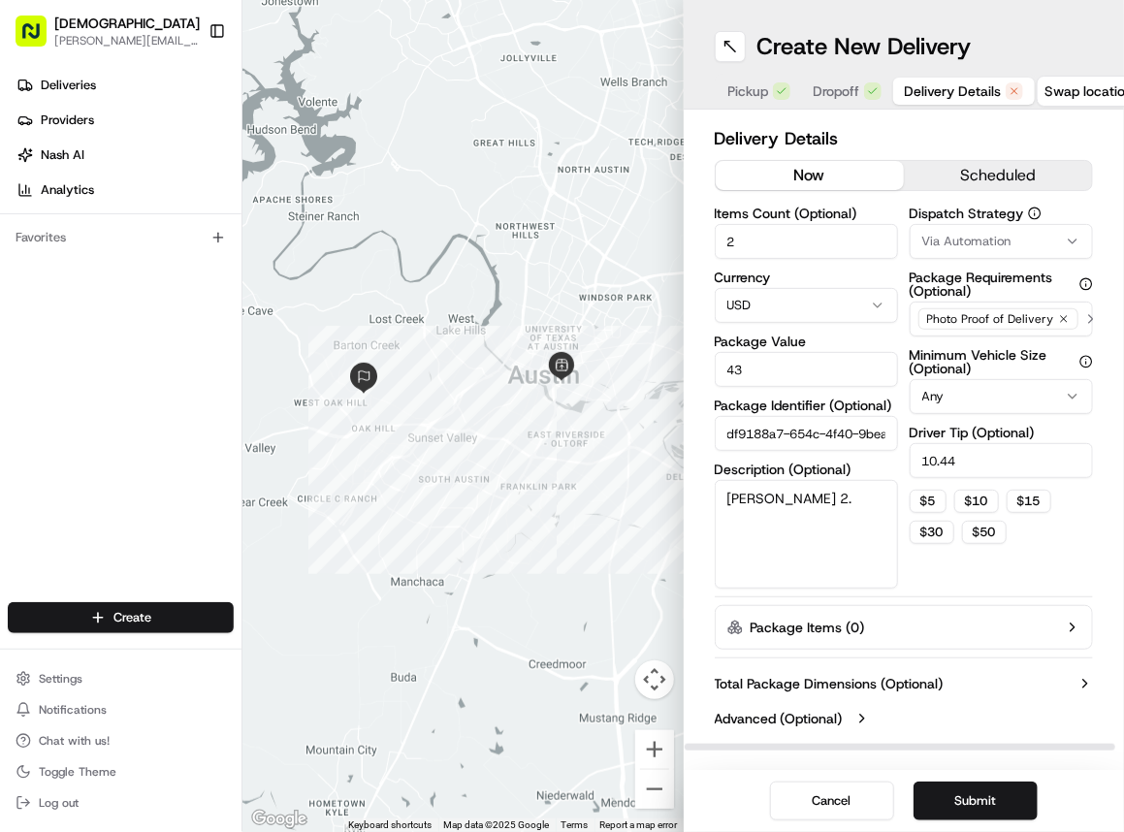
type textarea "[PERSON_NAME] 2."
click at [954, 466] on input "10.44" at bounding box center [1000, 460] width 183 height 35
type input "3"
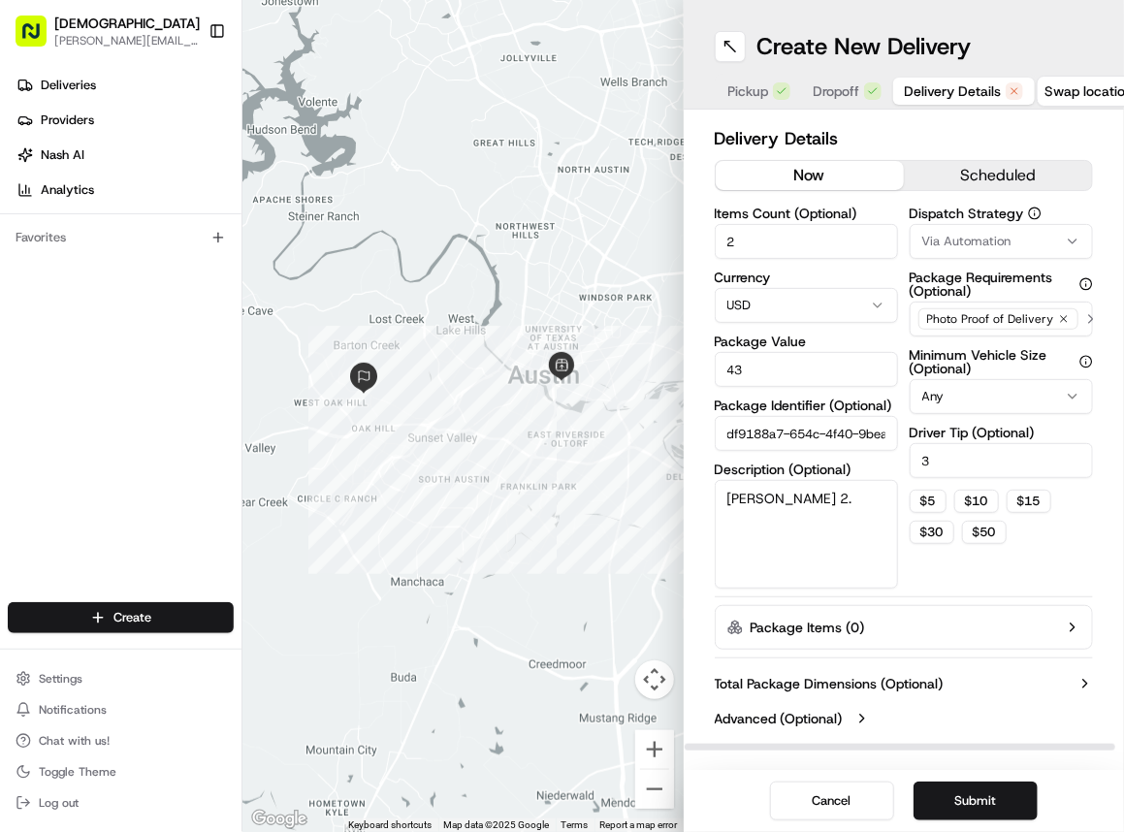
click at [963, 575] on div "Dispatch Strategy Via Automation Package Requirements (Optional) Photo Proof of…" at bounding box center [1000, 397] width 183 height 382
click at [983, 800] on button "Submit" at bounding box center [975, 800] width 124 height 39
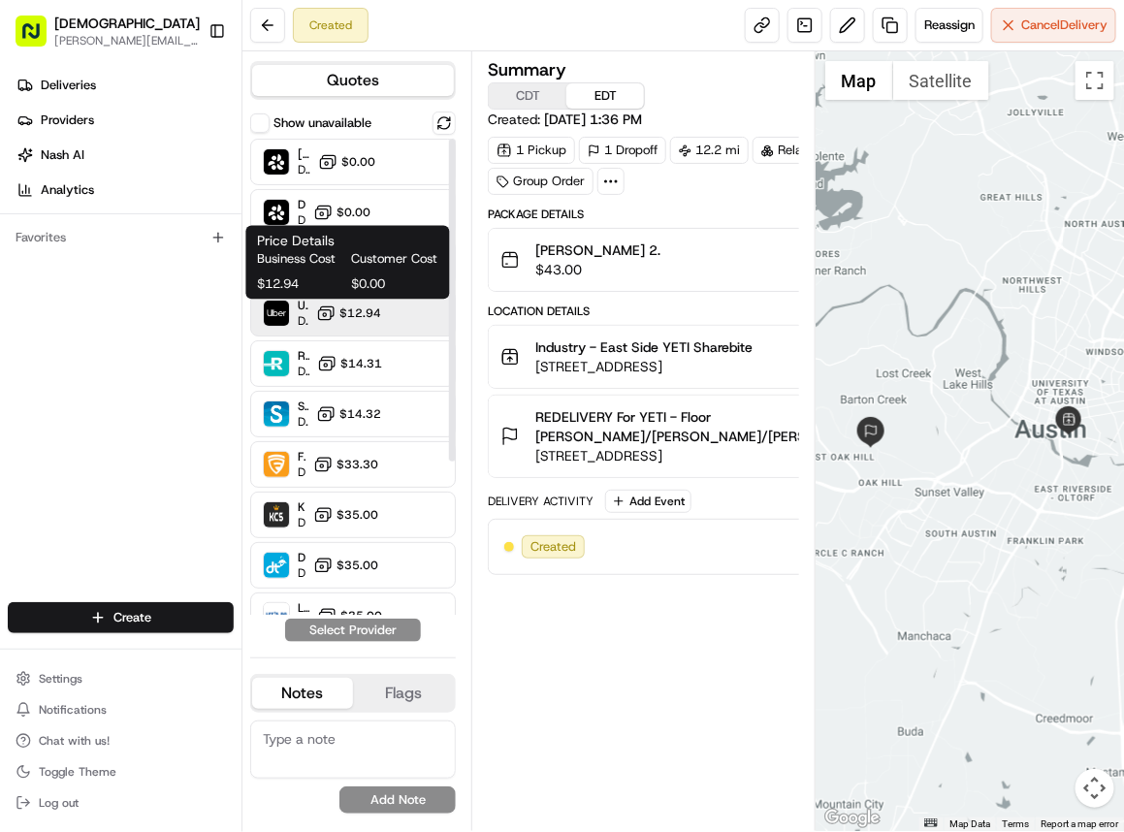
click at [347, 309] on span "$12.94" at bounding box center [360, 313] width 42 height 16
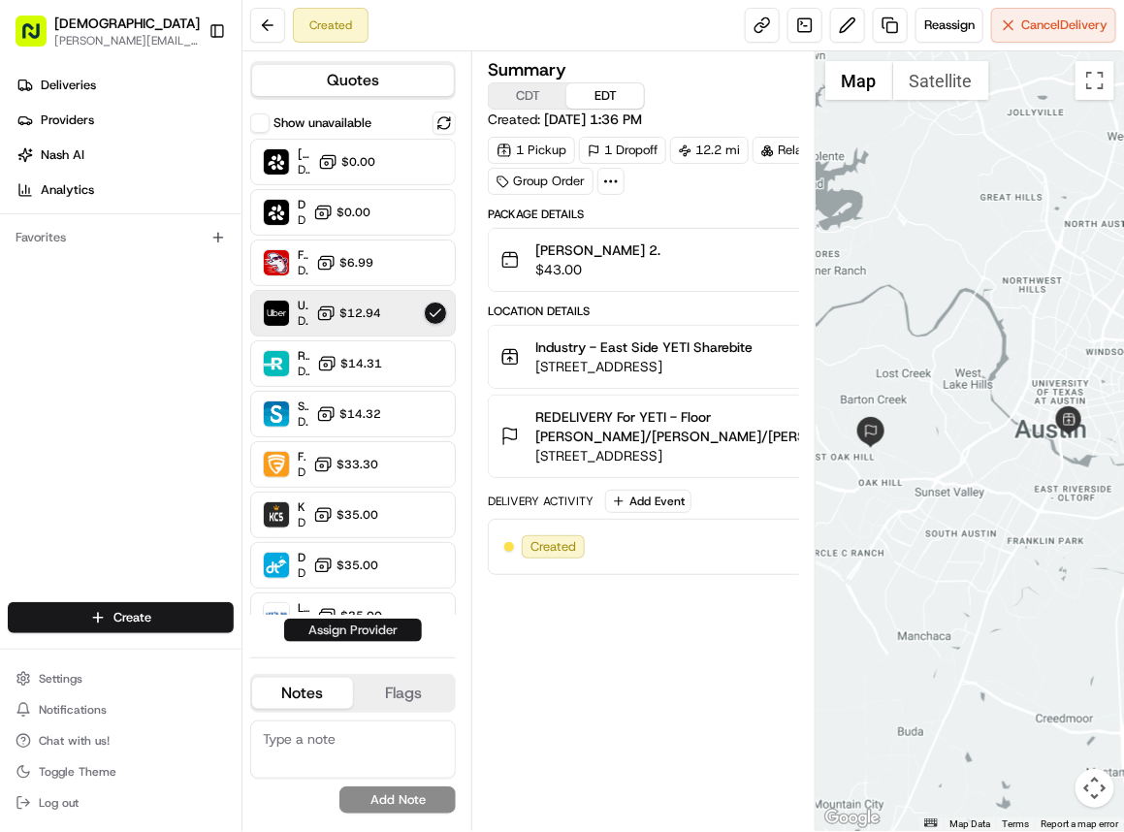
click at [369, 635] on button "Assign Provider" at bounding box center [353, 630] width 138 height 23
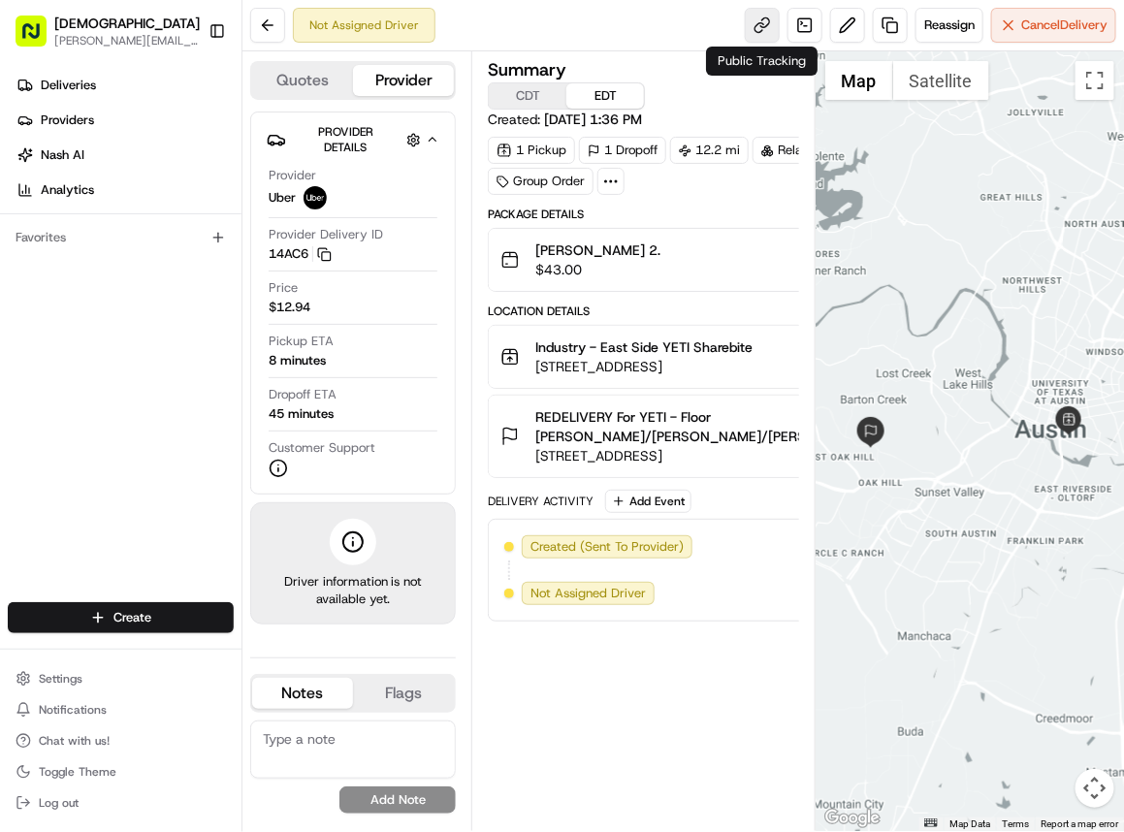
click at [766, 39] on link at bounding box center [762, 25] width 35 height 35
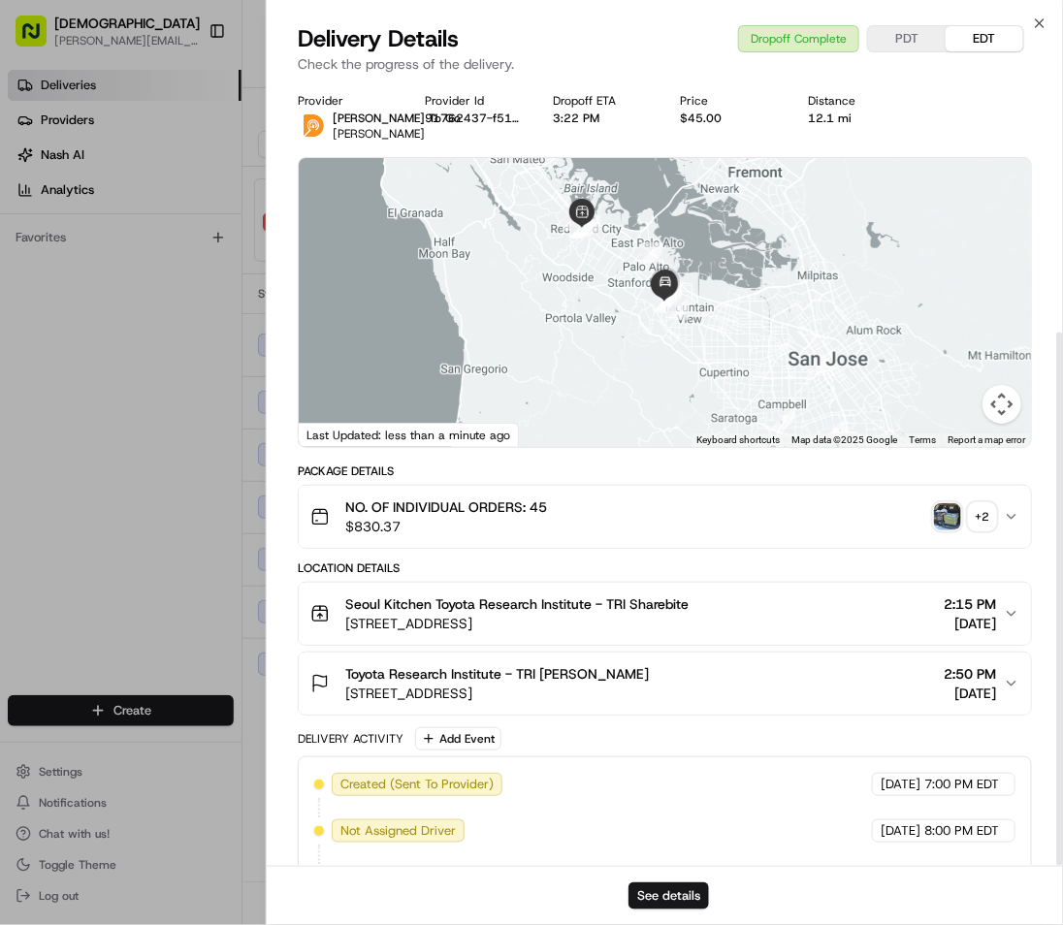
scroll to position [369, 0]
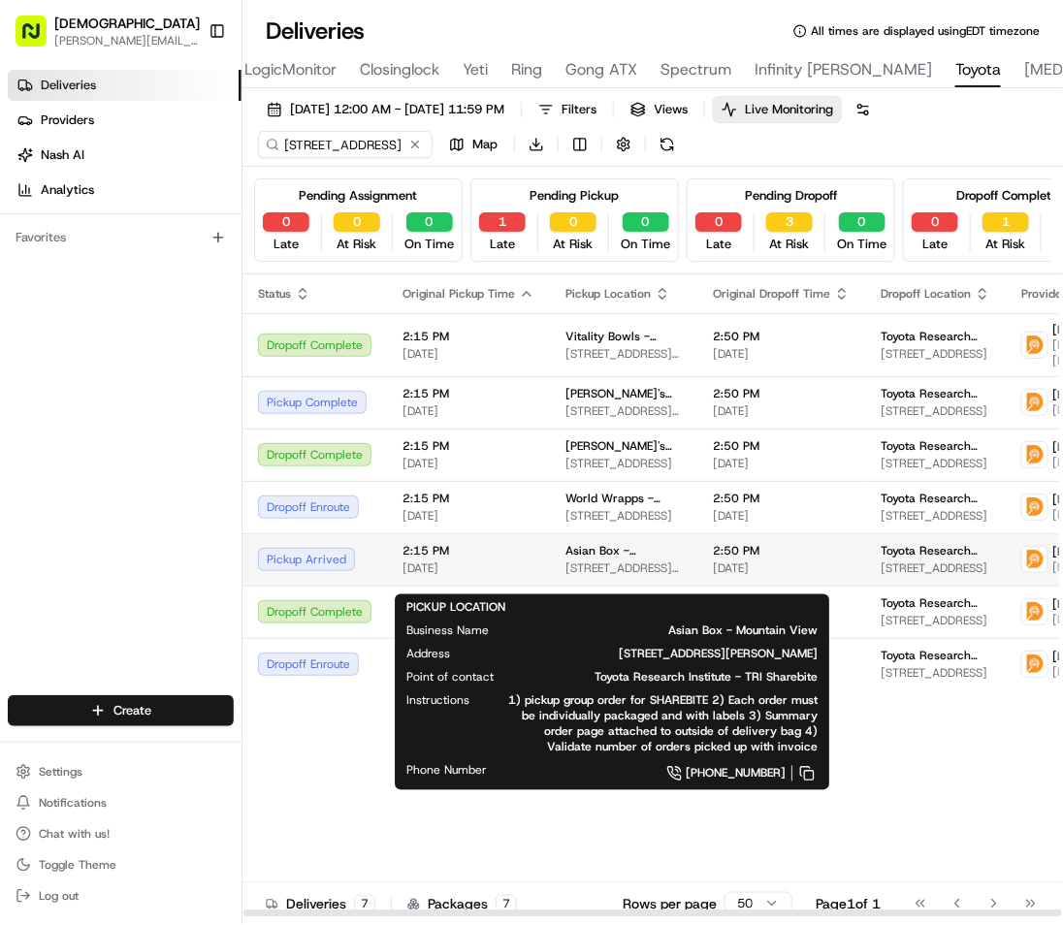
click at [565, 576] on span "[STREET_ADDRESS][PERSON_NAME]" at bounding box center [623, 568] width 116 height 16
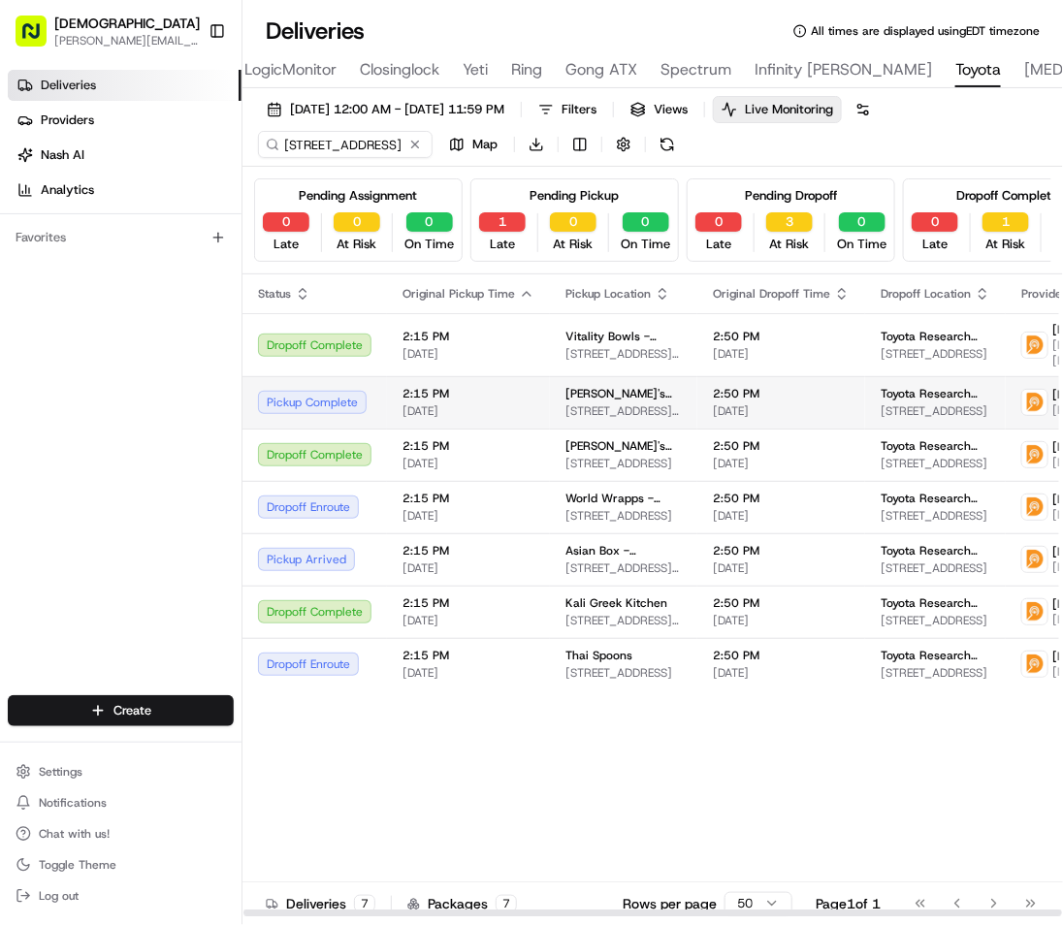
click at [380, 414] on td "Pickup Complete" at bounding box center [314, 402] width 144 height 52
click at [671, 419] on td "[PERSON_NAME][GEOGRAPHIC_DATA] - [GEOGRAPHIC_DATA] [STREET_ADDRESS][PERSON_NAME]" at bounding box center [623, 402] width 147 height 52
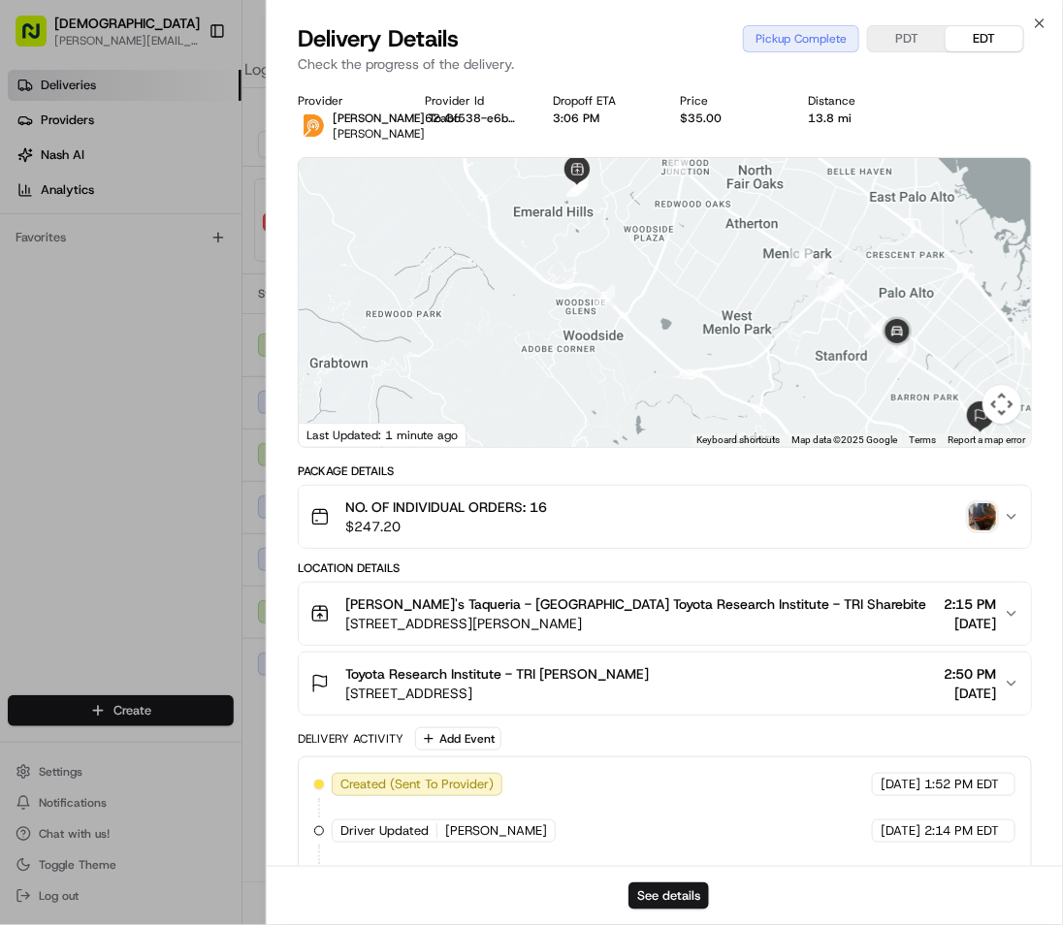
drag, startPoint x: 552, startPoint y: 251, endPoint x: 557, endPoint y: 334, distance: 83.6
click at [557, 334] on div at bounding box center [665, 302] width 732 height 289
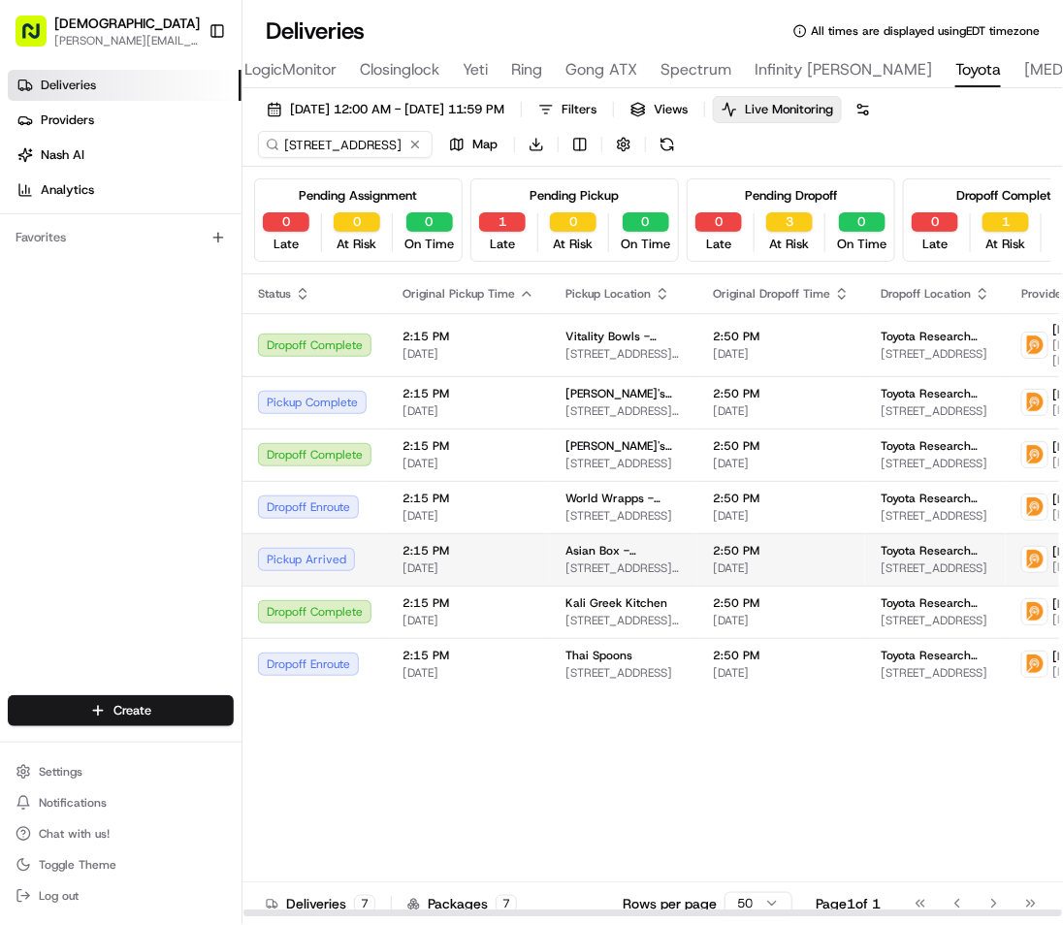
click at [343, 553] on td "Pickup Arrived" at bounding box center [314, 559] width 144 height 52
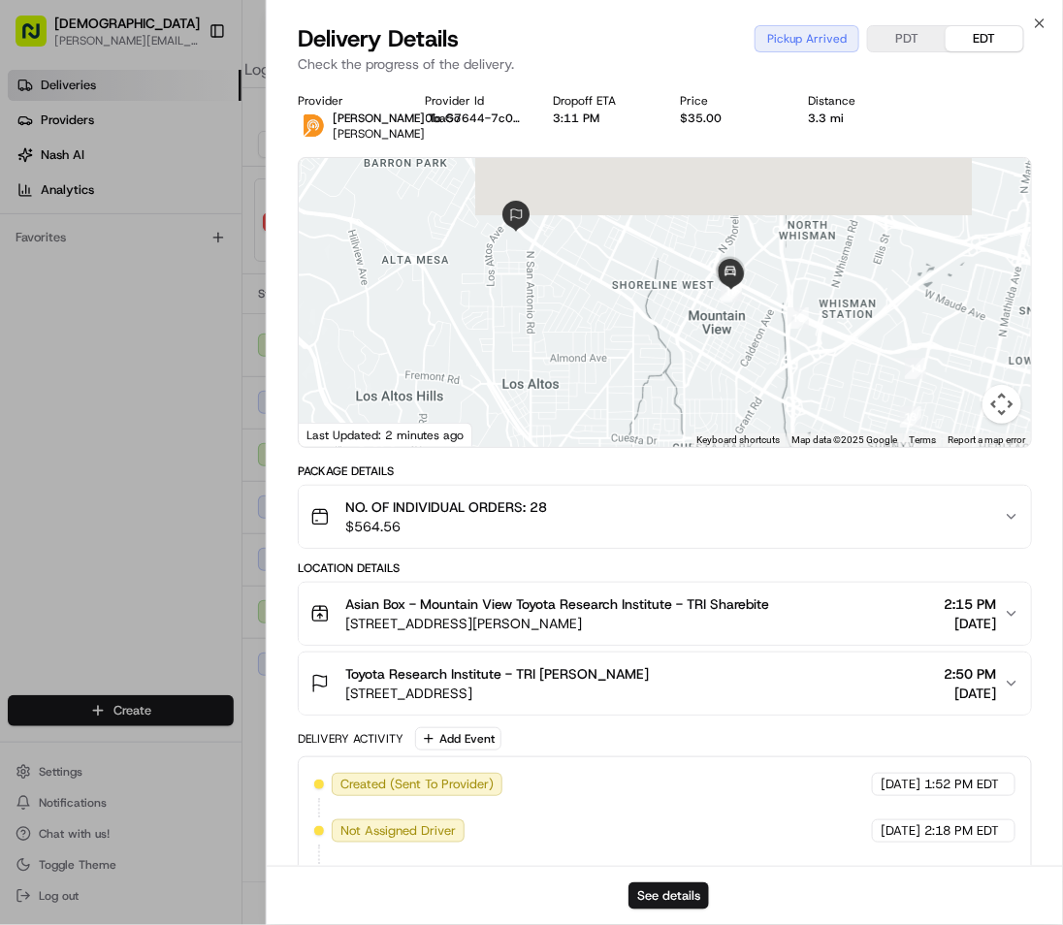
drag, startPoint x: 562, startPoint y: 227, endPoint x: 572, endPoint y: 329, distance: 102.3
click at [572, 332] on div at bounding box center [665, 302] width 732 height 289
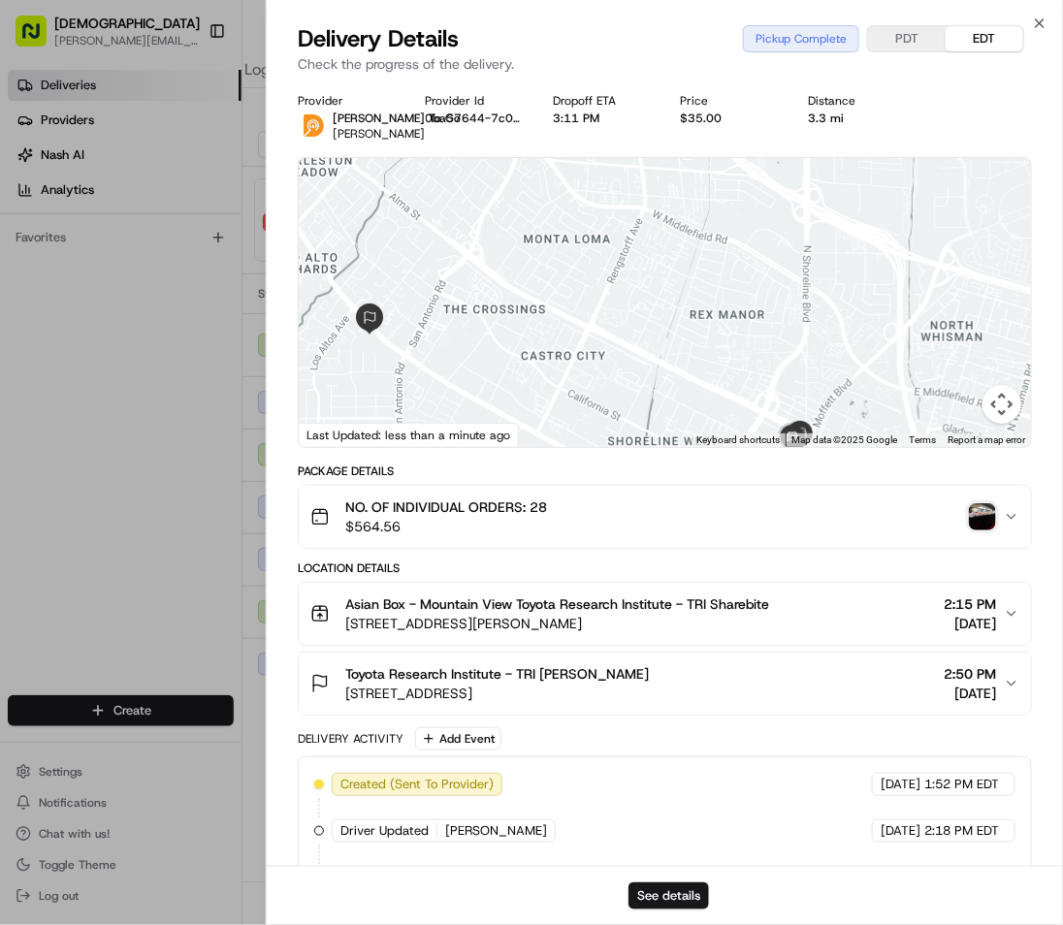
drag, startPoint x: 456, startPoint y: 354, endPoint x: 585, endPoint y: 511, distance: 203.2
click at [585, 511] on div "Provider [PERSON_NAME] To Go [PERSON_NAME] Provider Id 0ba57644-7c02-df44-8dc9-…" at bounding box center [665, 592] width 734 height 999
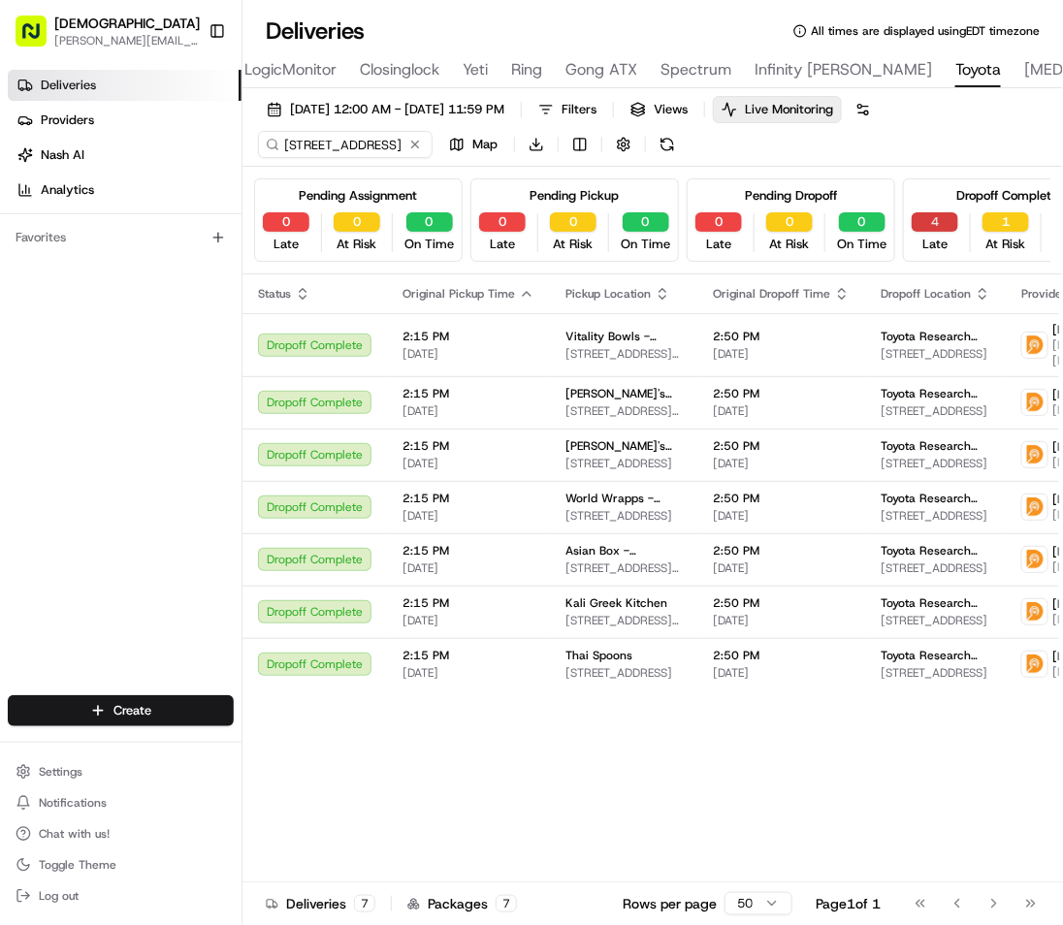
click at [923, 213] on button "4" at bounding box center [934, 221] width 47 height 19
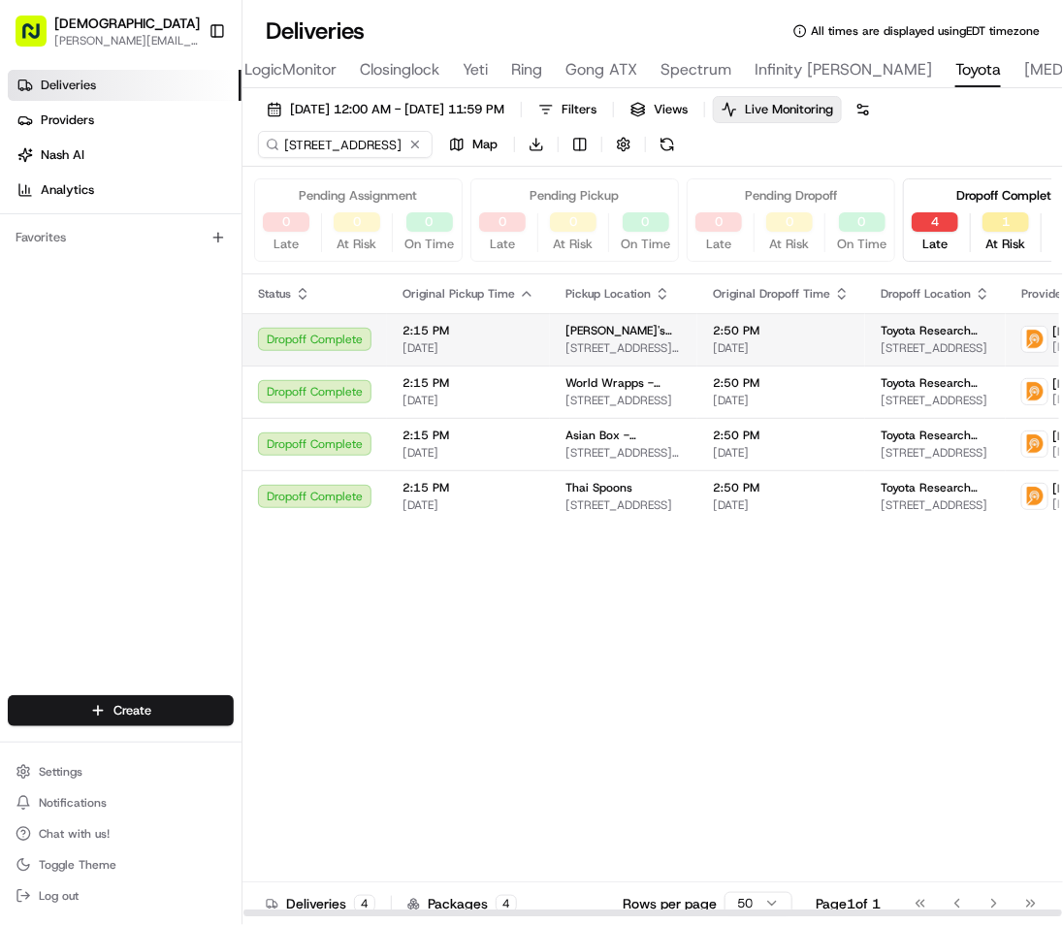
click at [664, 360] on td "Sancho's Taqueria - Redwood City 3205 Oak Knoll Dr, Redwood City, CA 94062, USA" at bounding box center [623, 339] width 147 height 52
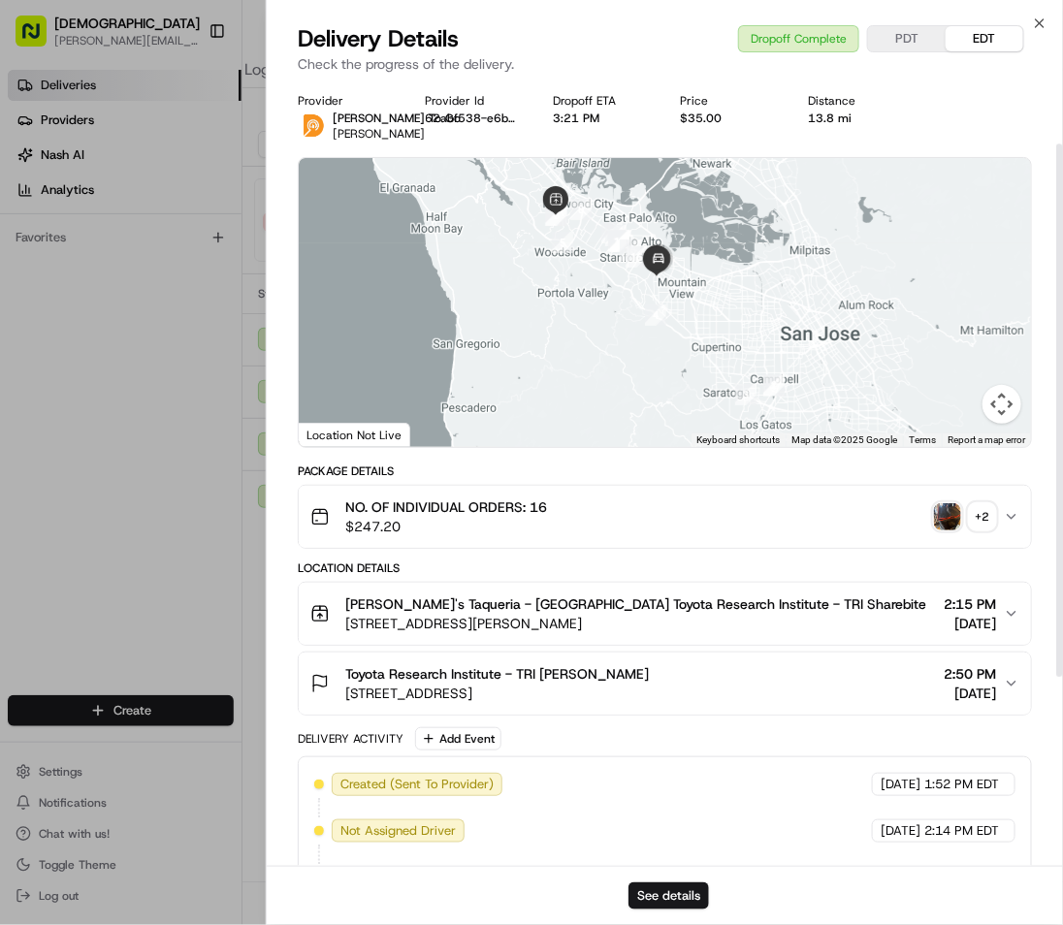
scroll to position [369, 0]
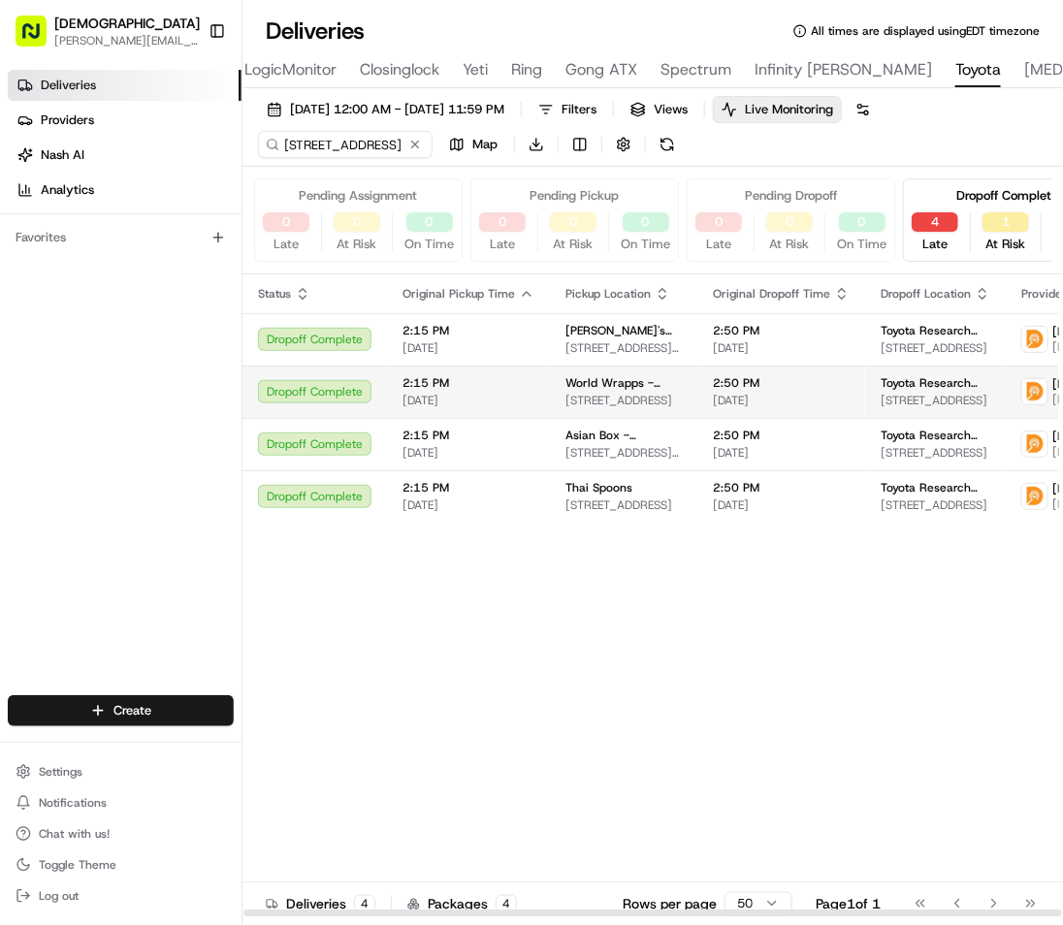
click at [502, 375] on span "2:15 PM" at bounding box center [468, 383] width 132 height 16
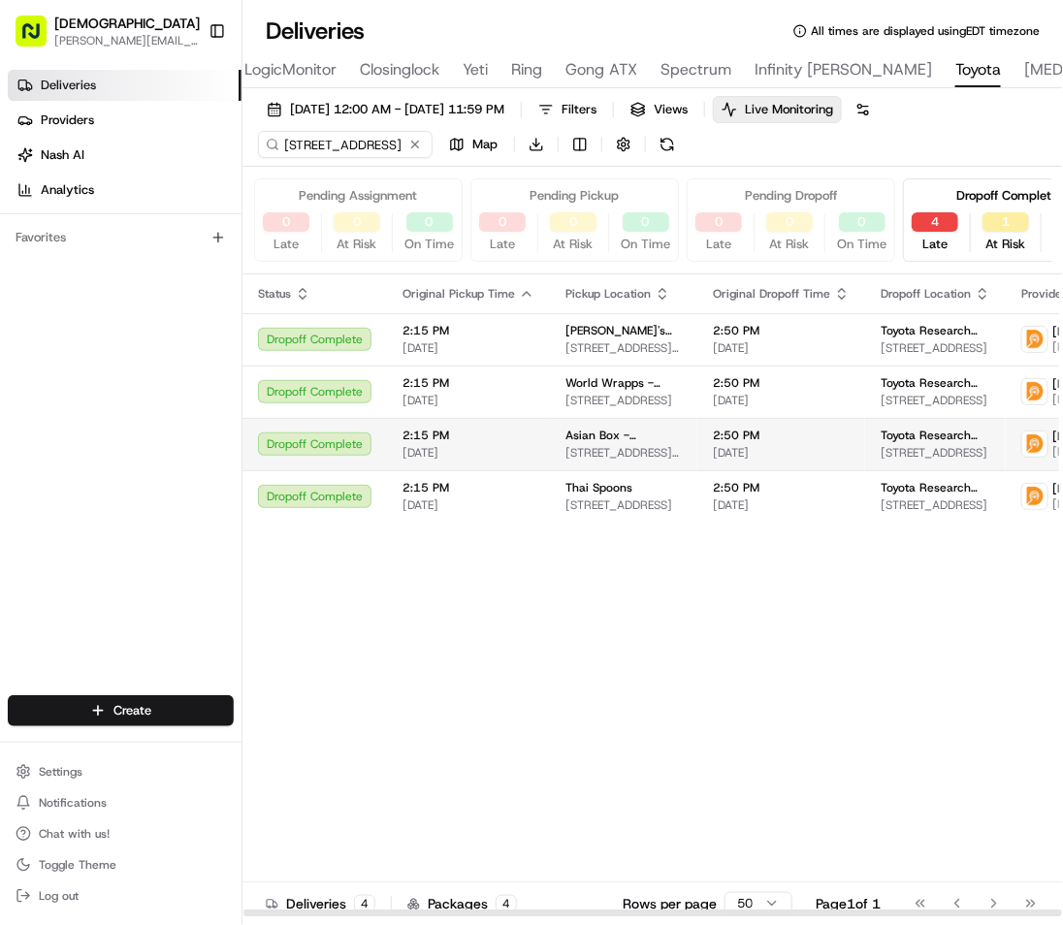
click at [711, 422] on td "2:50 PM 08/19/2025" at bounding box center [781, 444] width 168 height 52
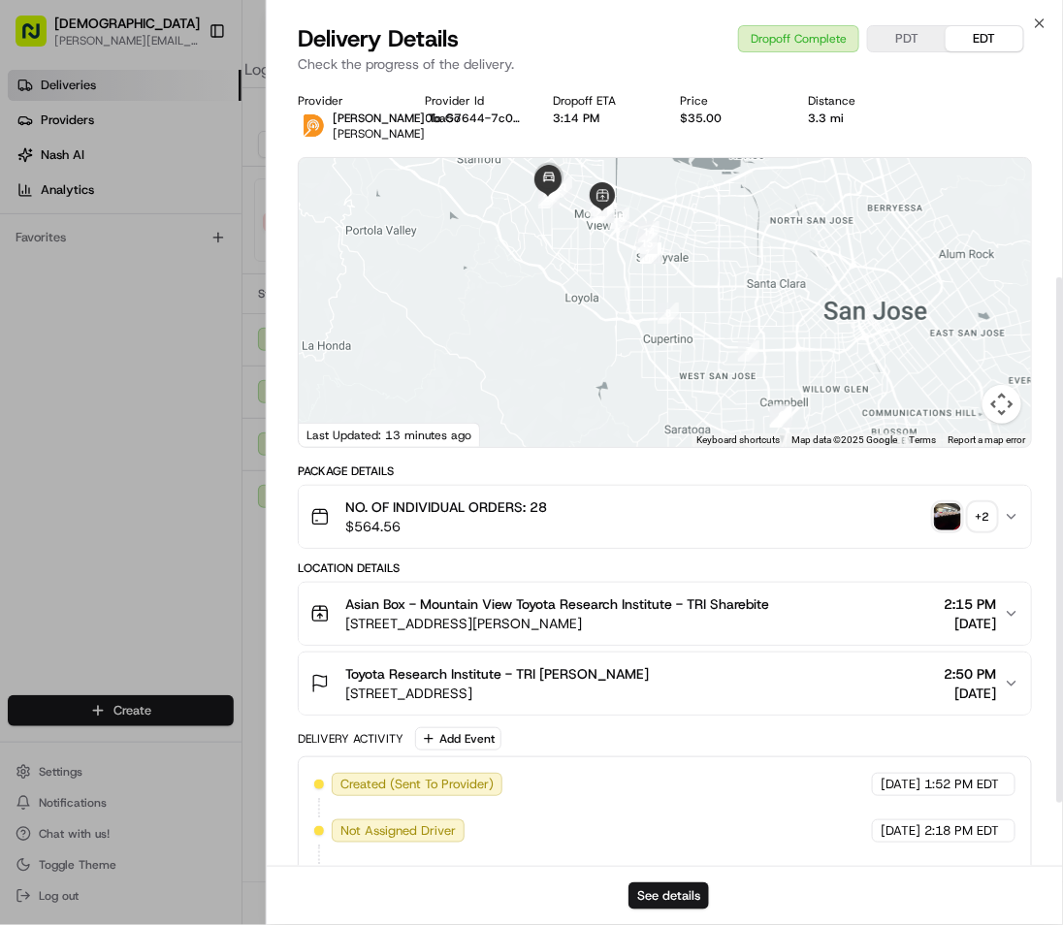
scroll to position [385, 0]
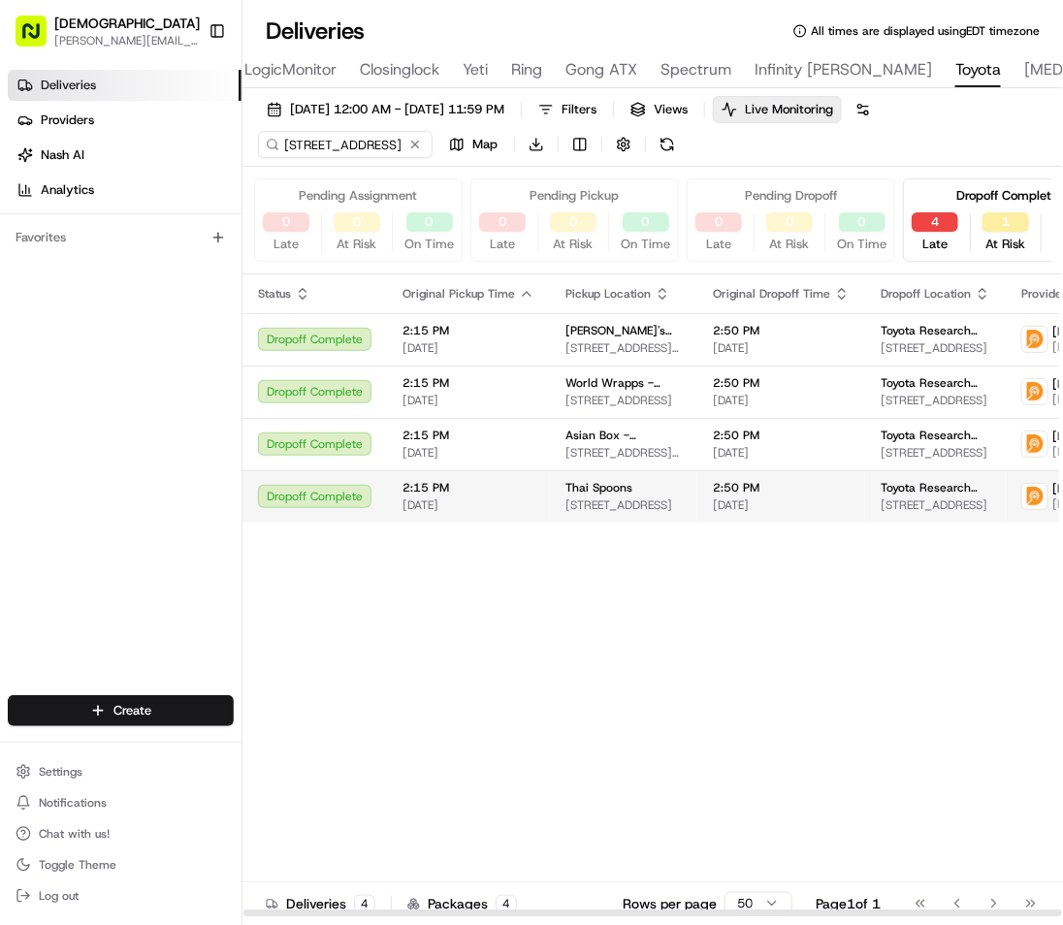
click at [492, 495] on span "2:15 PM" at bounding box center [468, 488] width 132 height 16
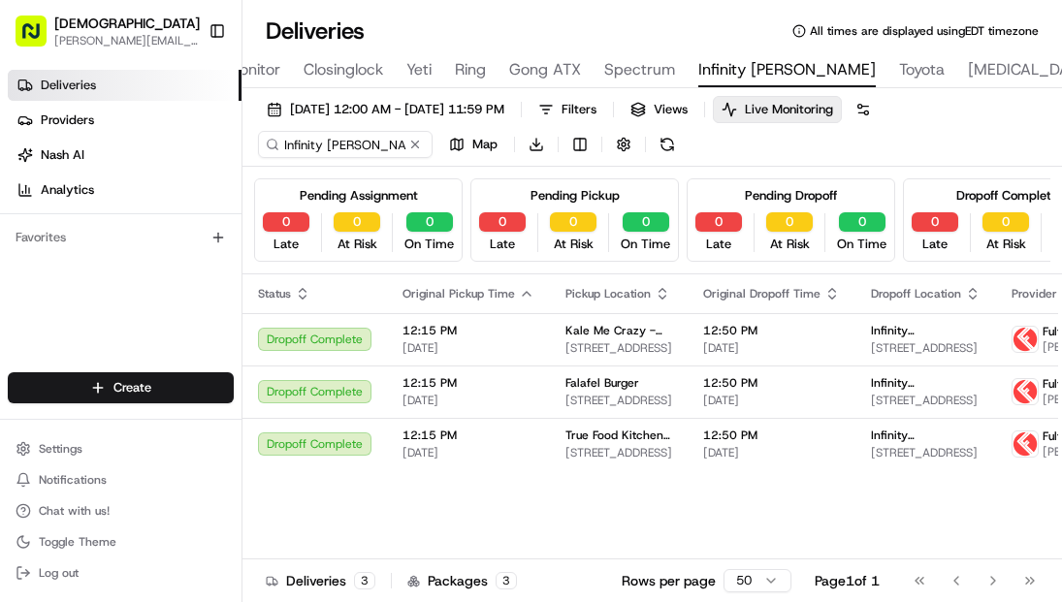
scroll to position [0, 2118]
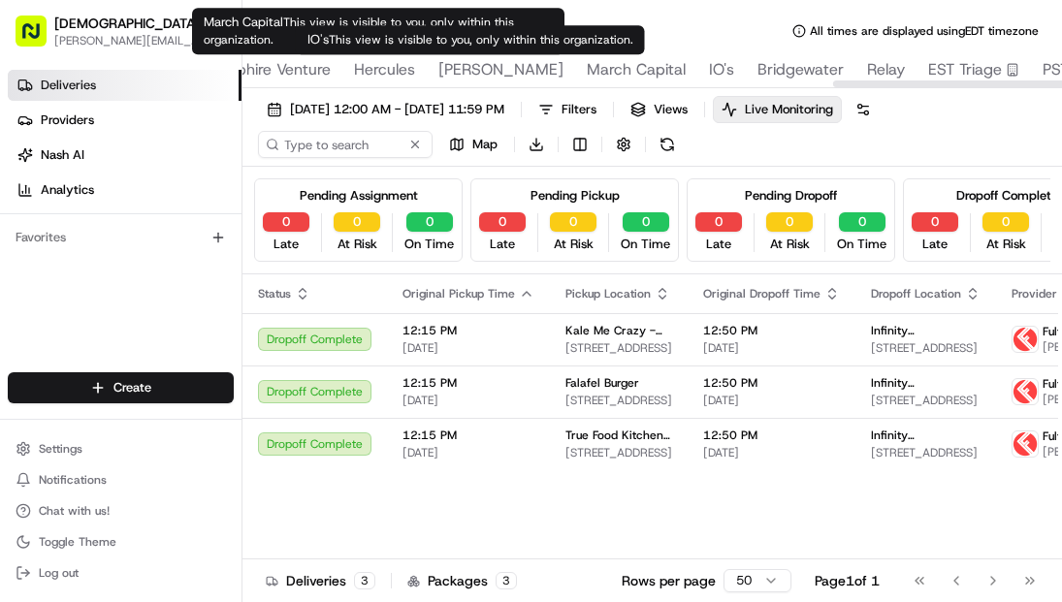
click at [709, 69] on span "IO's" at bounding box center [721, 69] width 25 height 23
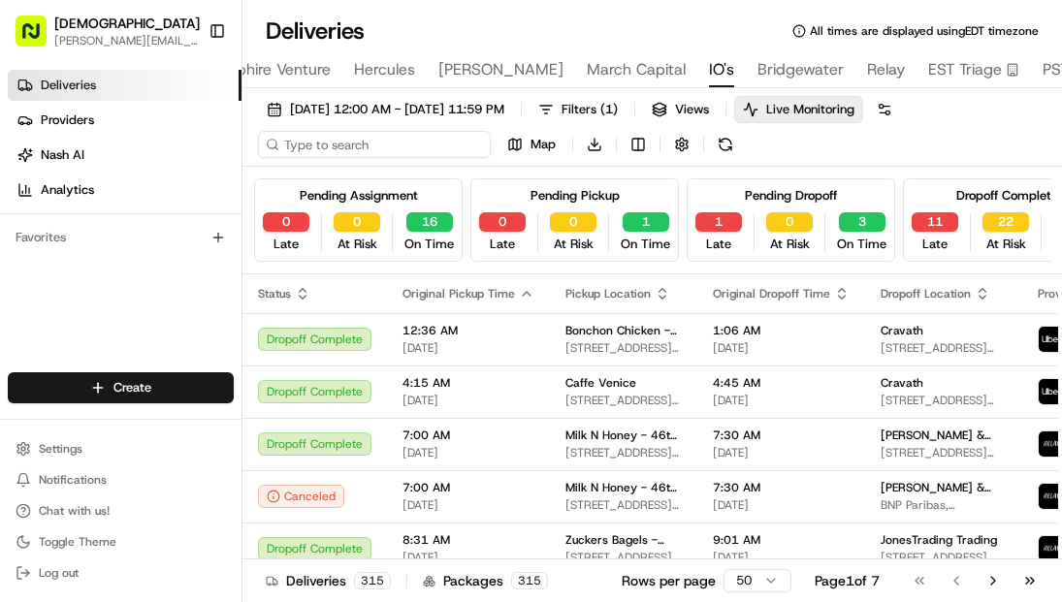
click at [336, 143] on input at bounding box center [374, 144] width 233 height 27
paste input "Anubhav Patel"
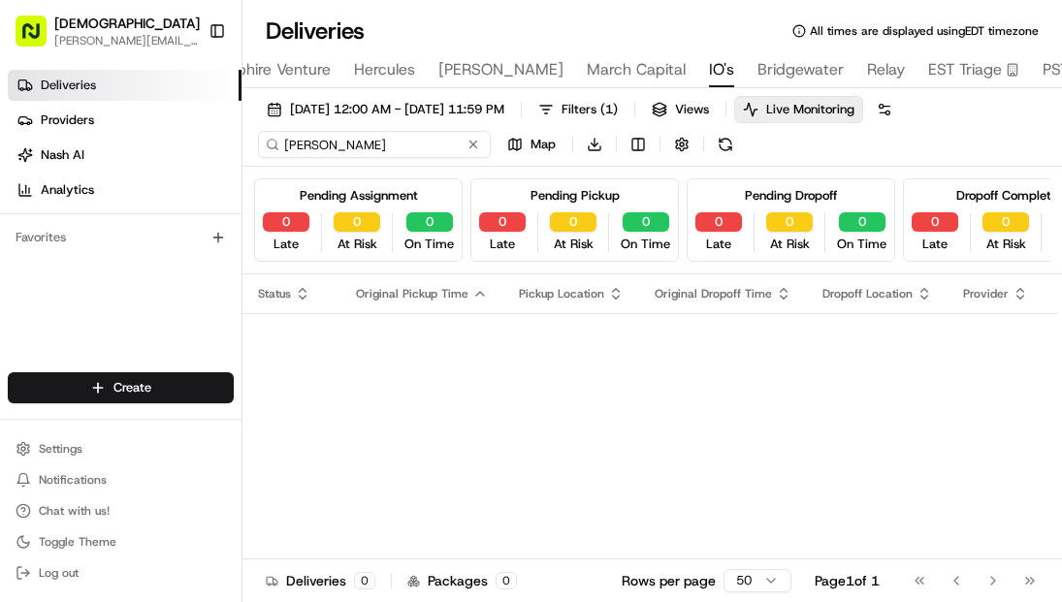
click at [317, 142] on input "Anubhav Patel" at bounding box center [374, 144] width 233 height 27
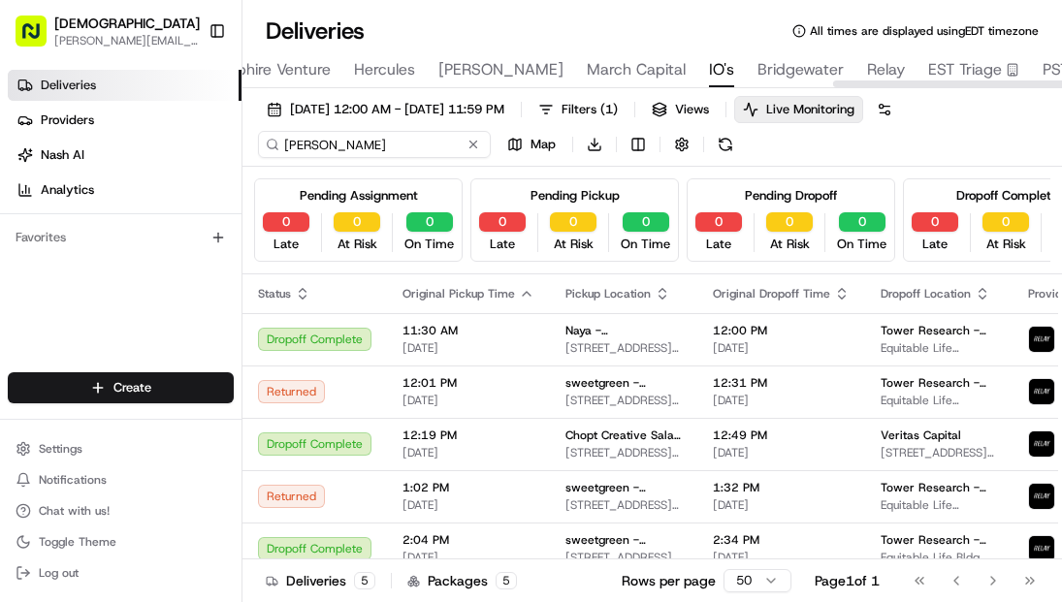
click at [299, 144] on input "Patel" at bounding box center [374, 144] width 233 height 27
paste input "sweetgreen - World Trade Center"
type input "sweetgreen - World Trade Center"
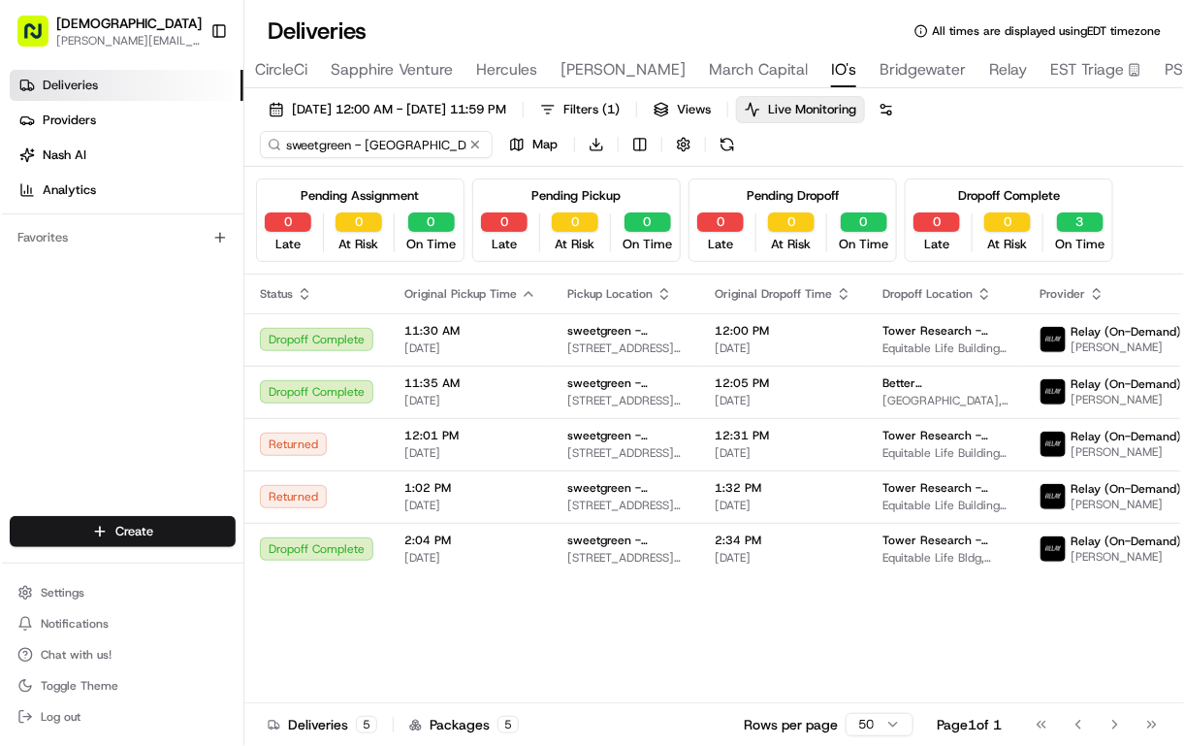
scroll to position [0, 1993]
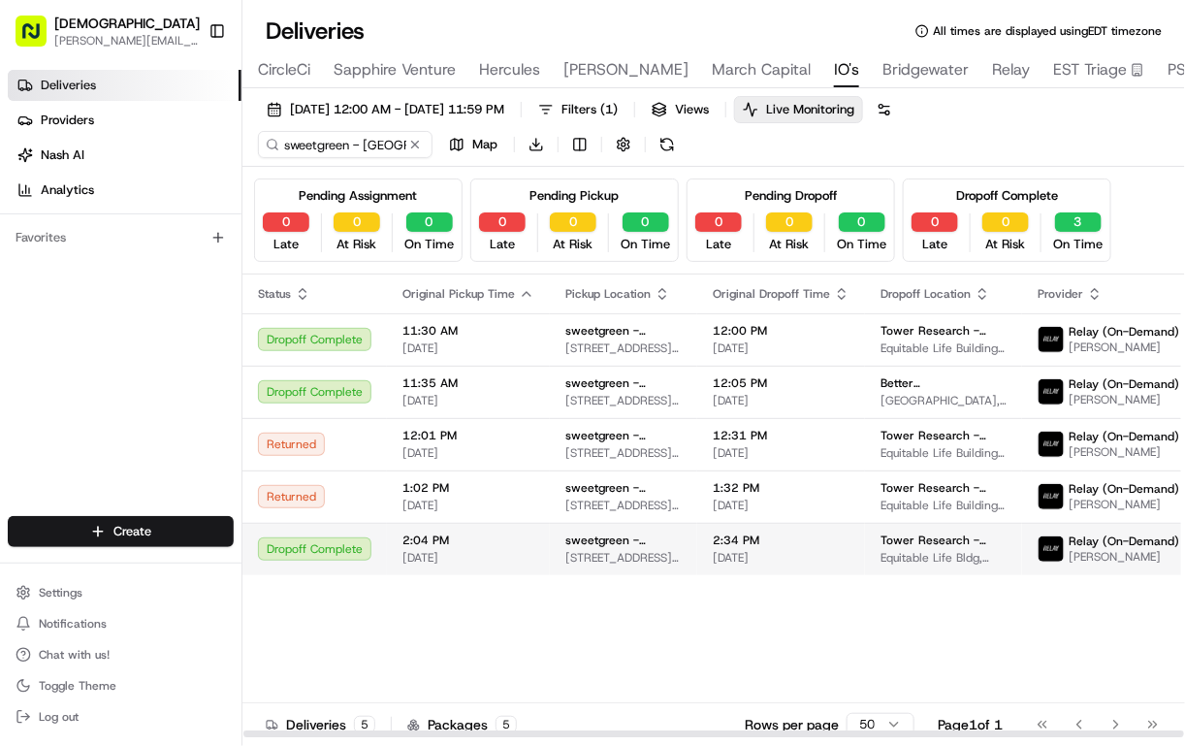
click at [880, 543] on span "Tower Research - USA" at bounding box center [943, 540] width 126 height 16
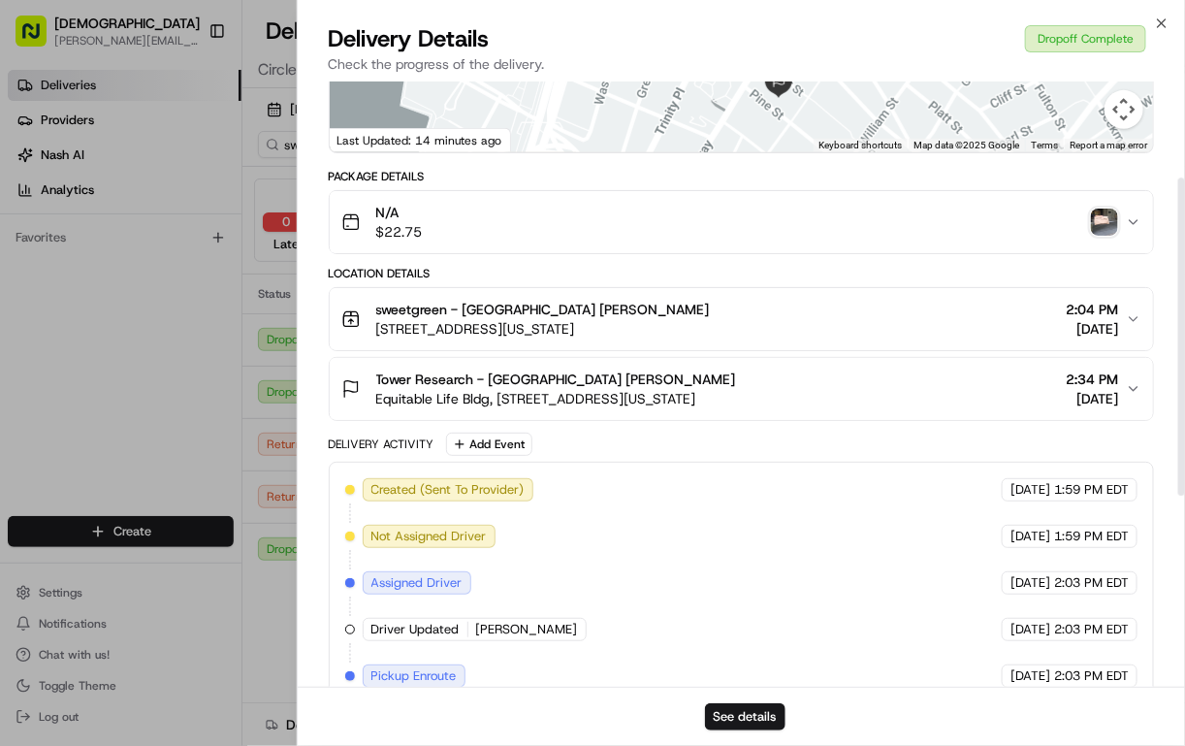
scroll to position [548, 0]
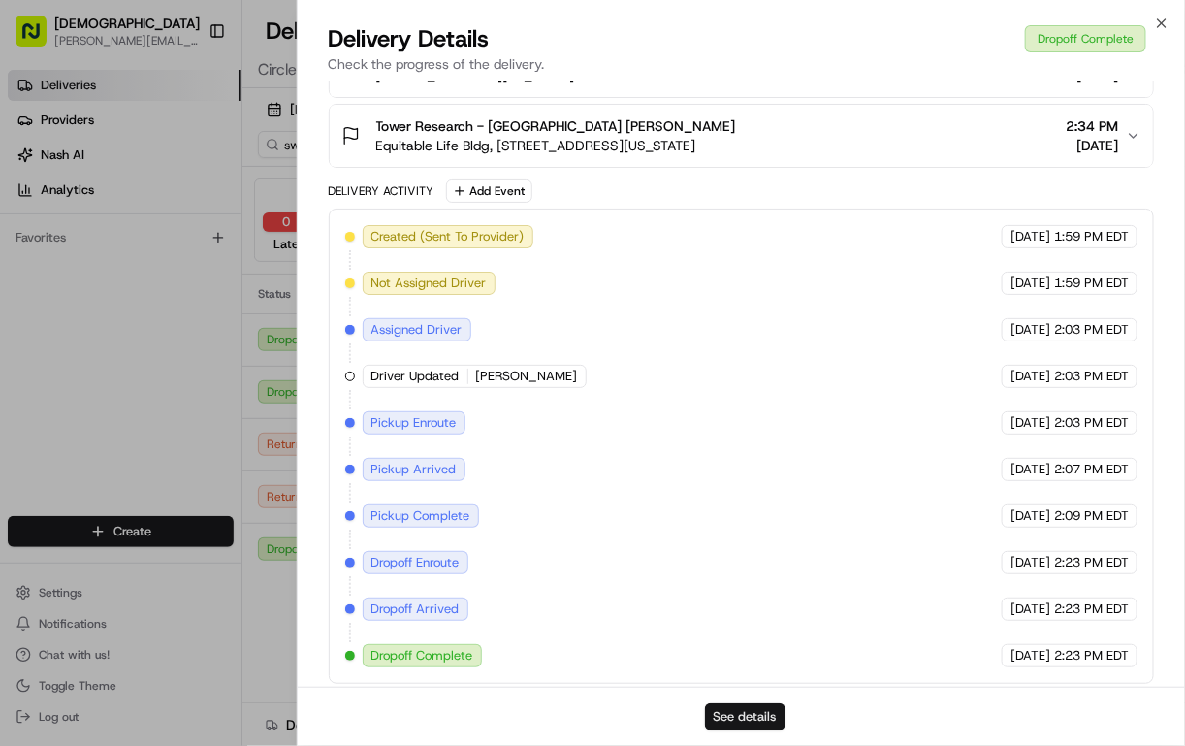
click at [720, 601] on button "See details" at bounding box center [745, 716] width 80 height 27
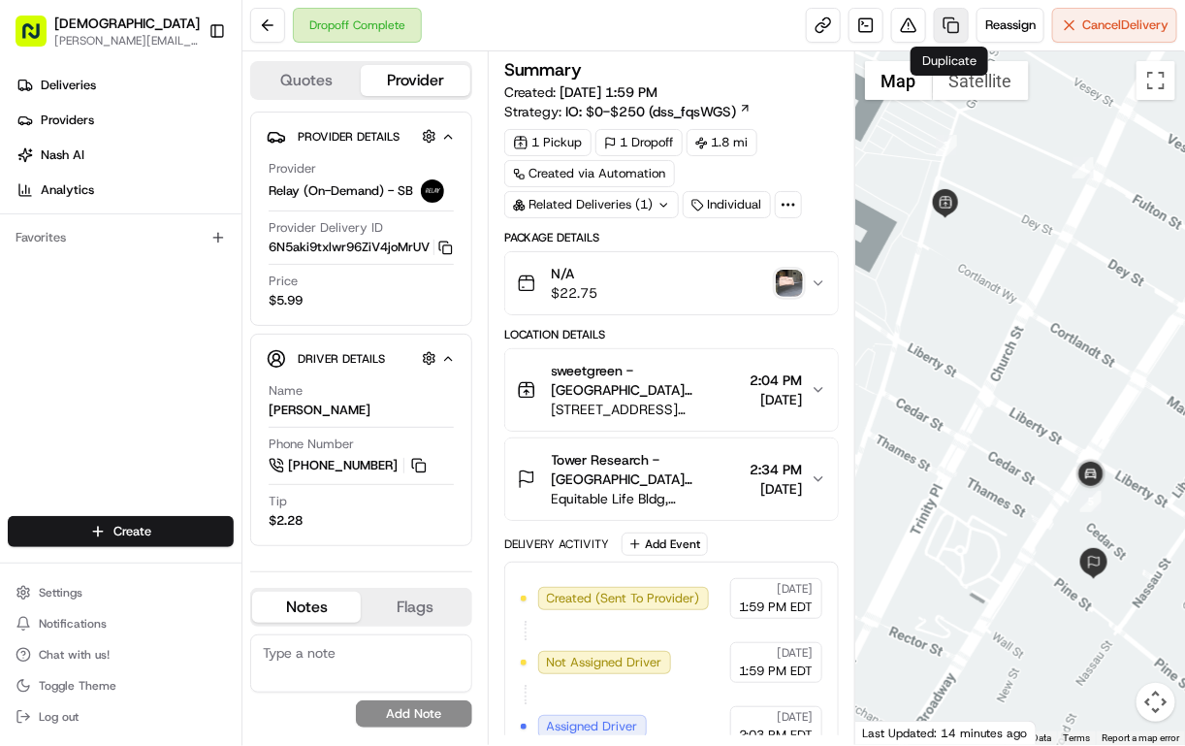
click at [949, 25] on link at bounding box center [951, 25] width 35 height 35
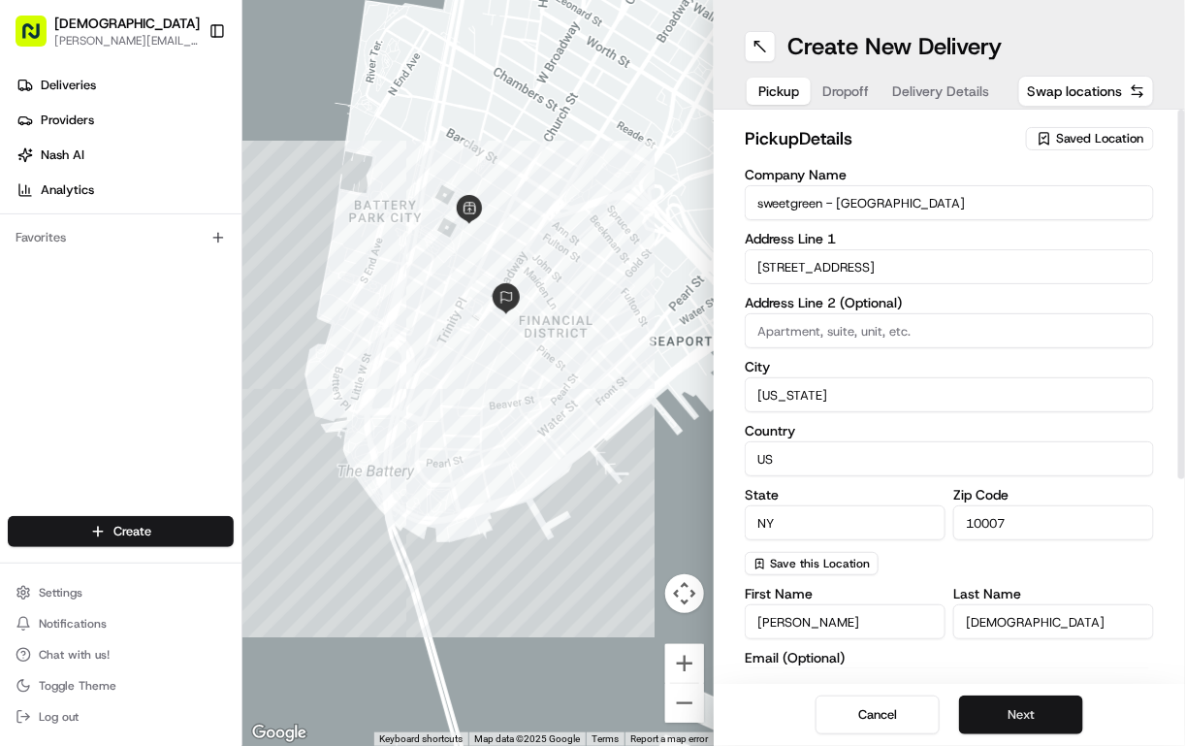
click at [997, 712] on button "Next" at bounding box center [1021, 714] width 124 height 39
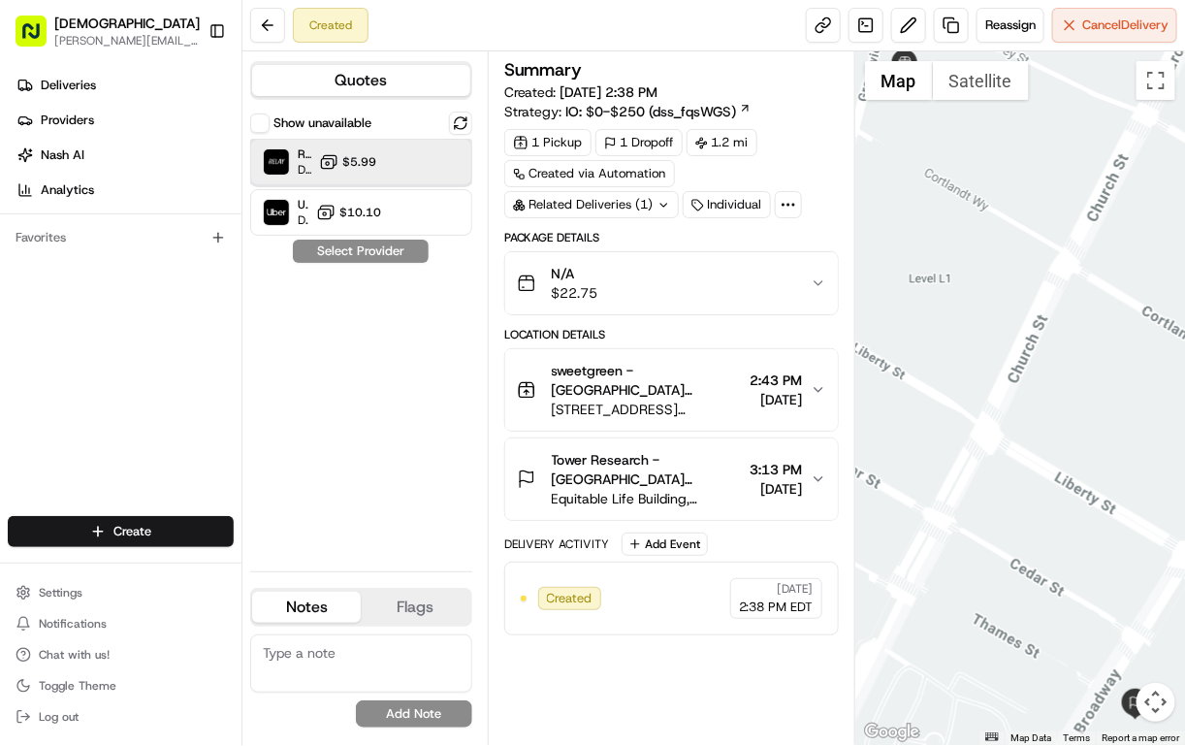
click at [405, 164] on div "Relay (On-Demand) - SB Dropoff ETA - $5.99" at bounding box center [361, 162] width 222 height 47
click at [361, 247] on button "Assign Provider" at bounding box center [361, 250] width 138 height 23
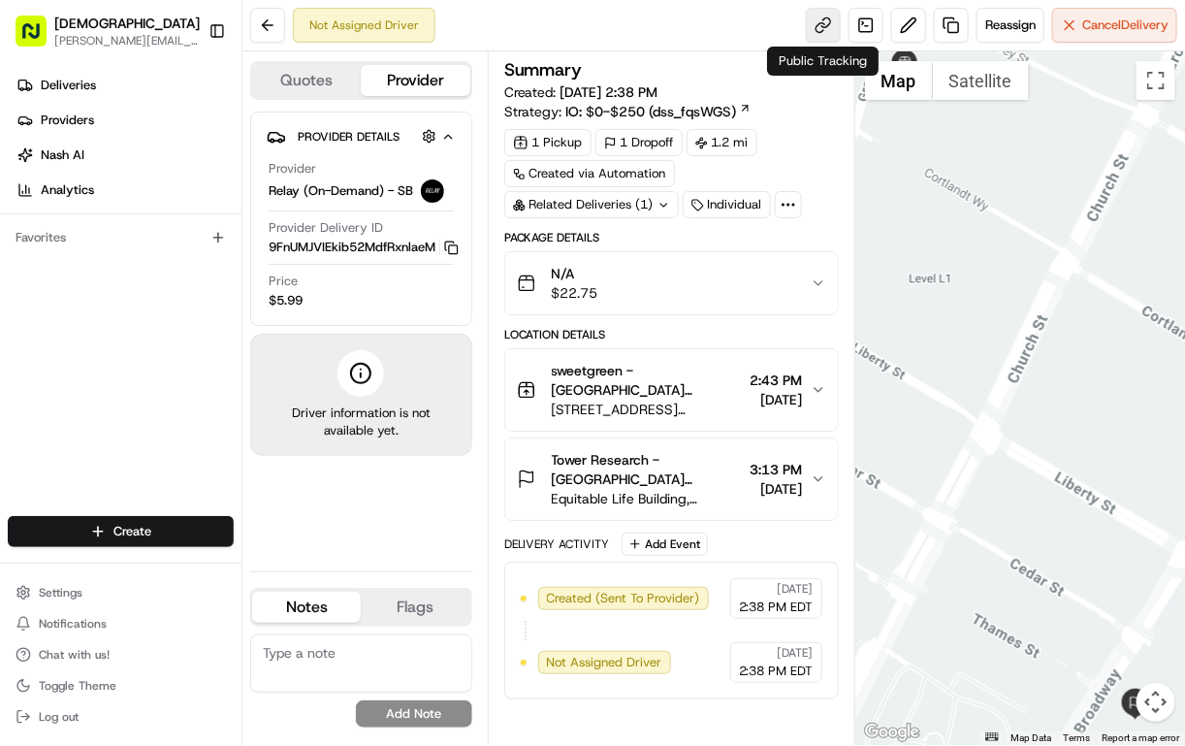
click at [820, 26] on link at bounding box center [823, 25] width 35 height 35
